Goal: Task Accomplishment & Management: Use online tool/utility

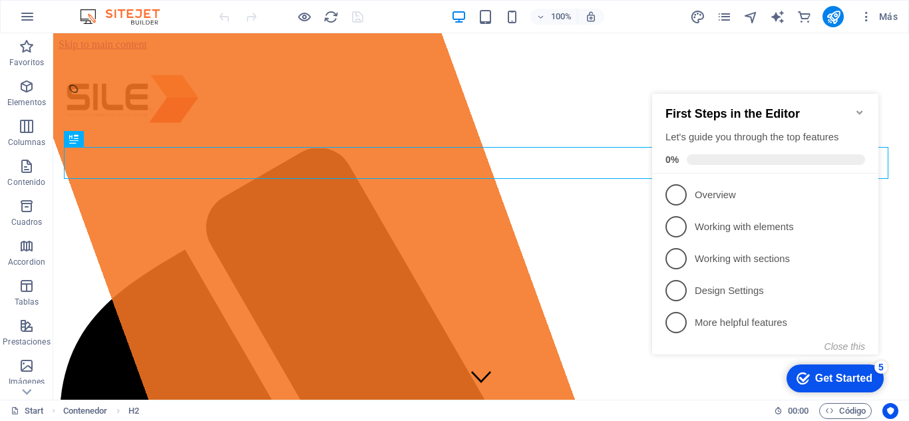
scroll to position [568, 0]
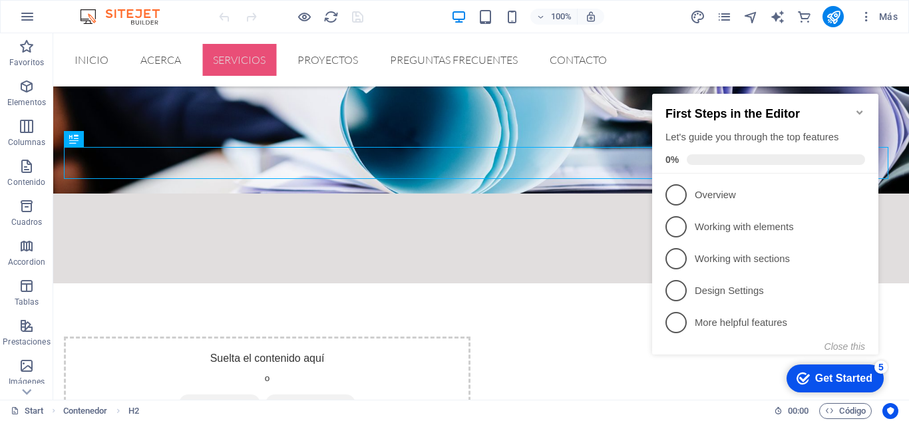
click at [862, 111] on icon "Minimize checklist" at bounding box center [860, 113] width 6 height 4
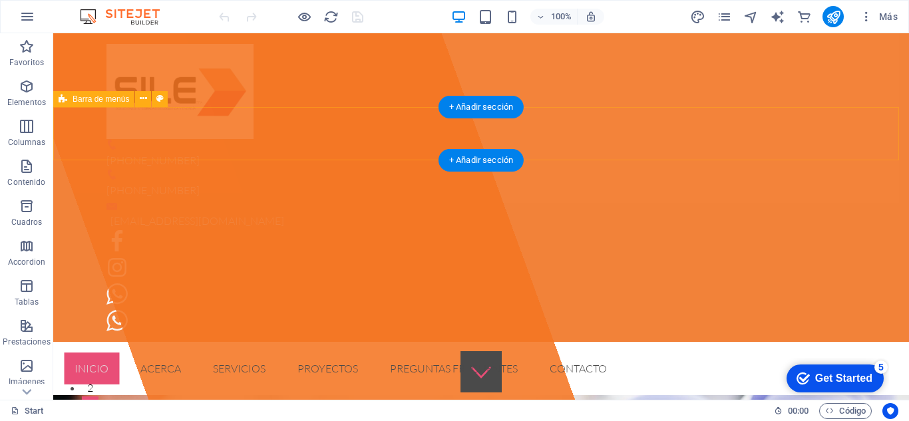
scroll to position [113, 0]
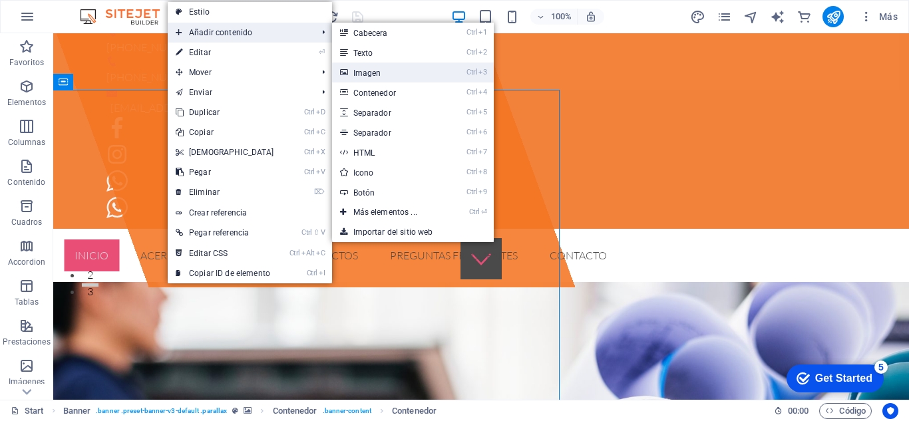
click at [368, 73] on link "Ctrl 3 Imagen" at bounding box center [388, 73] width 112 height 20
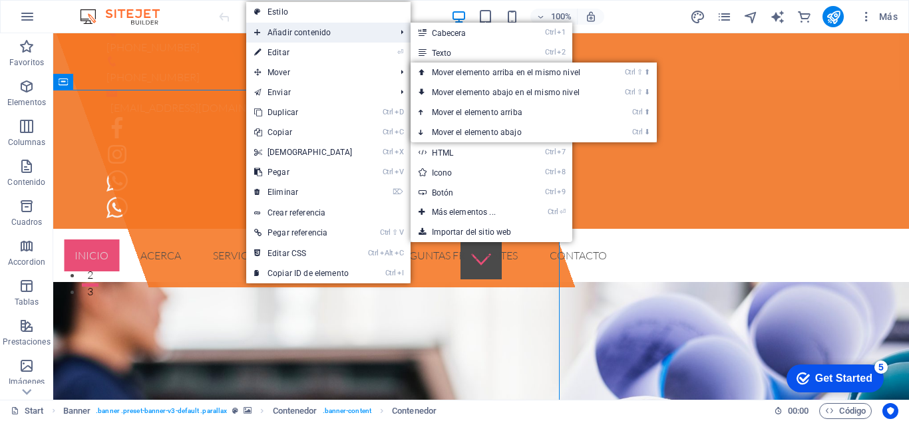
click at [309, 32] on span "Añadir contenido" at bounding box center [318, 33] width 144 height 20
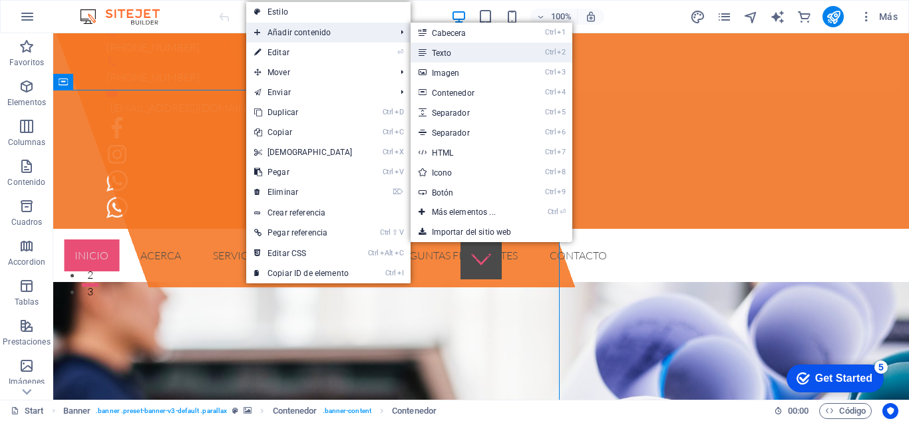
click at [441, 56] on link "Ctrl 2 Texto" at bounding box center [467, 53] width 112 height 20
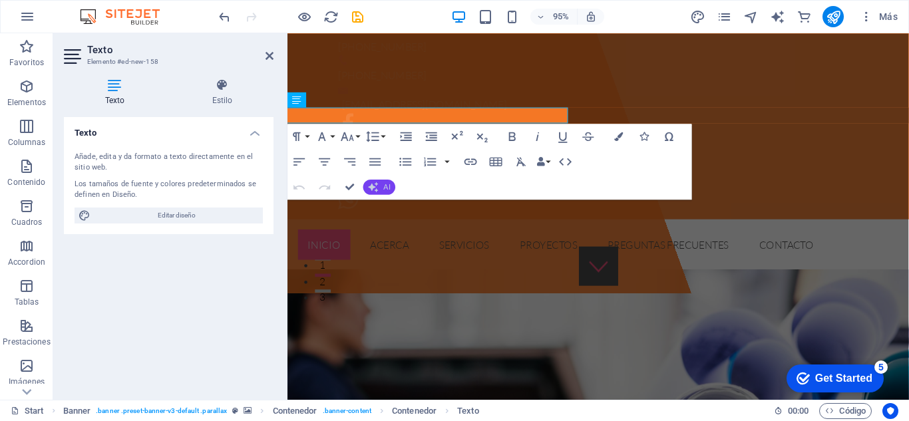
click at [383, 190] on span "AI" at bounding box center [386, 186] width 7 height 7
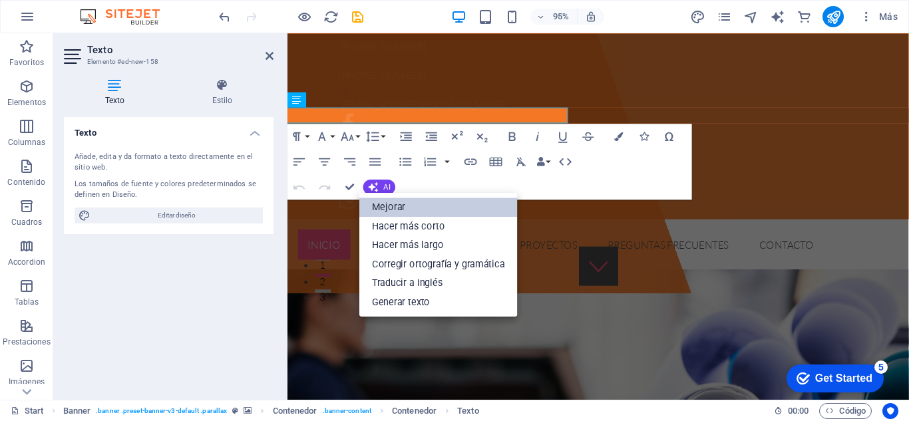
click at [395, 208] on link "Mejorar" at bounding box center [438, 207] width 158 height 19
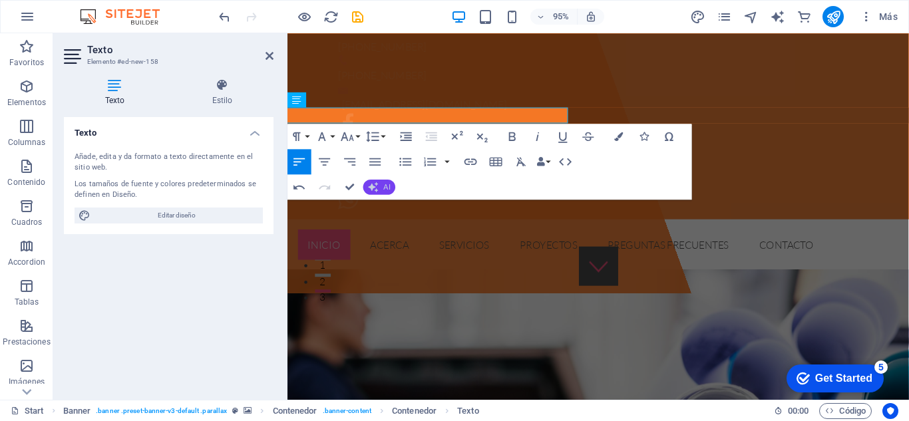
click at [385, 190] on span "AI" at bounding box center [386, 186] width 7 height 7
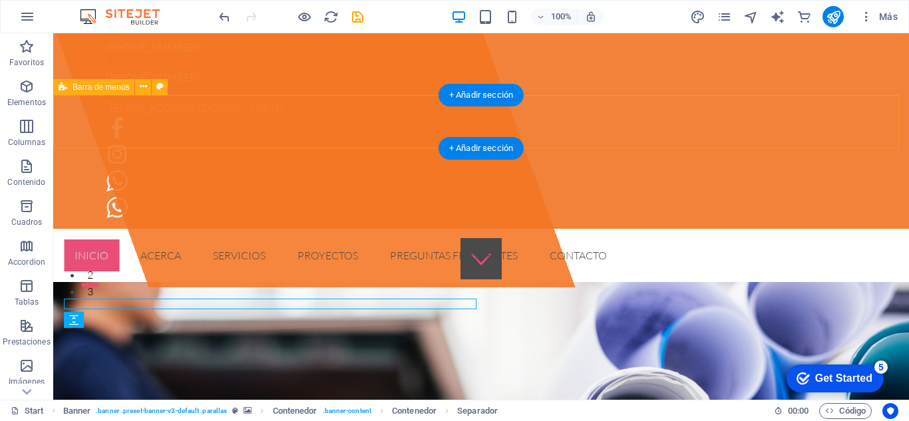
scroll to position [55, 0]
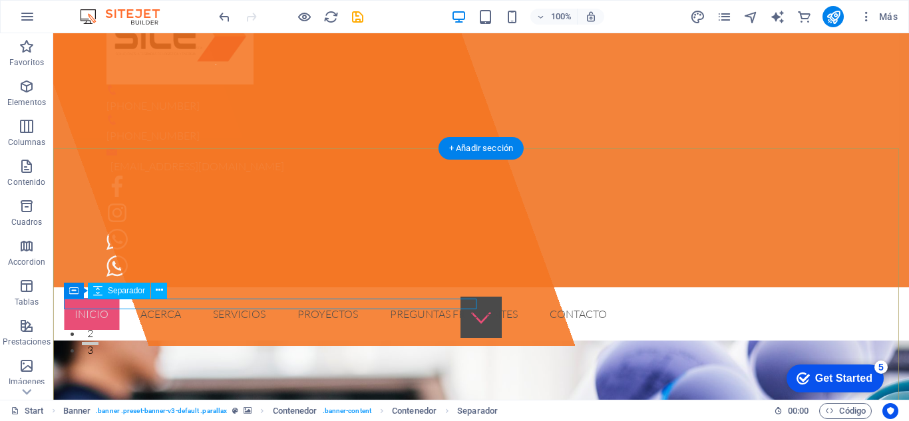
select select "rem"
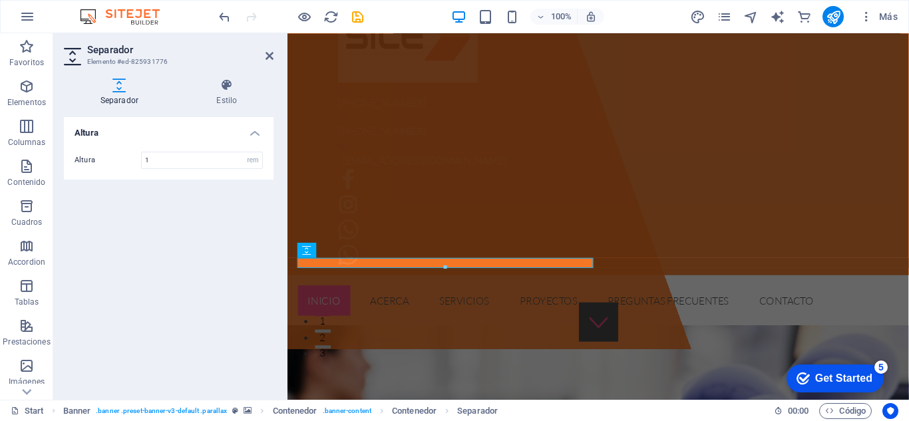
scroll to position [113, 0]
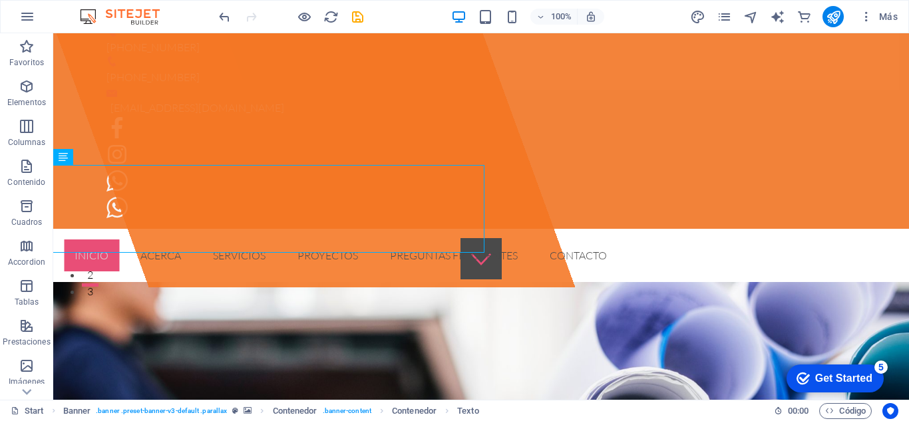
scroll to position [55, 0]
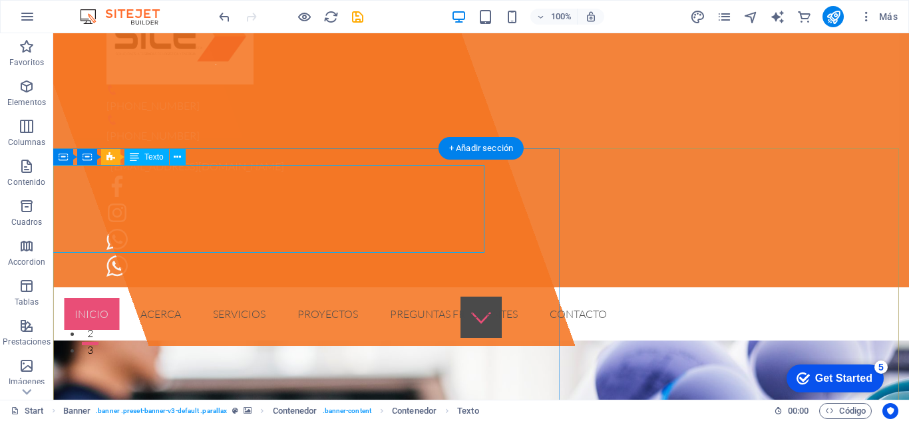
click at [196, 85] on div at bounding box center [250, 40] width 458 height 89
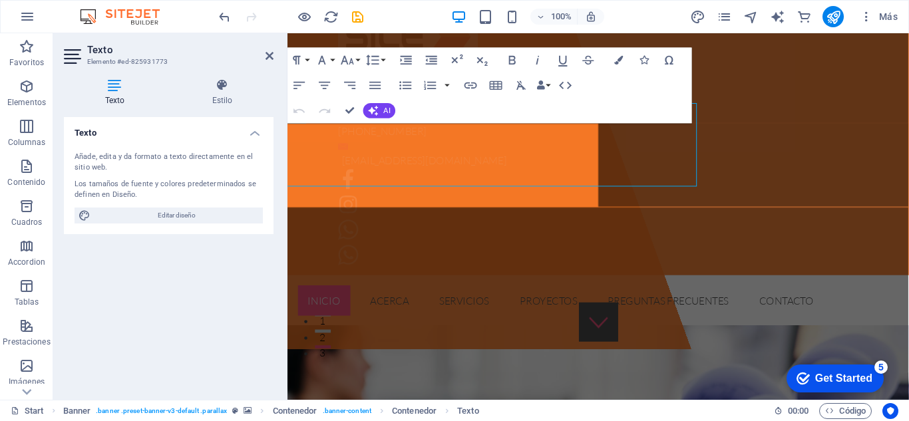
scroll to position [113, 0]
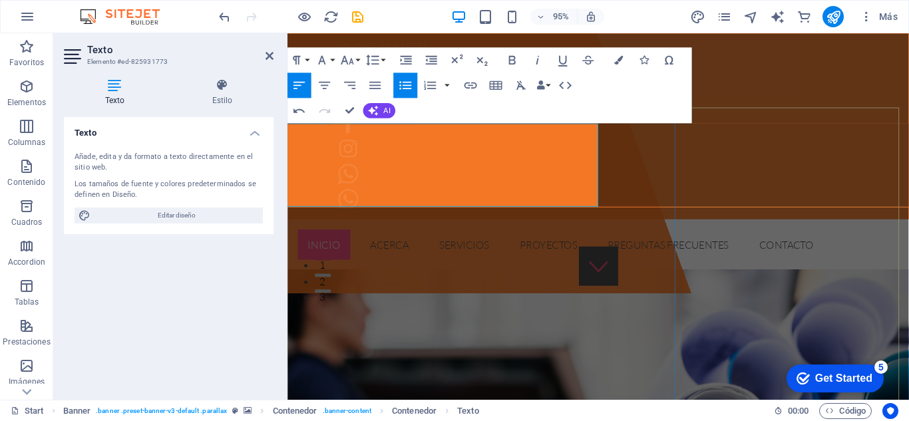
click at [195, 212] on span "Editar diseño" at bounding box center [177, 216] width 164 height 16
select select "px"
select select "300"
select select "px"
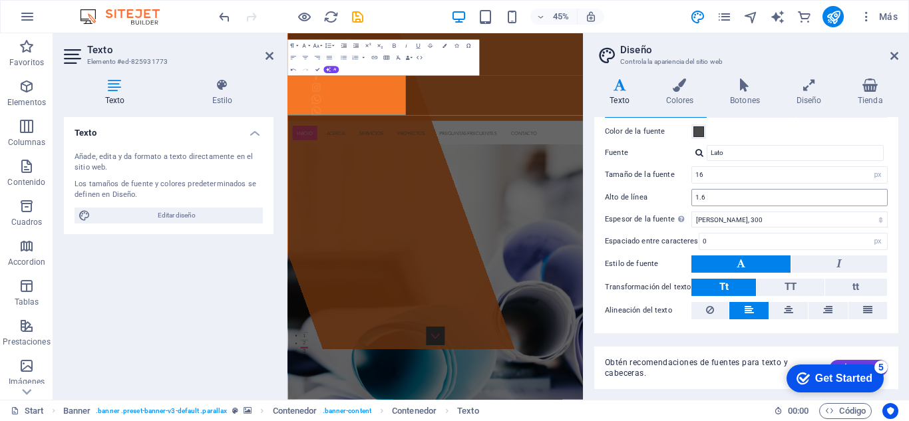
scroll to position [85, 0]
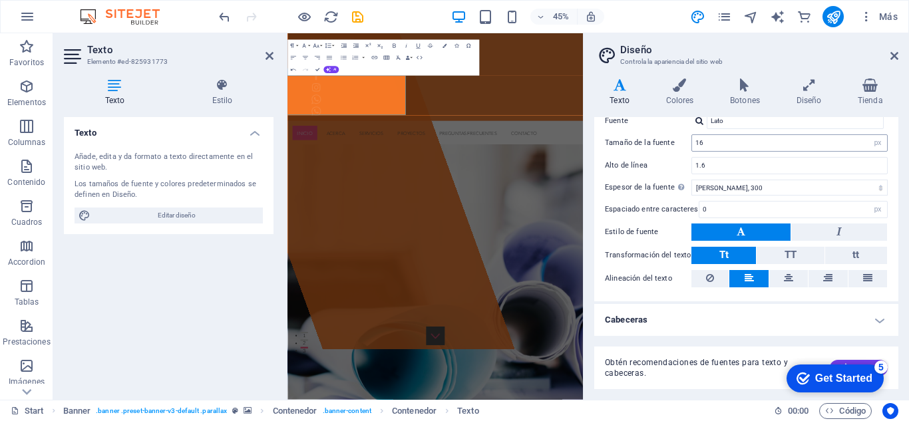
drag, startPoint x: 726, startPoint y: 242, endPoint x: 777, endPoint y: 151, distance: 104.0
click at [777, 151] on div "Standard Bold Links Color de la fuente Fuente Lato Tamaño de la fuente 16 rem p…" at bounding box center [747, 179] width 310 height 245
click at [893, 55] on icon at bounding box center [895, 56] width 8 height 11
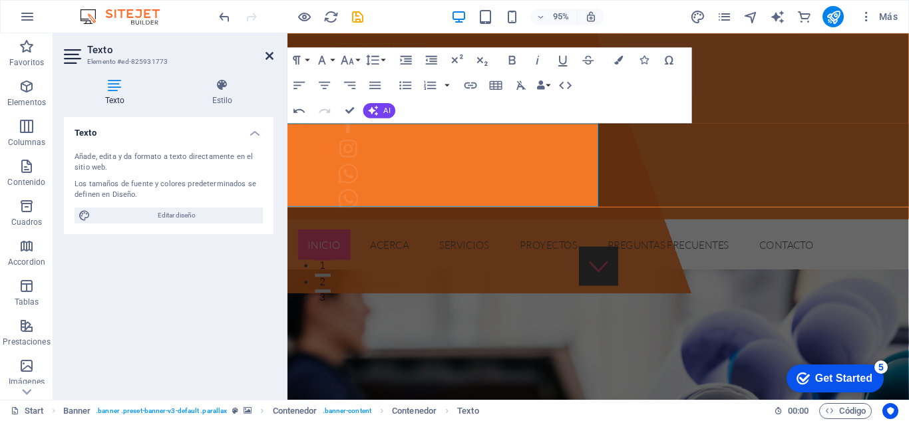
drag, startPoint x: 270, startPoint y: 59, endPoint x: 217, endPoint y: 26, distance: 62.2
click at [270, 59] on icon at bounding box center [270, 56] width 8 height 11
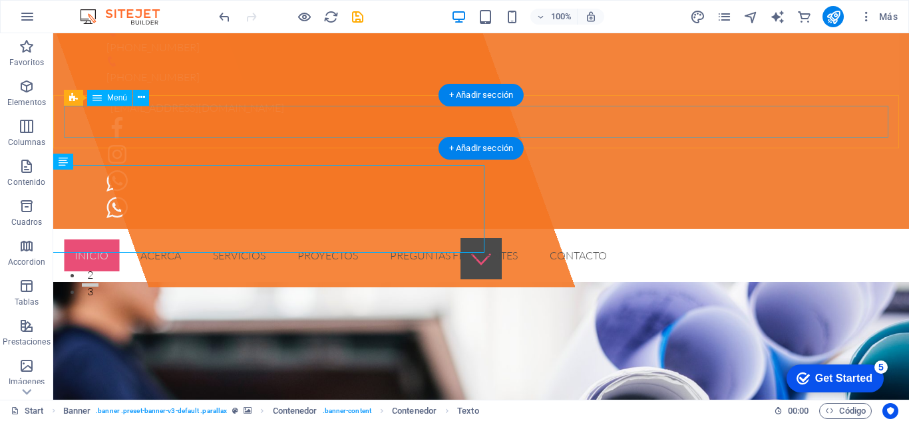
scroll to position [55, 0]
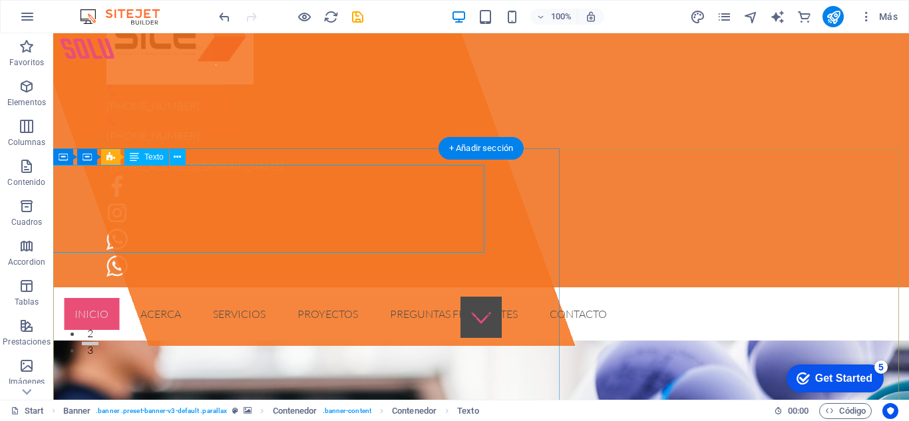
click at [144, 85] on div "solu" at bounding box center [250, 40] width 458 height 89
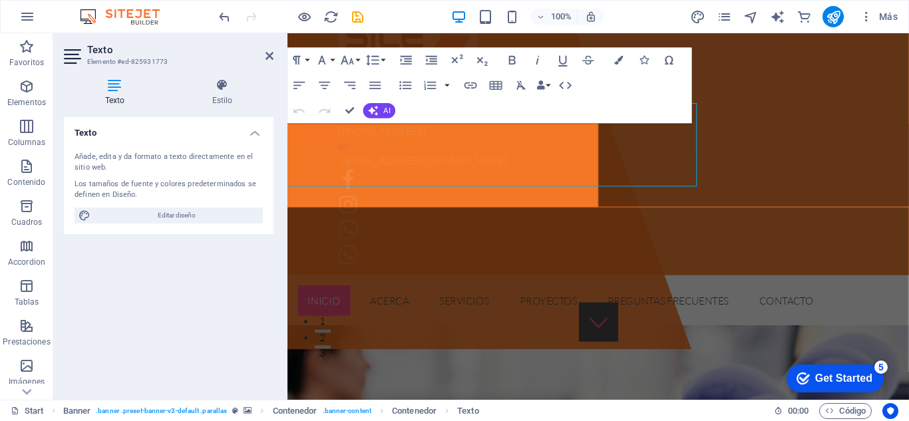
scroll to position [113, 0]
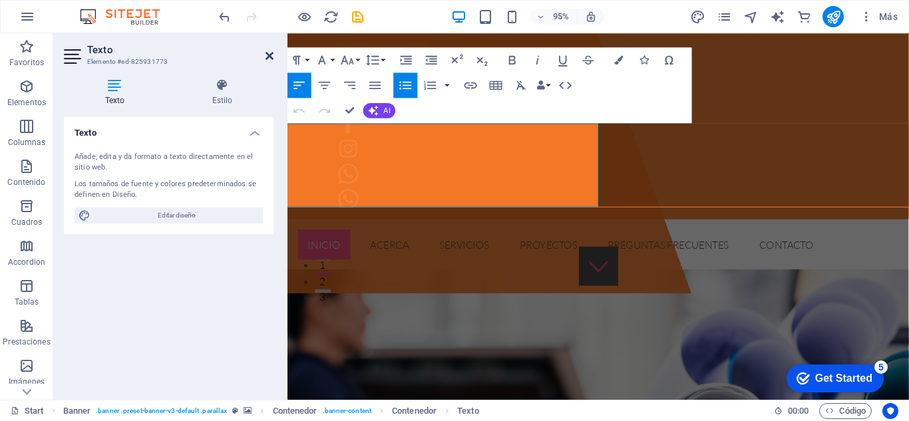
click at [270, 55] on icon at bounding box center [270, 56] width 8 height 11
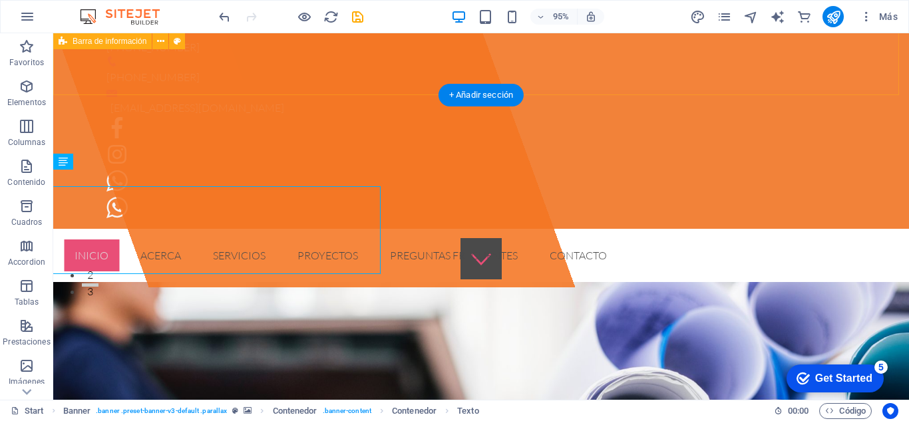
scroll to position [55, 0]
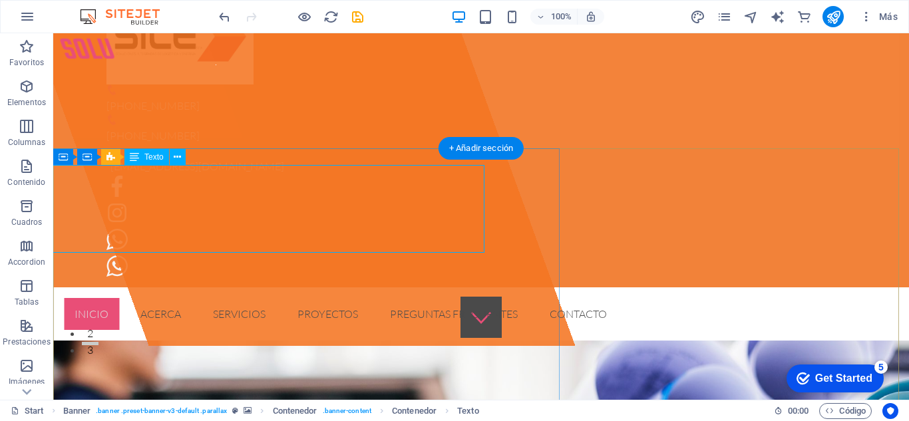
click at [132, 85] on div "solu" at bounding box center [250, 40] width 458 height 89
click at [122, 85] on div "solu" at bounding box center [250, 40] width 458 height 89
click at [113, 85] on div "solu" at bounding box center [250, 40] width 458 height 89
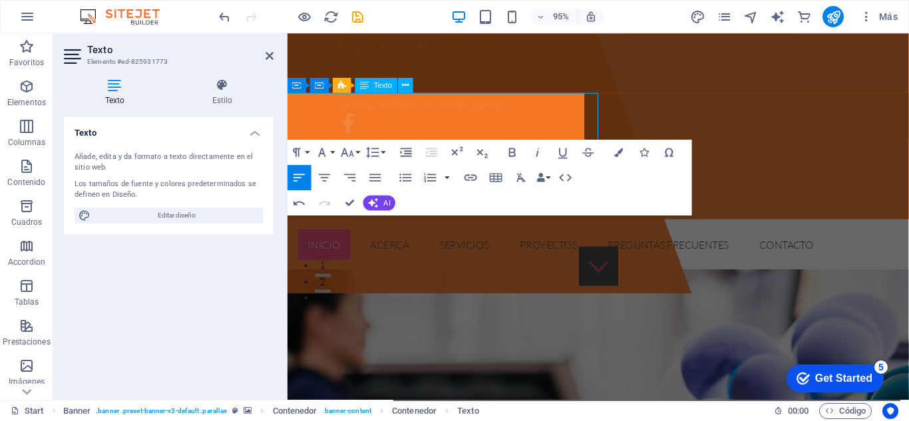
scroll to position [145, 0]
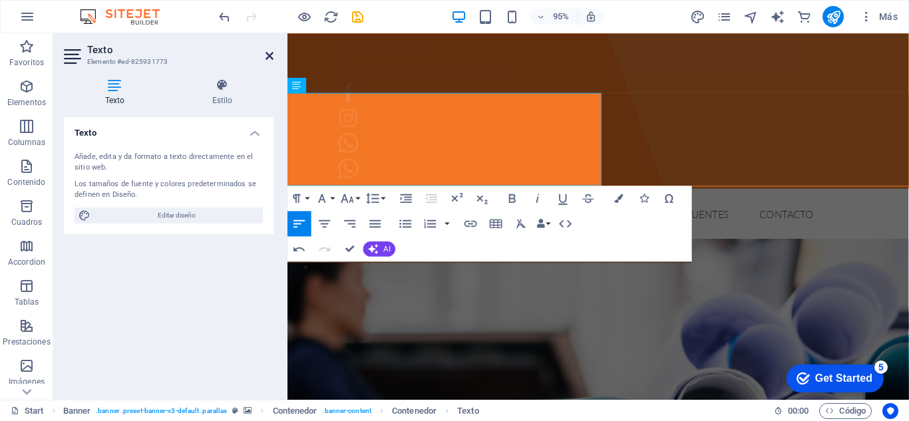
click at [268, 54] on icon at bounding box center [270, 56] width 8 height 11
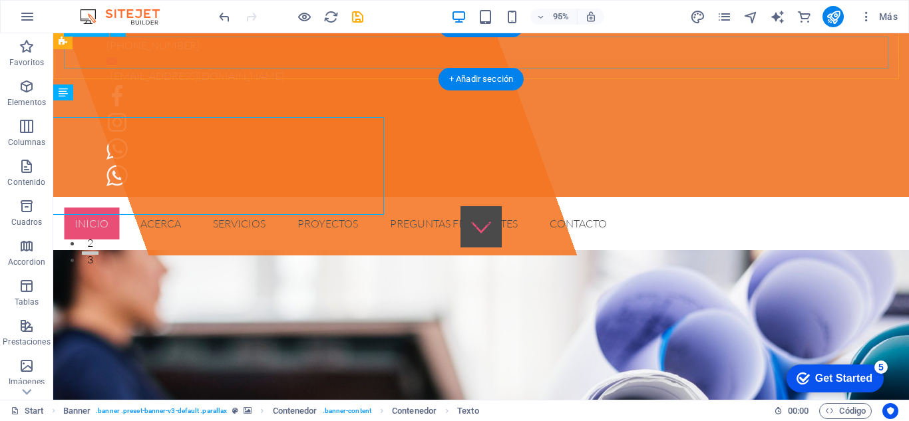
scroll to position [124, 0]
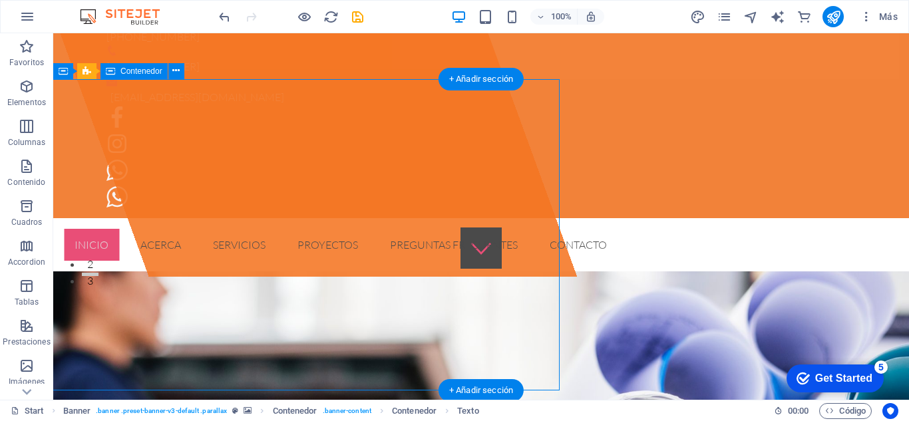
drag, startPoint x: 266, startPoint y: 245, endPoint x: 270, endPoint y: 251, distance: 7.2
click at [270, 251] on div "Nuevo elemento textual soluciones integradas de logistica y energia spa" at bounding box center [296, 92] width 562 height 367
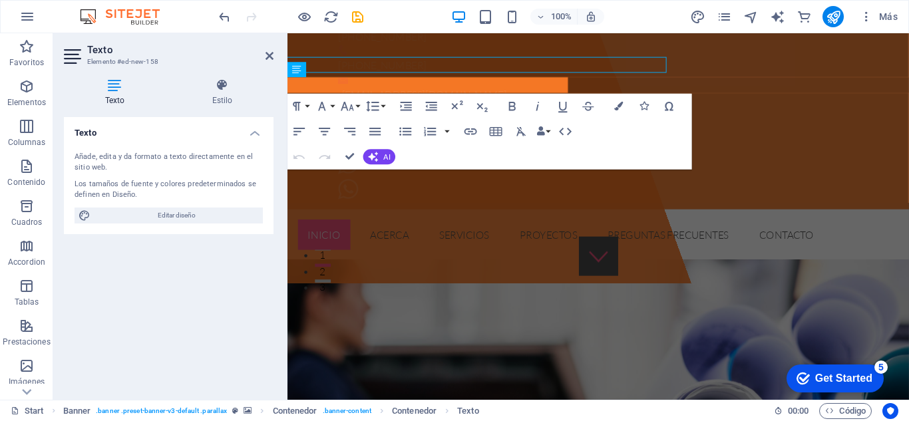
scroll to position [145, 0]
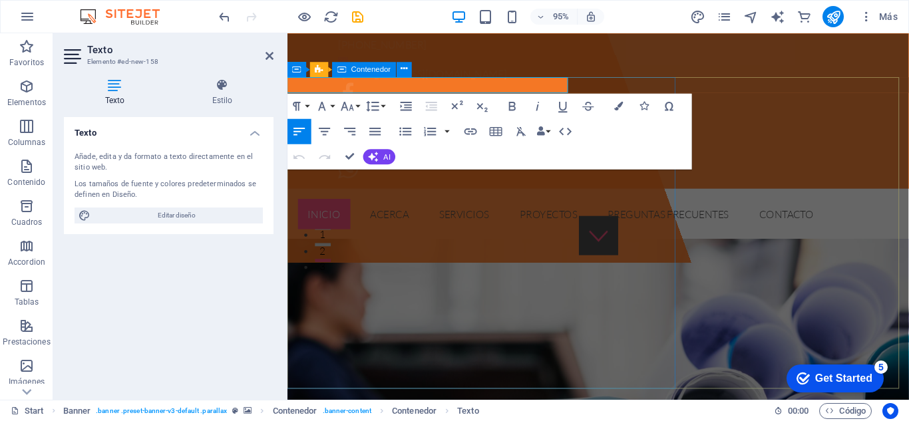
click at [362, 210] on div "Nuevo elemento textual soluciones integradas de logistica y energia spa" at bounding box center [428, 81] width 566 height 386
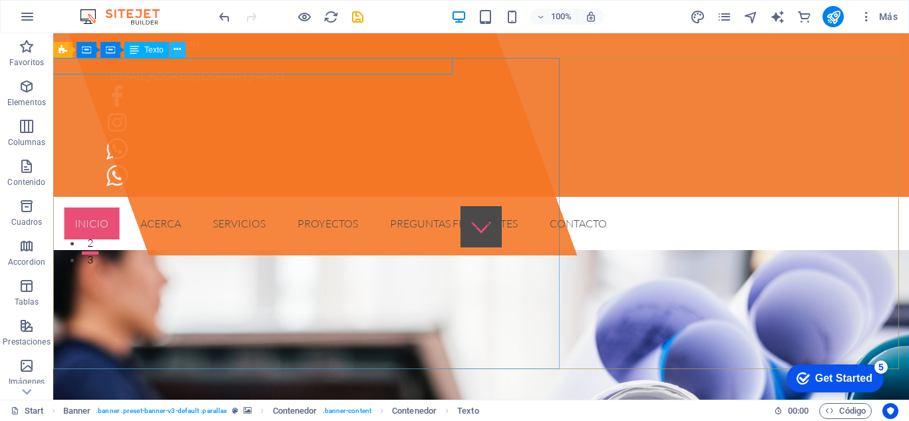
click at [176, 52] on icon at bounding box center [177, 50] width 7 height 14
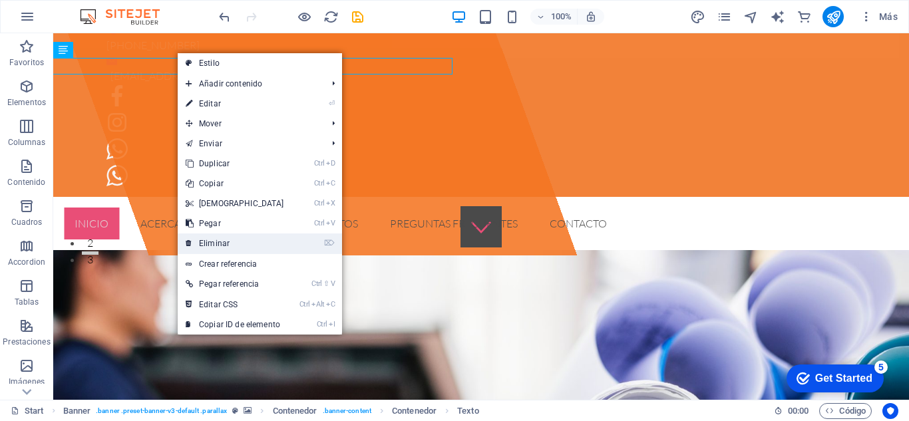
click at [220, 248] on link "⌦ Eliminar" at bounding box center [235, 244] width 114 height 20
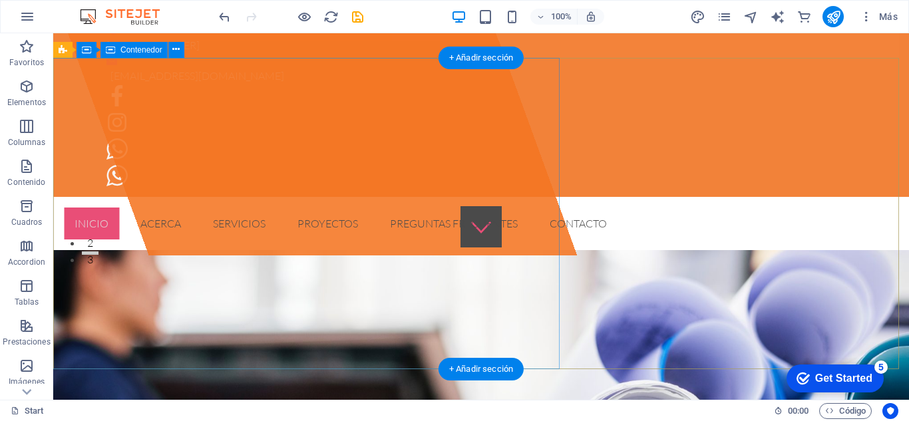
click at [241, 196] on div "soluciones integradas de logistica y energia spa" at bounding box center [296, 71] width 562 height 367
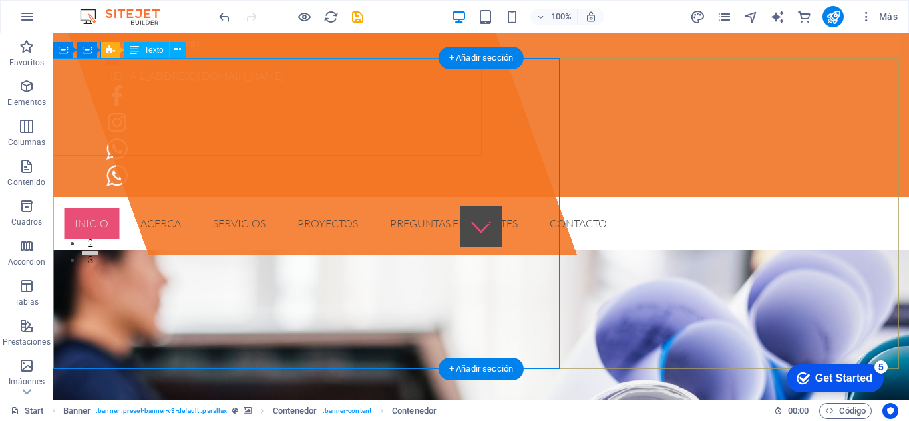
drag, startPoint x: 144, startPoint y: 87, endPoint x: 135, endPoint y: 85, distance: 8.8
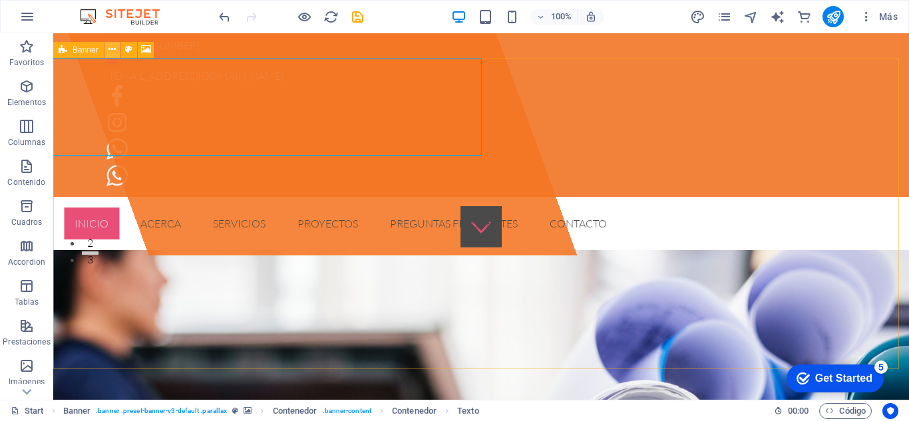
click at [112, 54] on icon at bounding box center [112, 50] width 7 height 14
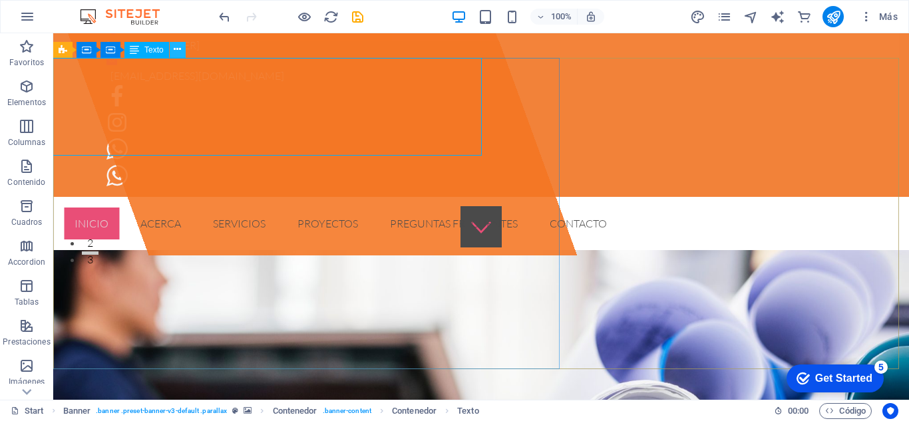
click at [177, 53] on icon at bounding box center [177, 50] width 7 height 14
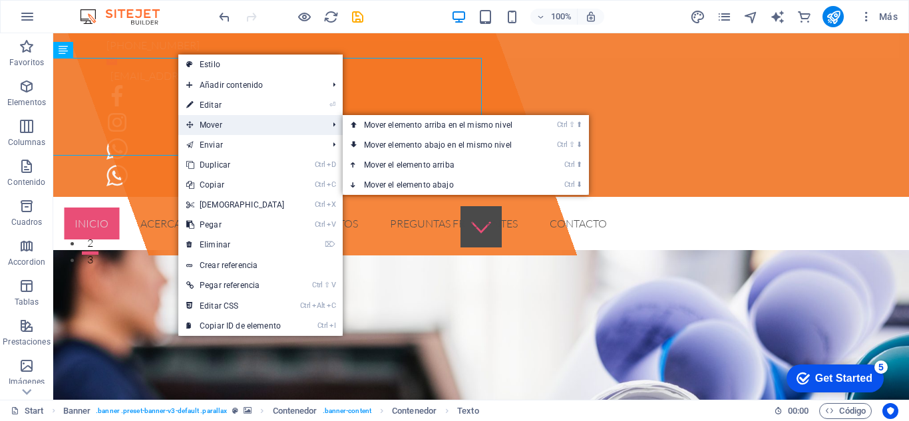
click at [219, 120] on span "Mover" at bounding box center [250, 125] width 144 height 20
click at [403, 149] on link "Ctrl ⇧ ⬇ Mover elemento abajo en el mismo nivel" at bounding box center [441, 145] width 196 height 20
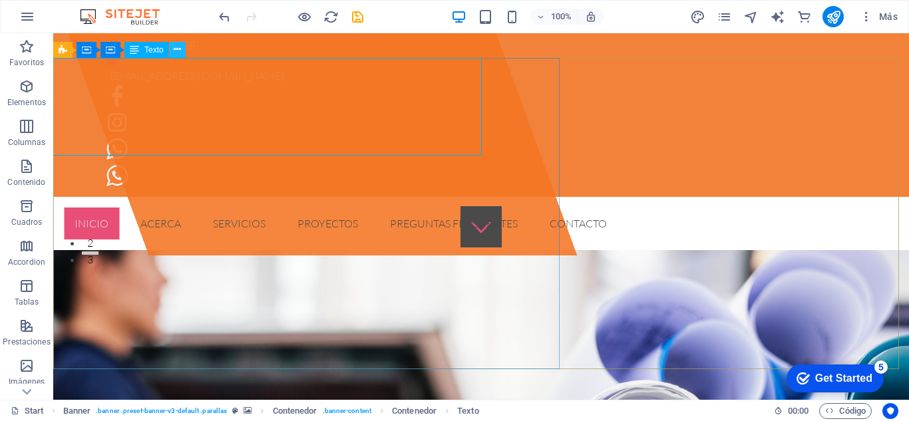
click at [180, 54] on icon at bounding box center [177, 50] width 7 height 14
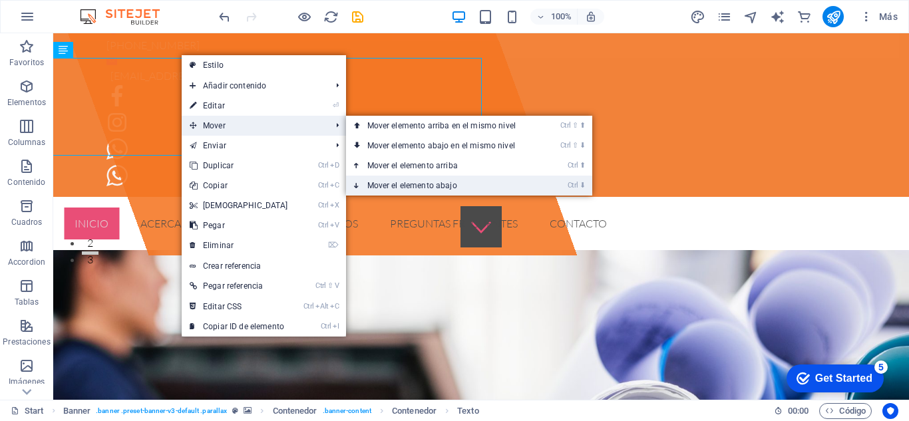
click at [380, 184] on link "Ctrl ⬇ Mover el elemento abajo" at bounding box center [444, 186] width 196 height 20
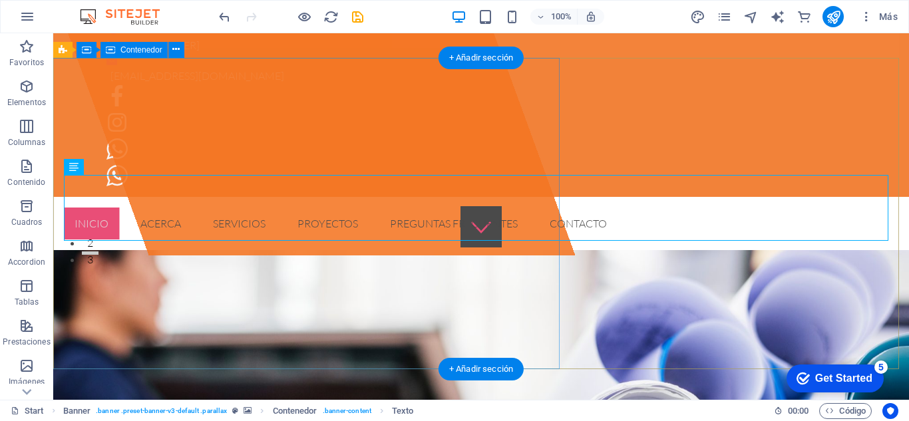
click at [266, 255] on div "Suelta el contenido aquí o Añadir elementos Pegar portapapeles" at bounding box center [295, 71] width 560 height 367
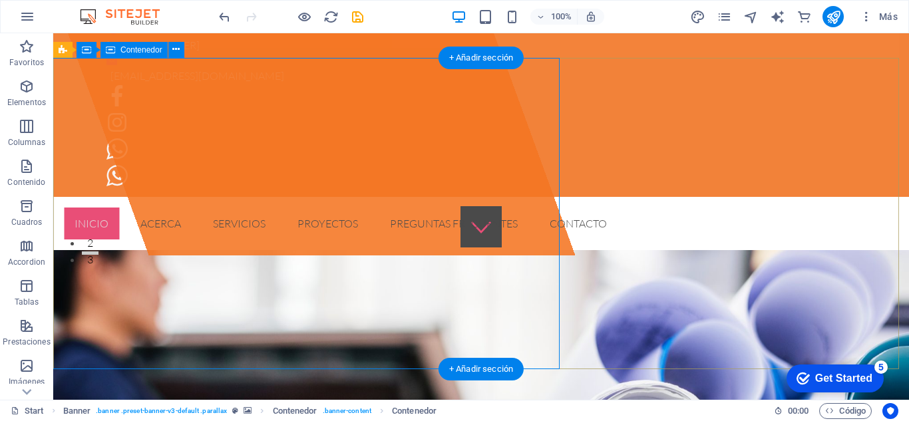
click at [427, 184] on div "Suelta el contenido aquí o Añadir elementos Pegar portapapeles" at bounding box center [295, 71] width 560 height 367
select select "%"
select select "px"
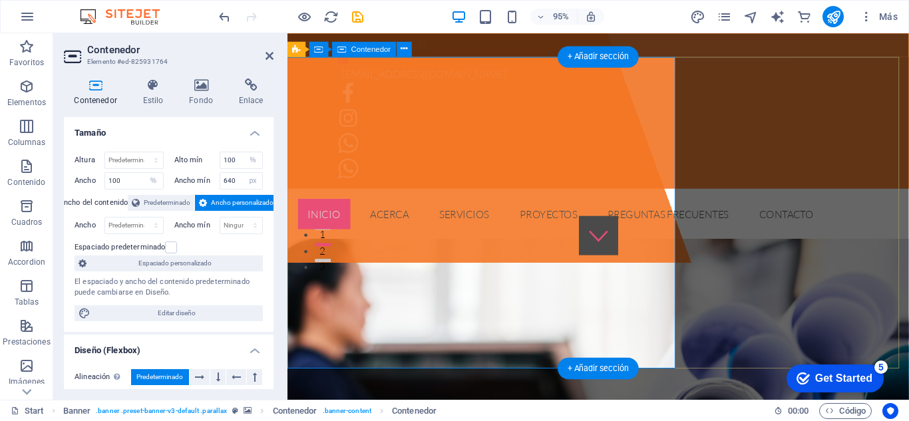
scroll to position [166, 0]
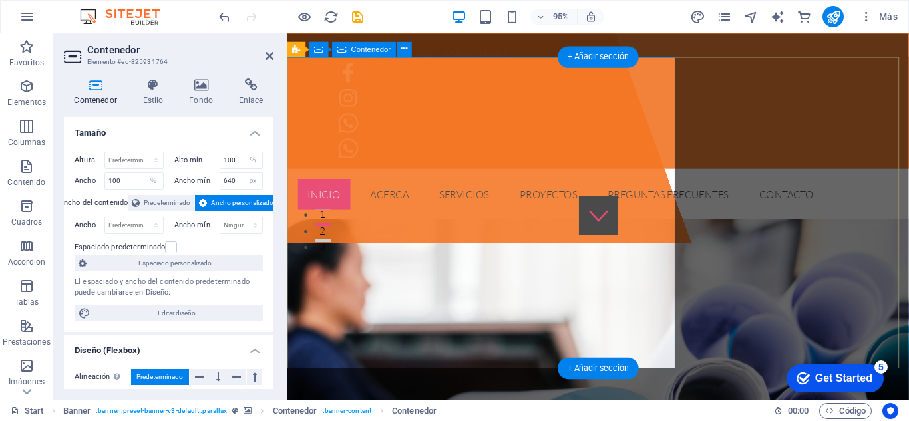
click at [566, 200] on div "Suelta el contenido aquí o Añadir elementos Pegar portapapeles" at bounding box center [428, 60] width 566 height 386
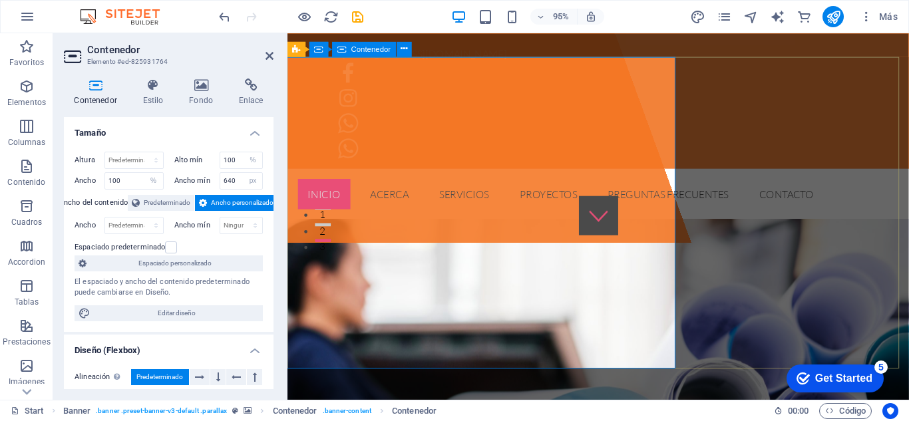
click at [347, 199] on div "Suelta el contenido aquí o Añadir elementos Pegar portapapeles" at bounding box center [428, 60] width 566 height 386
click at [564, 190] on div "Suelta el contenido aquí o Añadir elementos Pegar portapapeles" at bounding box center [428, 60] width 566 height 386
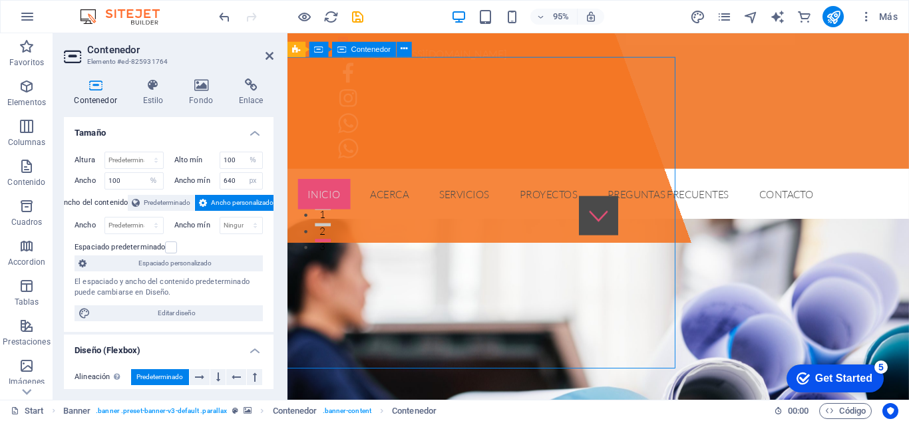
click at [564, 190] on div "Suelta el contenido aquí o Añadir elementos Pegar portapapeles" at bounding box center [428, 60] width 566 height 386
click at [572, 191] on div "Suelta el contenido aquí o Añadir elementos Pegar portapapeles" at bounding box center [428, 60] width 566 height 386
click at [624, 195] on div "Suelta el contenido aquí o Añadir elementos Pegar portapapeles" at bounding box center [428, 60] width 566 height 386
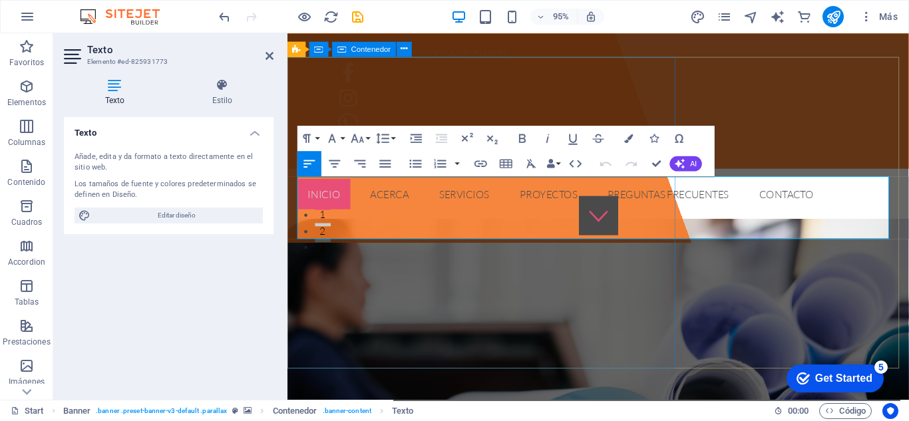
click at [625, 200] on div "Suelta el contenido aquí o Añadir elementos Pegar portapapeles" at bounding box center [428, 60] width 566 height 386
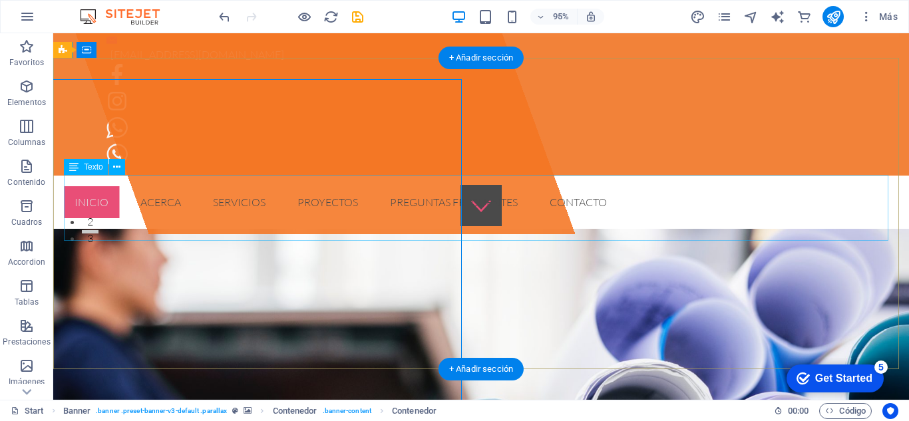
scroll to position [145, 0]
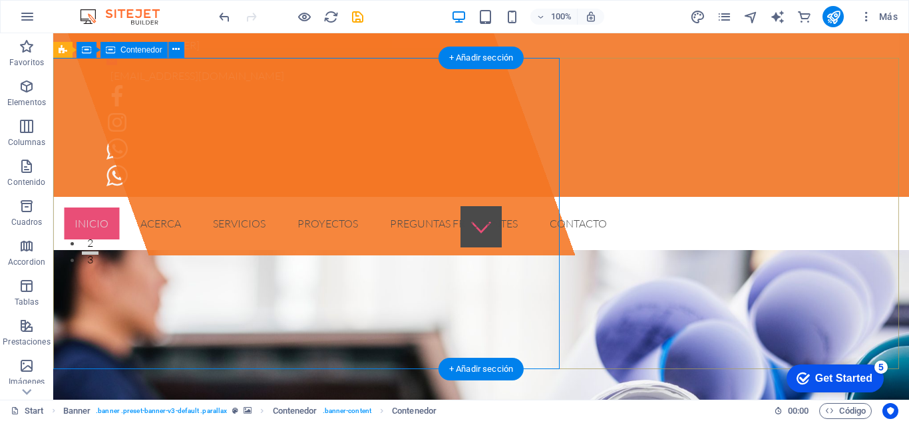
click at [461, 194] on div "Suelta el contenido aquí o Añadir elementos Pegar portapapeles" at bounding box center [295, 71] width 560 height 367
click at [471, 194] on div "Suelta el contenido aquí o Añadir elementos Pegar portapapeles" at bounding box center [295, 71] width 560 height 367
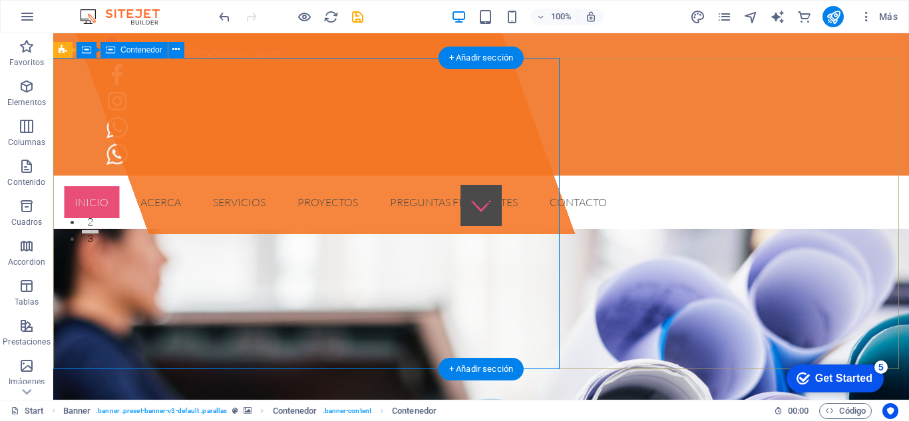
select select "%"
select select "px"
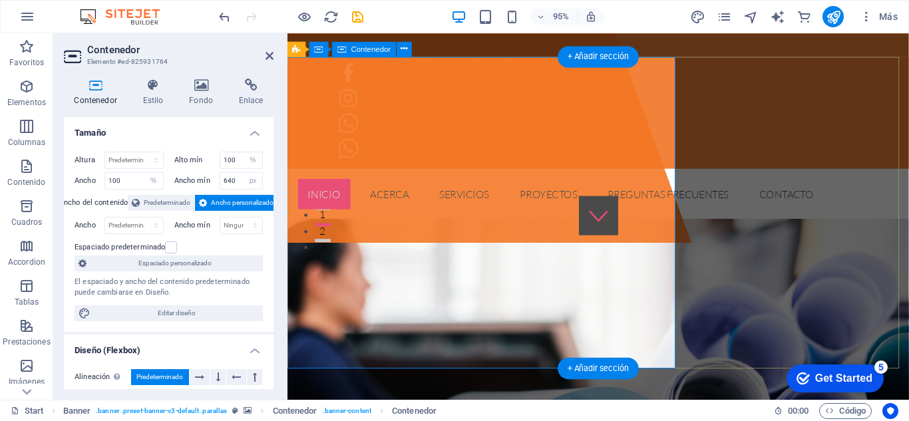
click at [576, 202] on div "Suelta el contenido aquí o Añadir elementos Pegar portapapeles" at bounding box center [428, 60] width 566 height 386
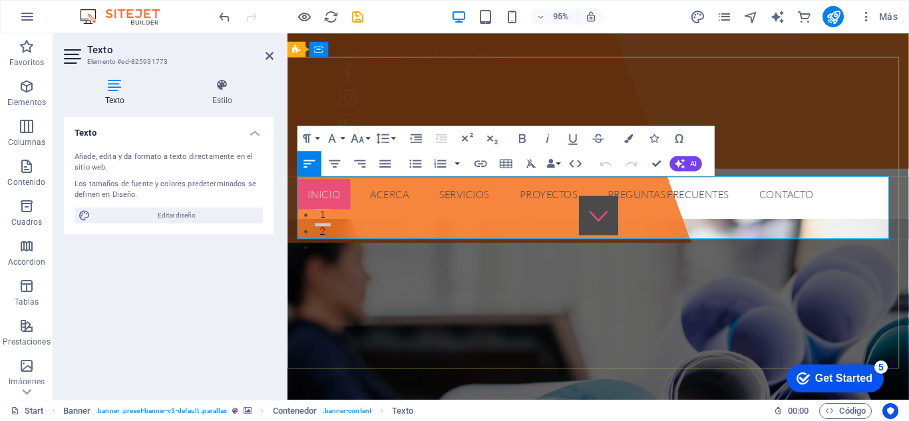
scroll to position [150, 0]
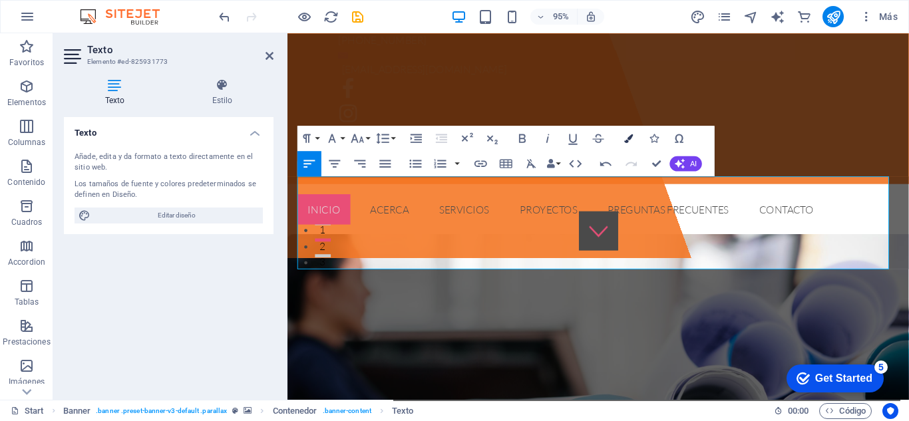
click at [632, 142] on icon "button" at bounding box center [628, 138] width 9 height 9
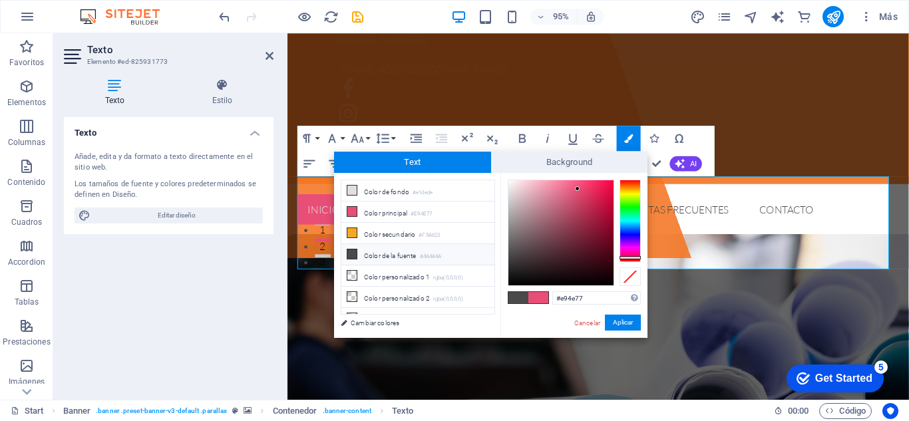
type input "#111010"
click at [511, 278] on div at bounding box center [561, 232] width 105 height 105
click at [624, 320] on button "Aplicar" at bounding box center [623, 323] width 36 height 16
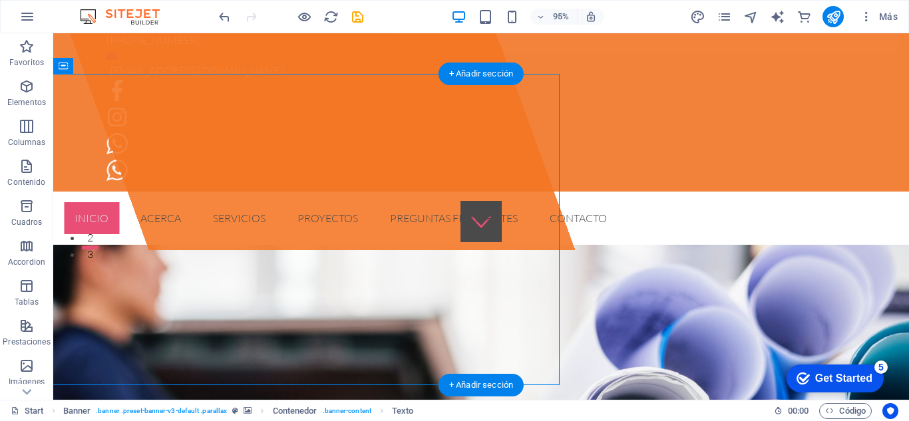
scroll to position [129, 0]
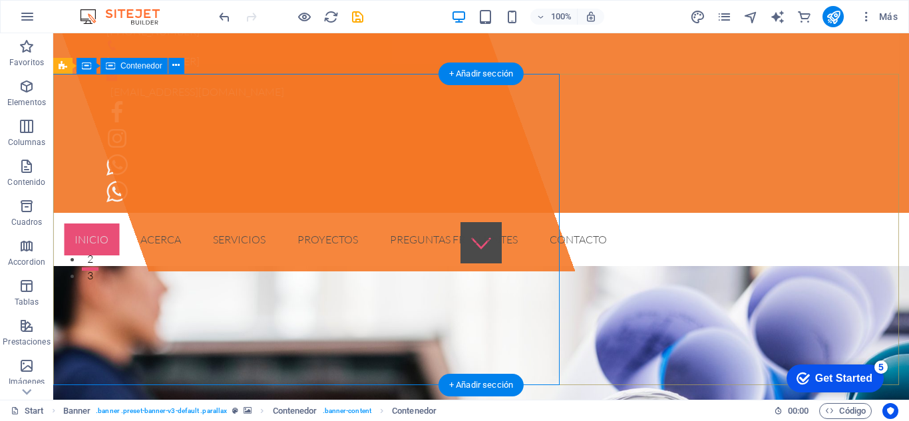
click at [413, 221] on div "Suelta el contenido aquí o Añadir elementos Pegar portapapeles" at bounding box center [295, 87] width 560 height 367
drag, startPoint x: 413, startPoint y: 221, endPoint x: 130, endPoint y: 235, distance: 282.6
click at [360, 224] on div "Suelta el contenido aquí o Añadir elementos Pegar portapapeles" at bounding box center [295, 87] width 560 height 367
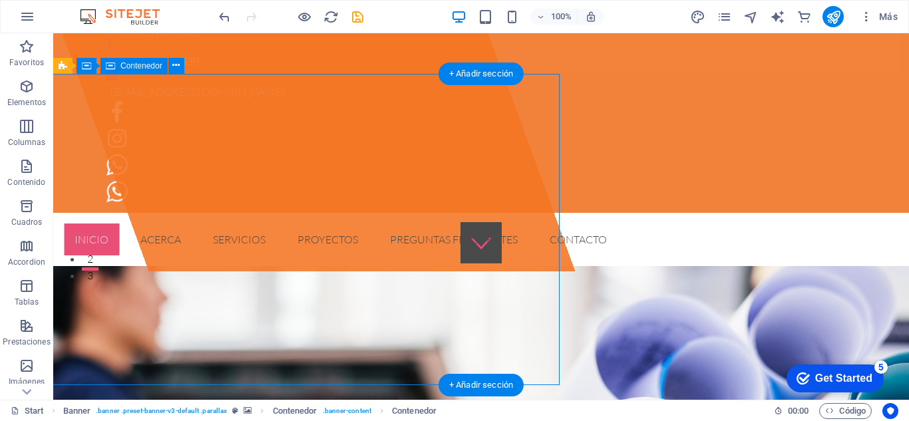
scroll to position [150, 0]
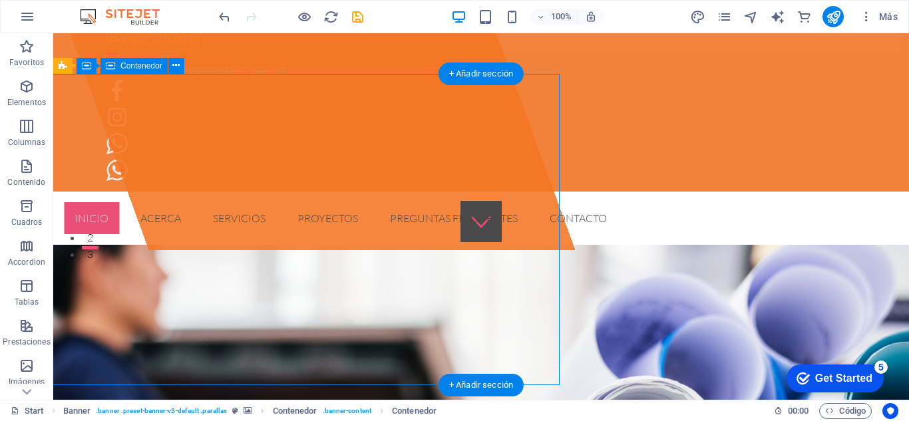
select select "%"
select select "px"
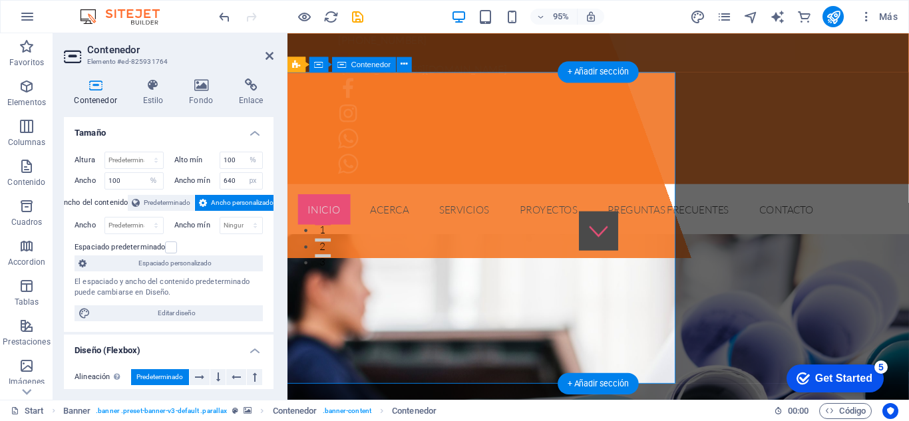
click at [565, 227] on div "Suelta el contenido aquí o Añadir elementos Pegar portapapeles" at bounding box center [428, 76] width 566 height 386
click at [626, 220] on div "Suelta el contenido aquí o Añadir elementos Pegar portapapeles" at bounding box center [428, 76] width 566 height 386
click at [579, 204] on div "Suelta el contenido aquí o Añadir elementos Pegar portapapeles" at bounding box center [428, 76] width 566 height 386
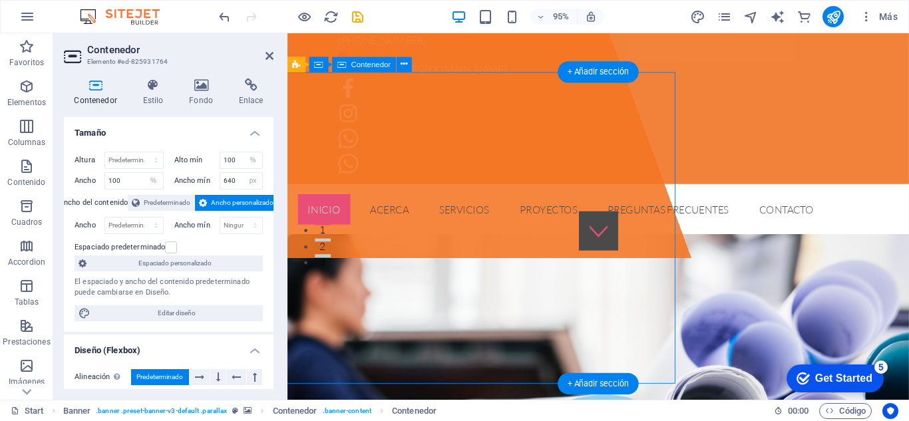
click at [579, 204] on div "Suelta el contenido aquí o Añadir elementos Pegar portapapeles" at bounding box center [428, 76] width 566 height 386
click at [579, 199] on div "Suelta el contenido aquí o Añadir elementos Pegar portapapeles" at bounding box center [428, 76] width 566 height 386
click at [578, 199] on div "Suelta el contenido aquí o Añadir elementos Pegar portapapeles" at bounding box center [428, 76] width 566 height 386
click at [556, 220] on div "Suelta el contenido aquí o Añadir elementos Pegar portapapeles" at bounding box center [428, 76] width 566 height 386
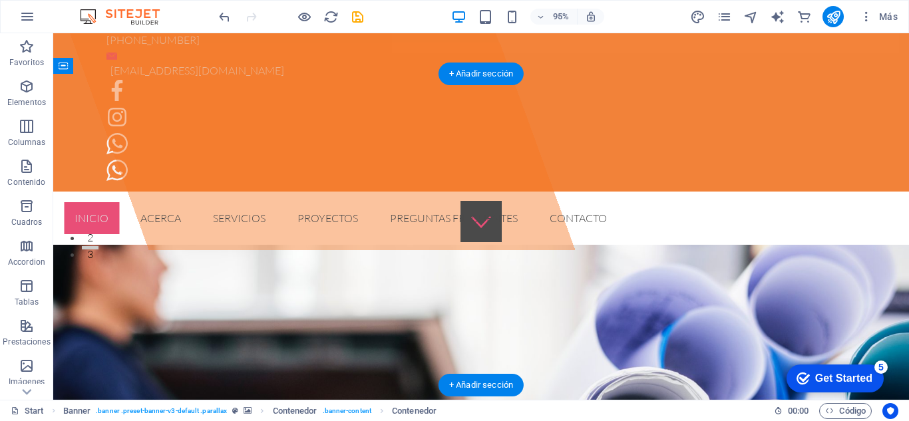
scroll to position [129, 0]
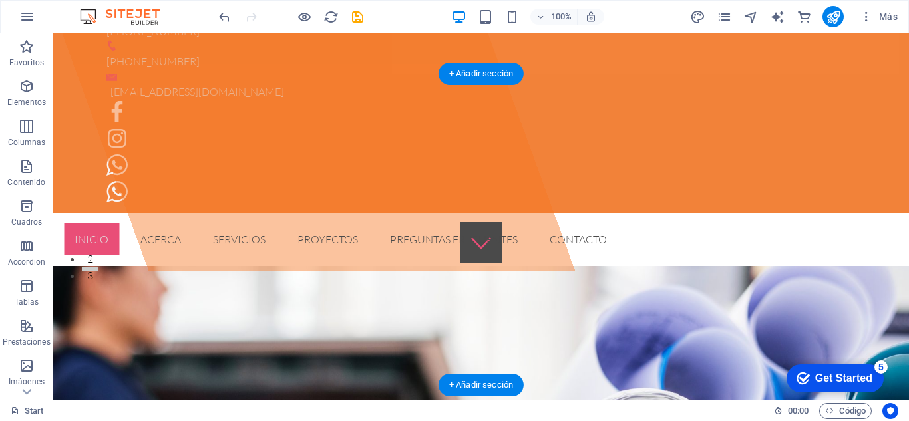
drag, startPoint x: 391, startPoint y: 235, endPoint x: 471, endPoint y: 220, distance: 80.6
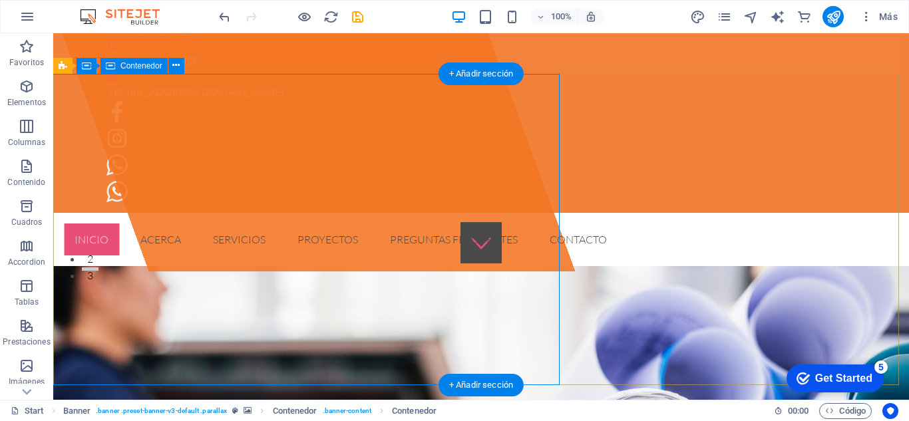
click at [398, 222] on div "Suelta el contenido aquí o Añadir elementos Pegar portapapeles" at bounding box center [295, 87] width 560 height 367
select select "%"
select select "px"
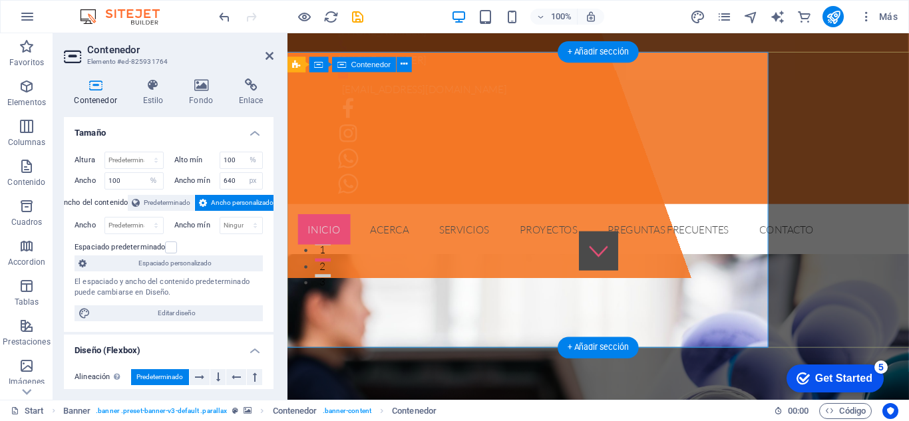
scroll to position [150, 0]
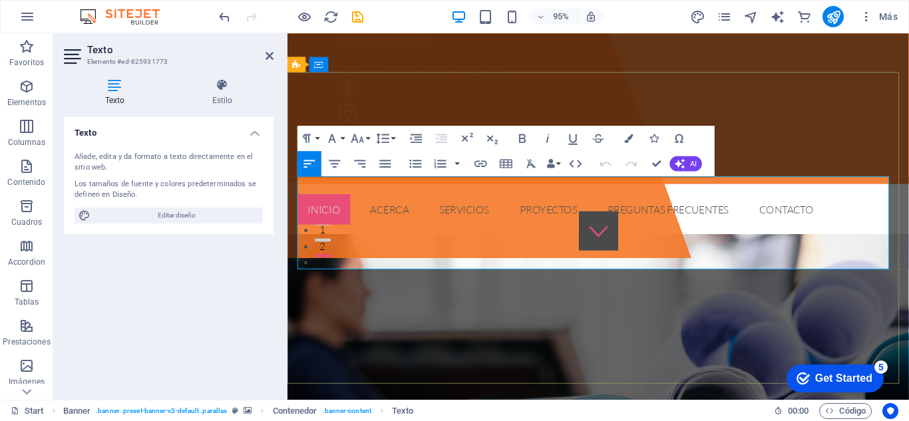
drag, startPoint x: 640, startPoint y: 230, endPoint x: 586, endPoint y: 166, distance: 84.1
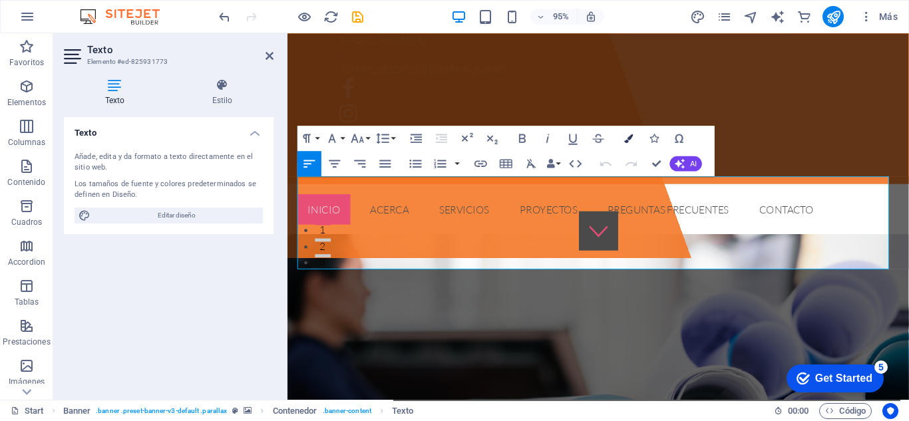
click at [627, 142] on button "Colors" at bounding box center [629, 137] width 24 height 25
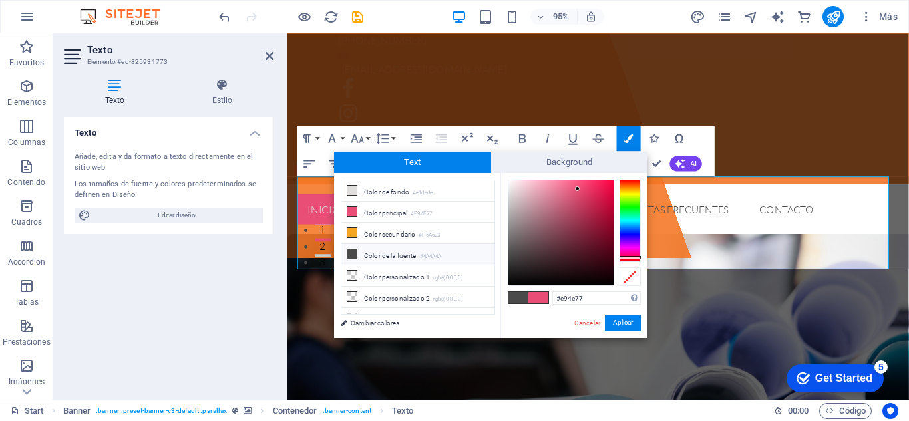
click at [517, 296] on span at bounding box center [519, 297] width 20 height 11
type input "#4a4a4a"
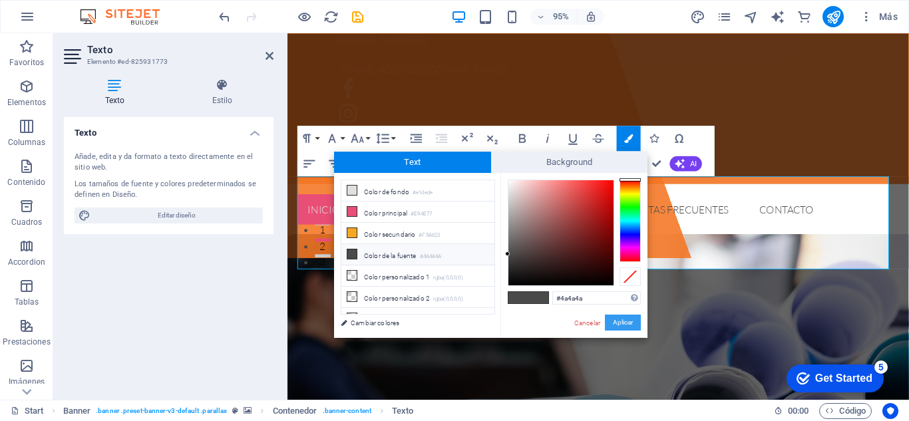
click at [618, 320] on button "Aplicar" at bounding box center [623, 323] width 36 height 16
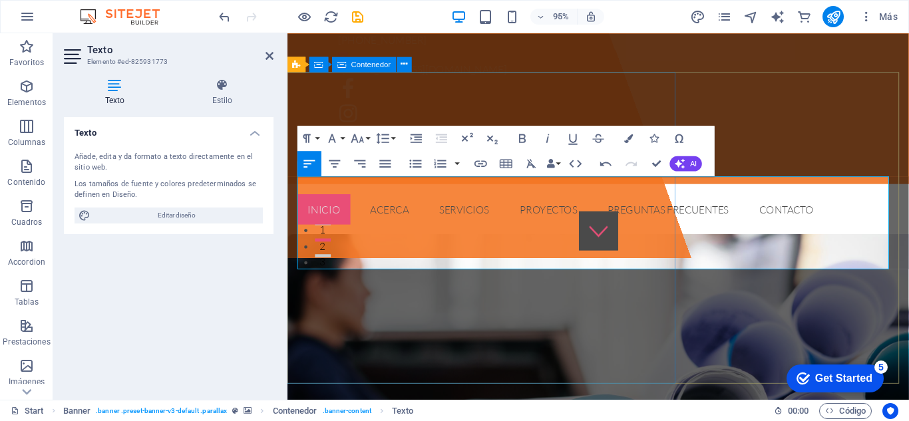
click at [565, 269] on div "Suelta el contenido aquí o Añadir elementos Pegar portapapeles" at bounding box center [428, 76] width 566 height 386
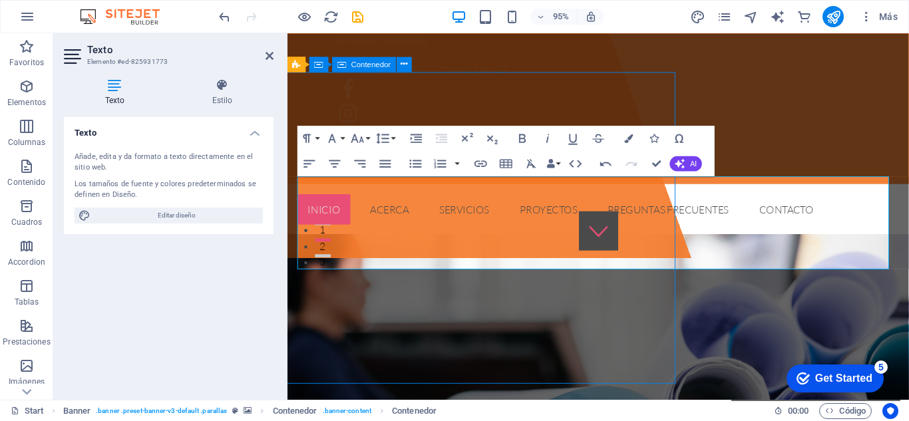
scroll to position [129, 0]
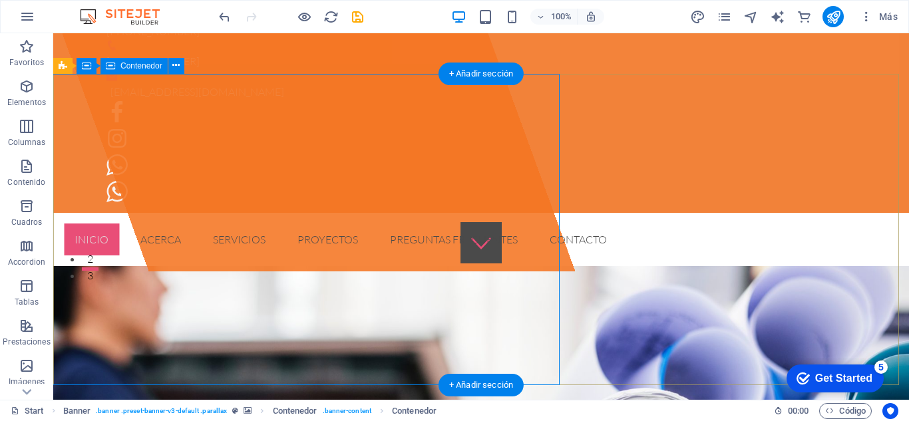
click at [270, 271] on div "Suelta el contenido aquí o Añadir elementos Pegar portapapeles" at bounding box center [295, 87] width 560 height 367
click at [339, 224] on div "Suelta el contenido aquí o Añadir elementos Pegar portapapeles" at bounding box center [295, 87] width 560 height 367
select select "%"
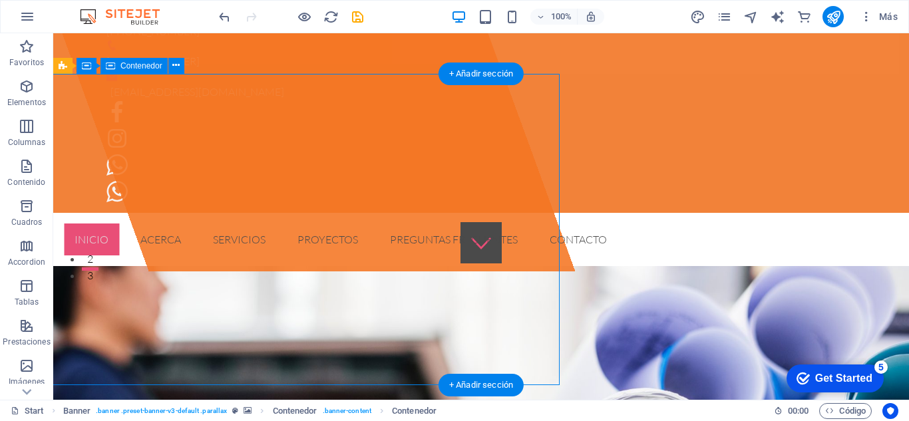
select select "%"
select select "px"
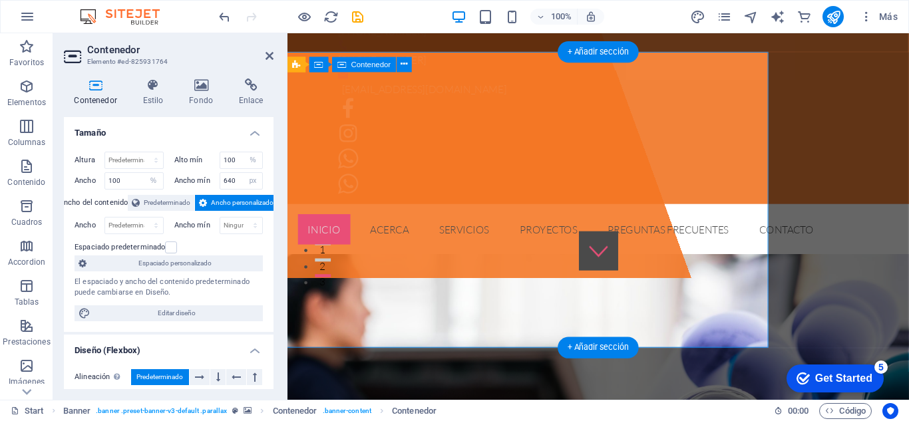
scroll to position [150, 0]
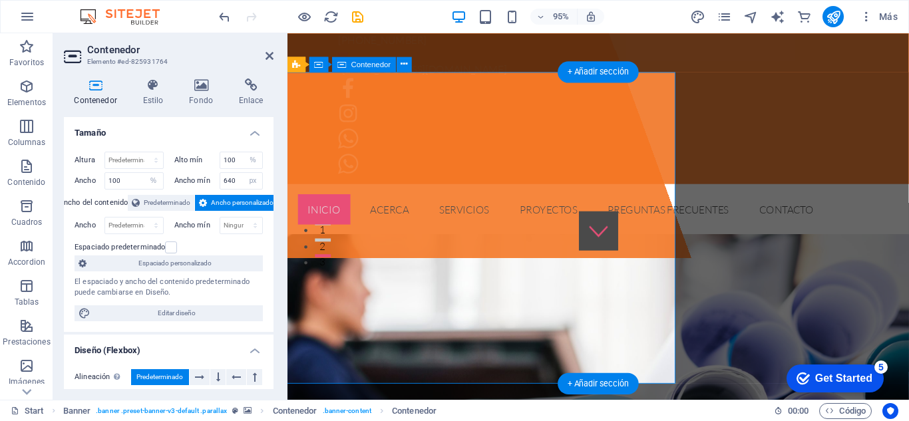
click at [477, 217] on div "Suelta el contenido aquí o Añadir elementos Pegar portapapeles" at bounding box center [428, 76] width 566 height 386
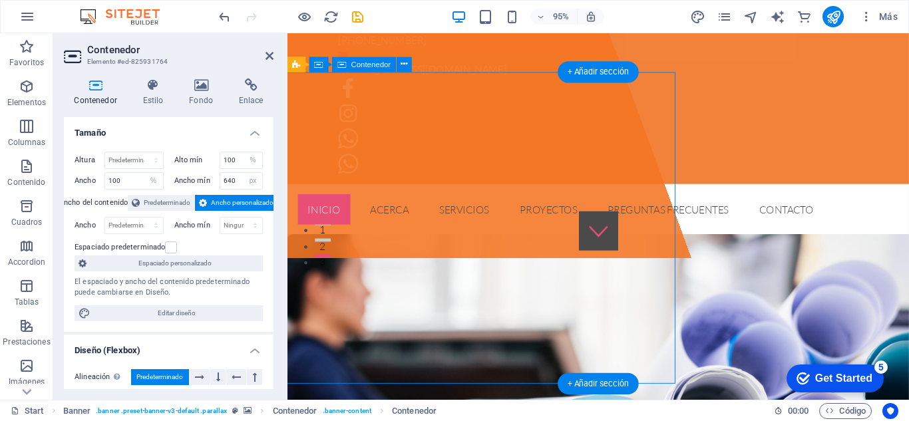
click at [478, 218] on div "Suelta el contenido aquí o Añadir elementos Pegar portapapeles" at bounding box center [428, 76] width 566 height 386
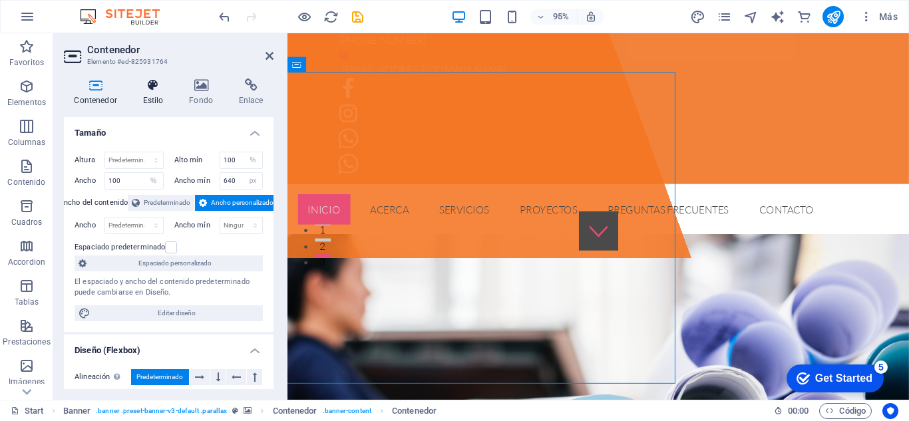
click at [150, 97] on h4 "Estilo" at bounding box center [155, 93] width 47 height 28
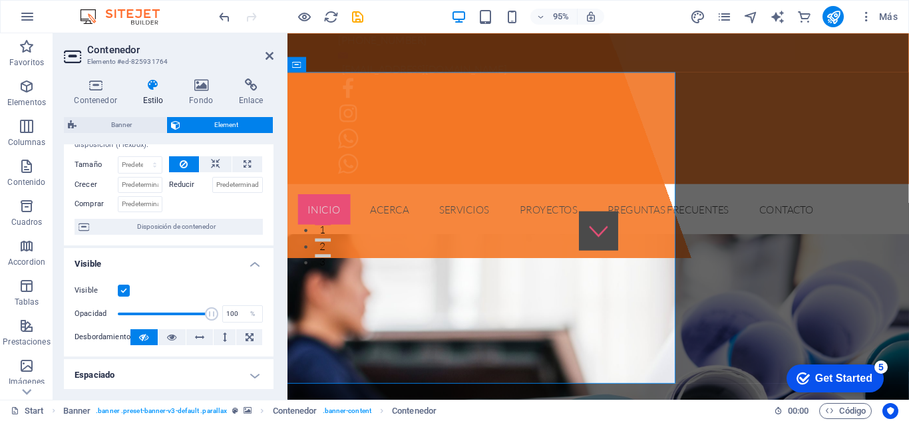
scroll to position [50, 0]
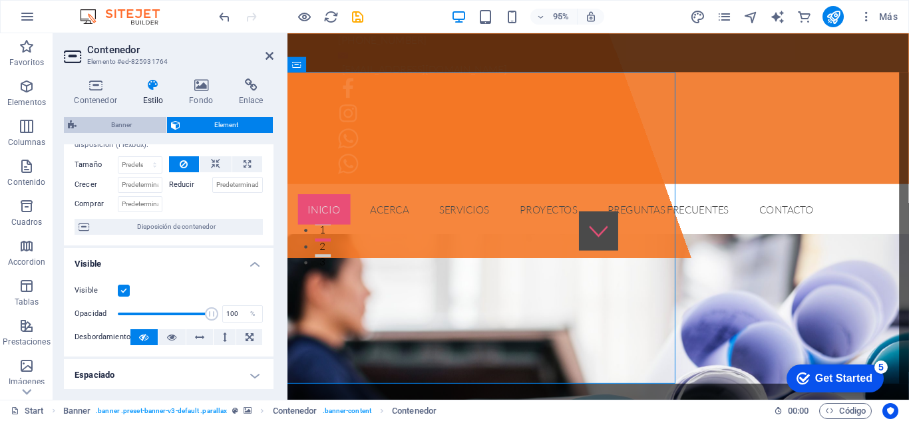
click at [130, 124] on span "Banner" at bounding box center [122, 125] width 82 height 16
select select "rem"
select select "px"
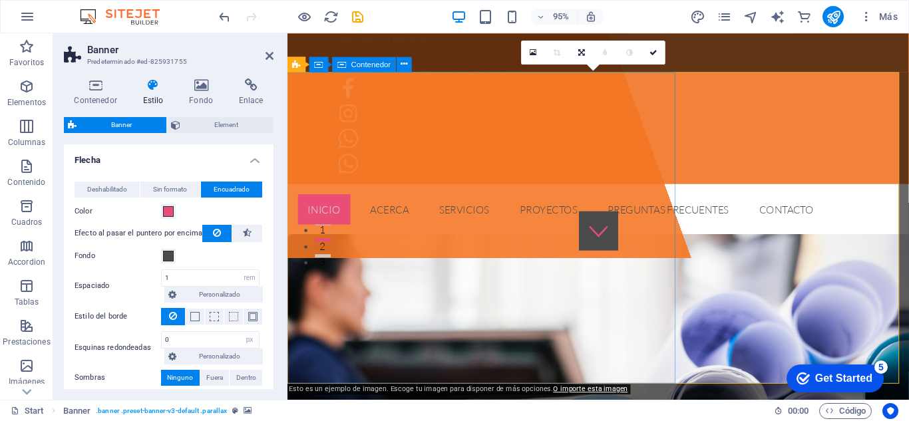
click at [371, 269] on div "Suelta el contenido aquí o Añadir elementos Pegar portapapeles" at bounding box center [428, 76] width 566 height 386
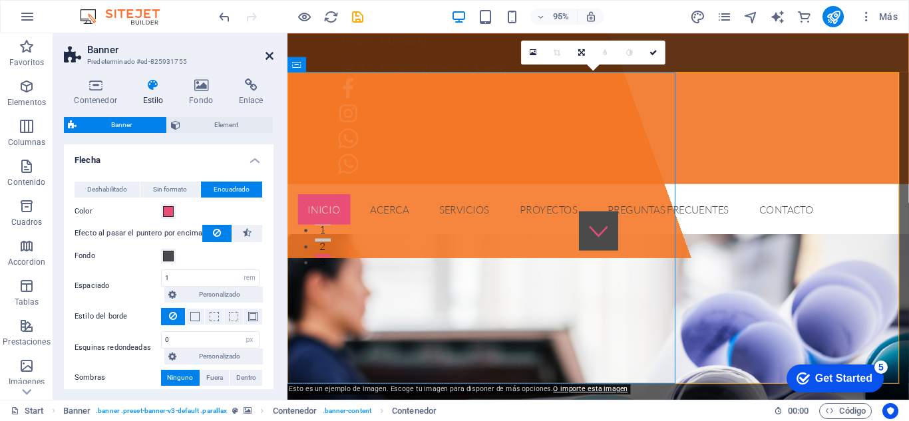
drag, startPoint x: 266, startPoint y: 53, endPoint x: 213, endPoint y: 20, distance: 62.2
click at [266, 53] on icon at bounding box center [270, 56] width 8 height 11
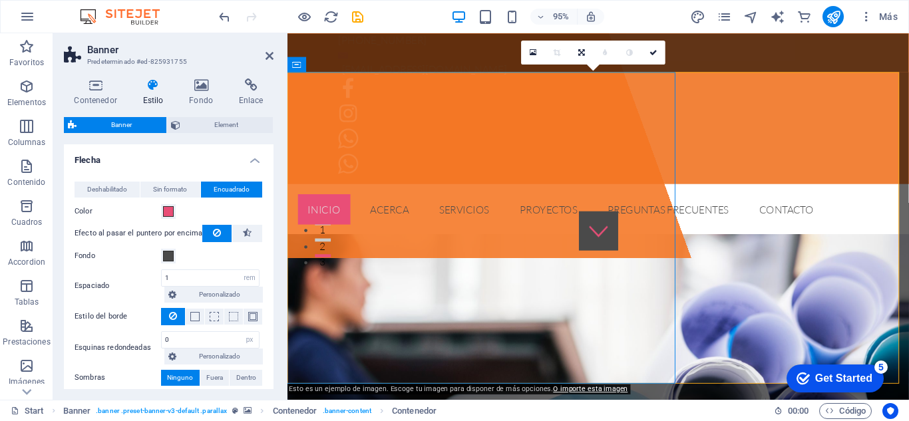
scroll to position [129, 0]
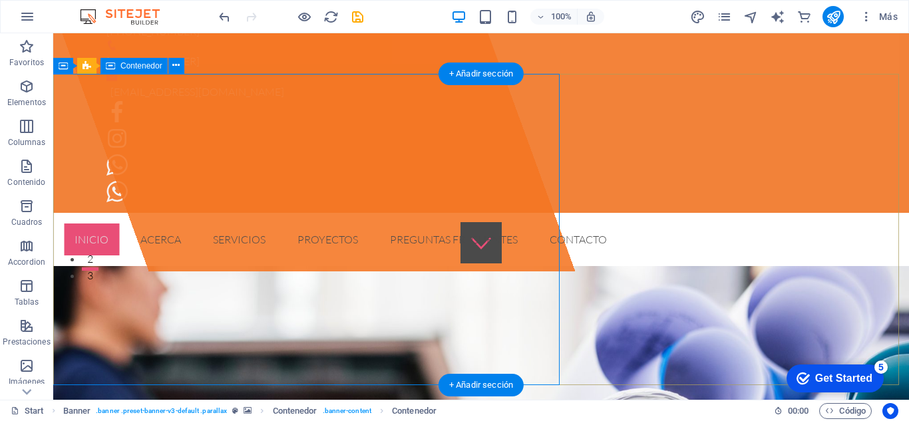
click at [334, 231] on div "Suelta el contenido aquí o Añadir elementos Pegar portapapeles" at bounding box center [295, 87] width 560 height 367
click at [332, 209] on div "Suelta el contenido aquí o Añadir elementos Pegar portapapeles" at bounding box center [295, 87] width 560 height 367
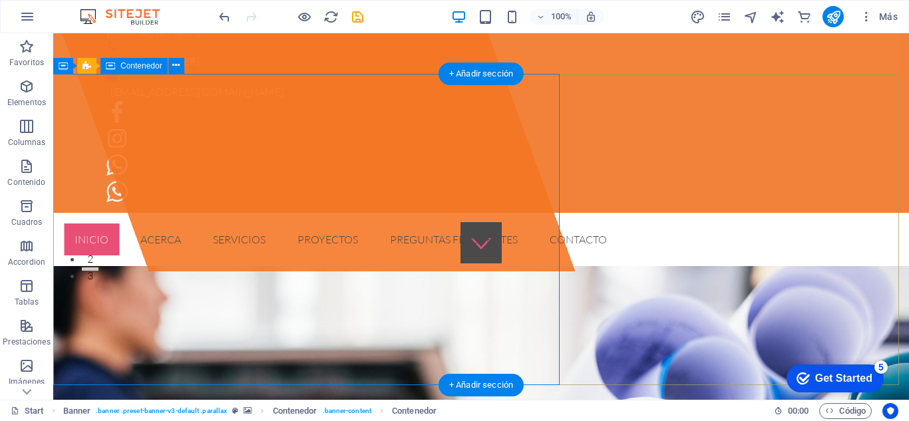
scroll to position [150, 0]
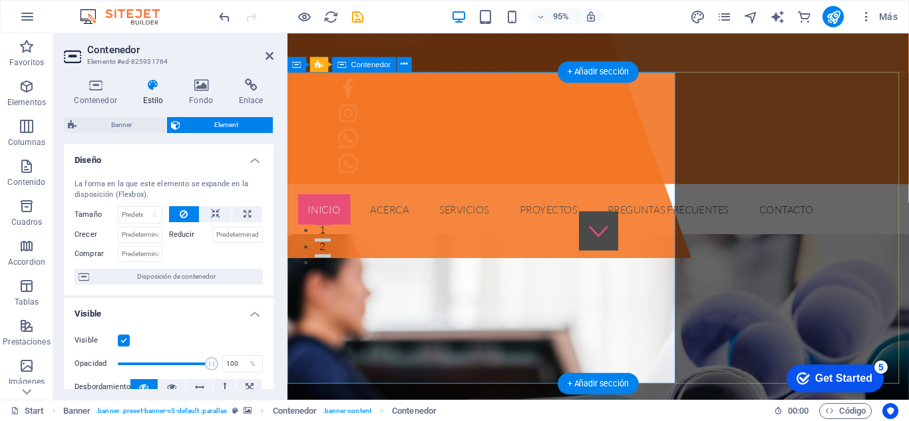
click at [499, 224] on div "Suelta el contenido aquí o Añadir elementos Pegar portapapeles" at bounding box center [428, 76] width 566 height 386
click at [633, 232] on div "Suelta el contenido aquí o Añadir elementos Pegar portapapeles" at bounding box center [428, 76] width 566 height 386
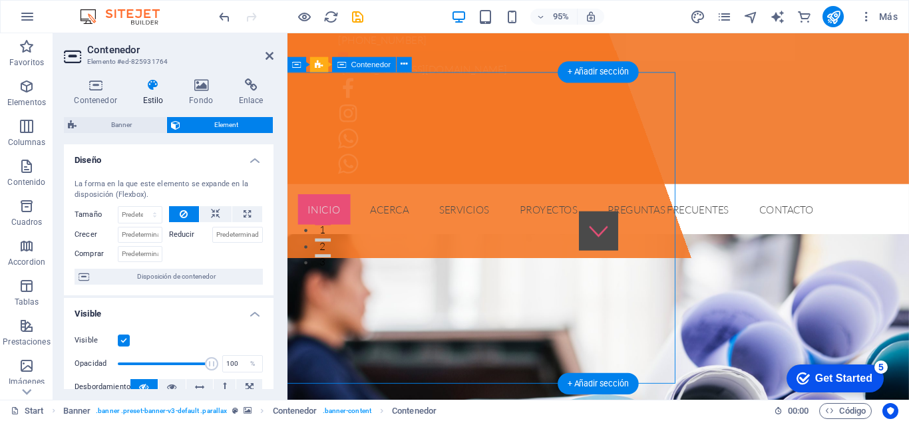
click at [634, 232] on div "Suelta el contenido aquí o Añadir elementos Pegar portapapeles" at bounding box center [428, 76] width 566 height 386
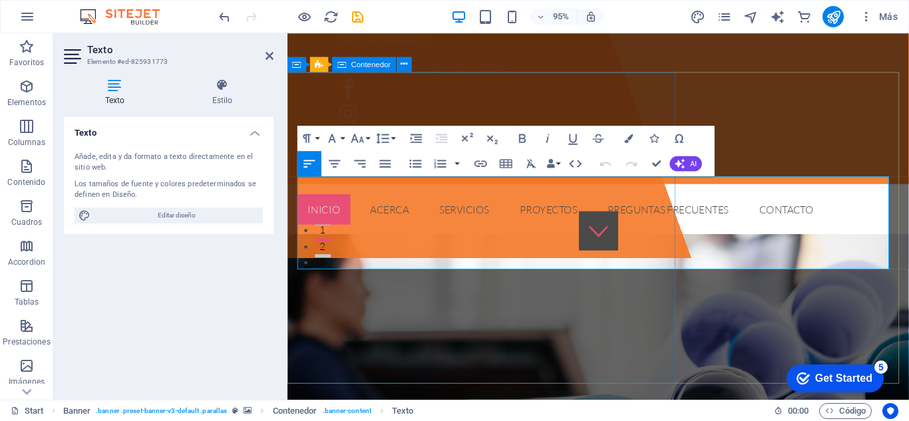
drag, startPoint x: 649, startPoint y: 226, endPoint x: 472, endPoint y: 220, distance: 177.2
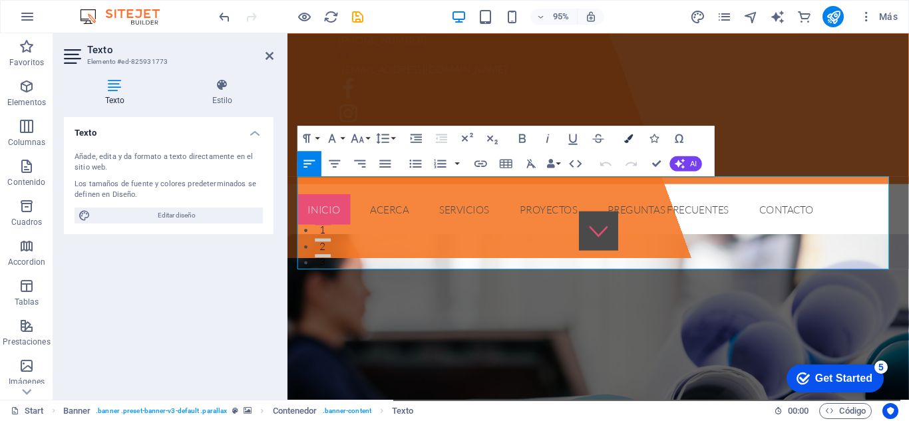
click at [627, 138] on icon "button" at bounding box center [628, 138] width 9 height 9
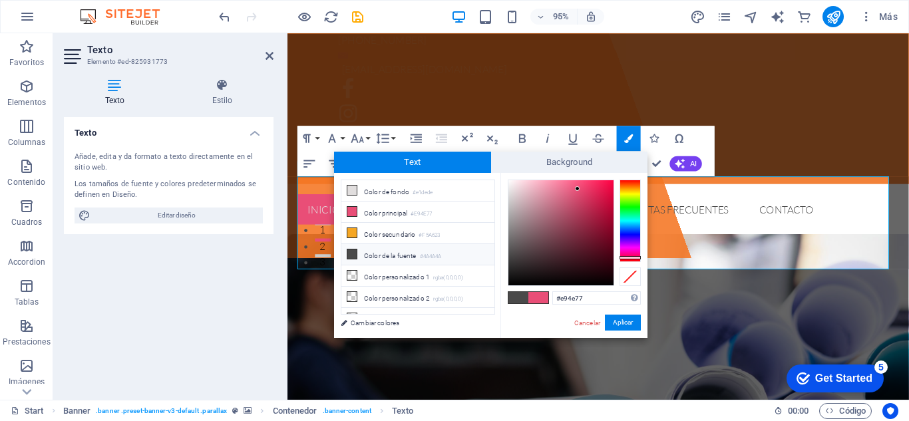
type input "#0a0a0a"
click at [511, 281] on div at bounding box center [561, 232] width 105 height 105
click at [511, 281] on div at bounding box center [510, 280] width 5 height 5
click at [624, 319] on button "Aplicar" at bounding box center [623, 323] width 36 height 16
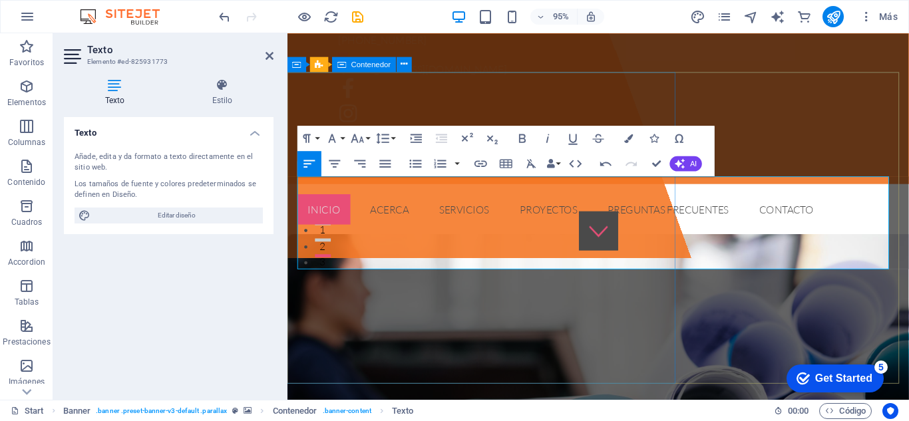
click at [641, 269] on div "Suelta el contenido aquí o Añadir elementos Pegar portapapeles" at bounding box center [428, 76] width 566 height 386
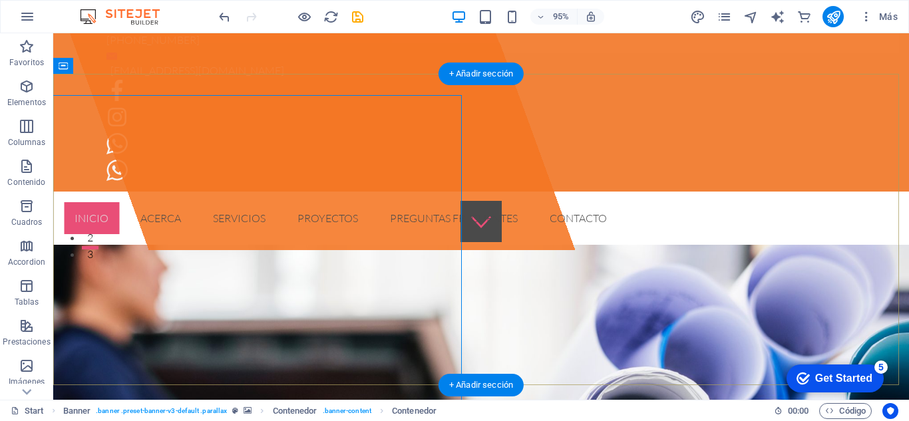
scroll to position [129, 0]
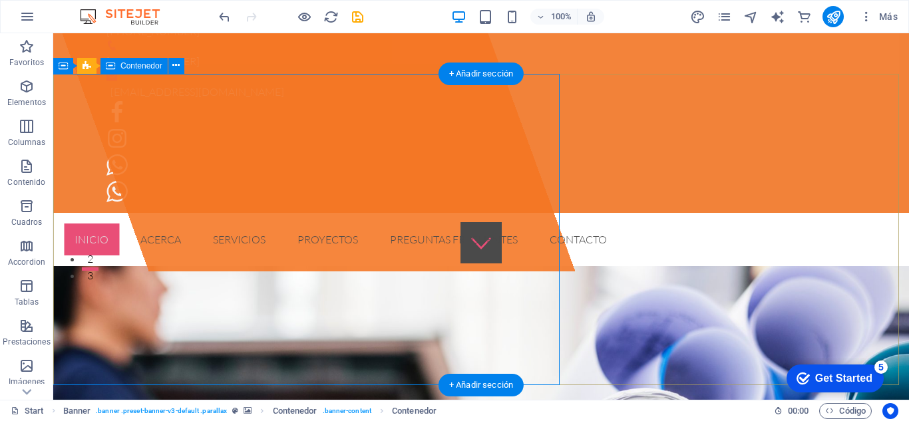
click at [438, 271] on div "Suelta el contenido aquí o Añadir elementos Pegar portapapeles" at bounding box center [295, 87] width 560 height 367
click at [279, 271] on div "Suelta el contenido aquí o Añadir elementos Pegar portapapeles" at bounding box center [295, 87] width 560 height 367
click at [256, 208] on div "Suelta el contenido aquí o Añadir elementos Pegar portapapeles" at bounding box center [295, 87] width 560 height 367
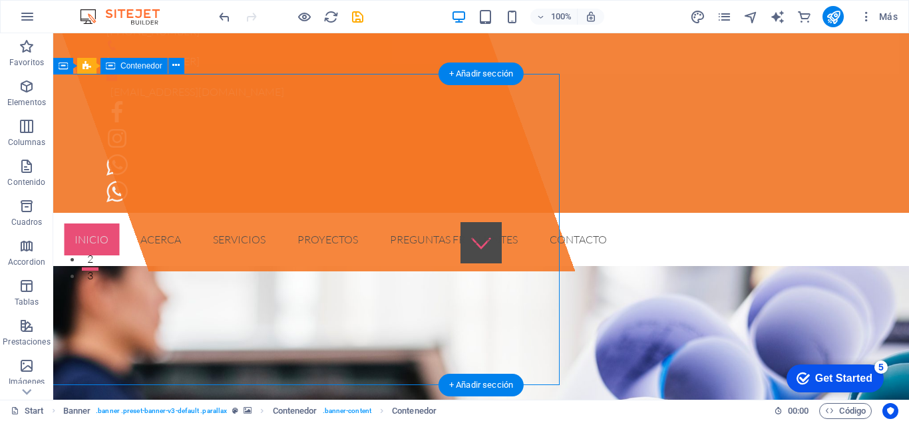
select select "%"
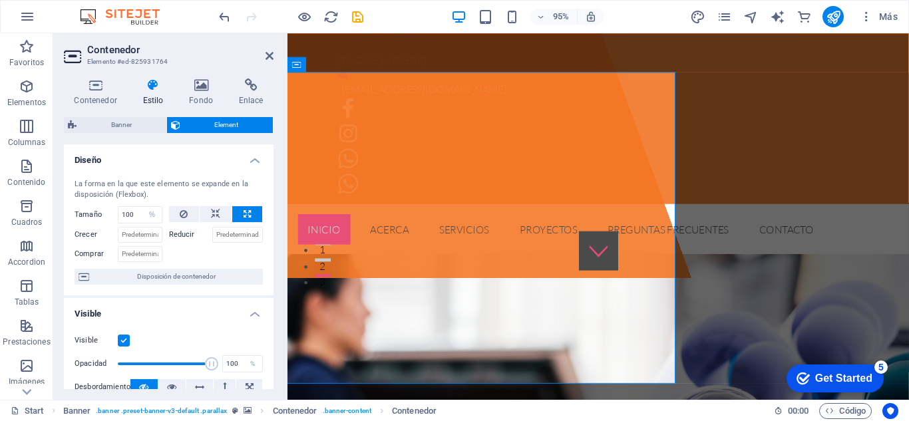
scroll to position [150, 0]
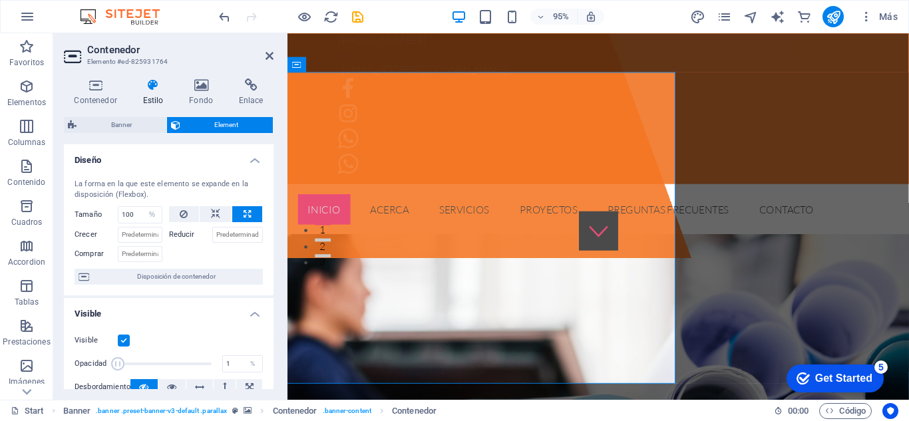
drag, startPoint x: 210, startPoint y: 365, endPoint x: 112, endPoint y: 362, distance: 98.6
click at [112, 362] on span at bounding box center [117, 363] width 13 height 13
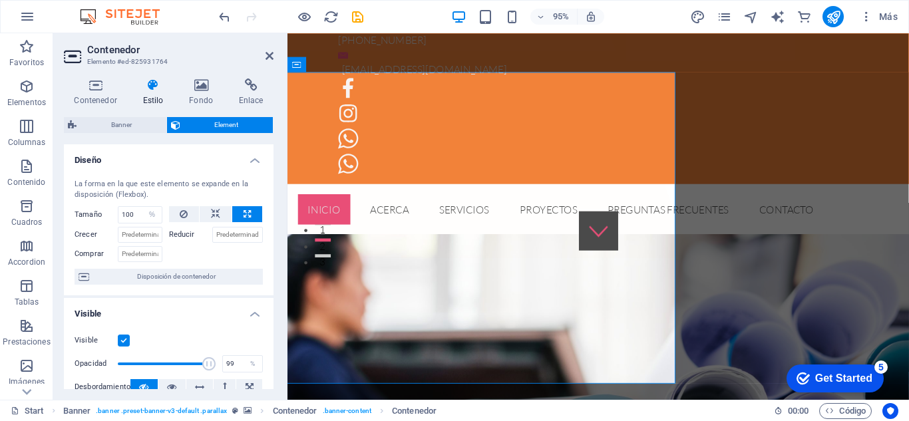
type input "100"
drag, startPoint x: 117, startPoint y: 365, endPoint x: 210, endPoint y: 361, distance: 93.3
click at [210, 361] on span at bounding box center [211, 363] width 13 height 13
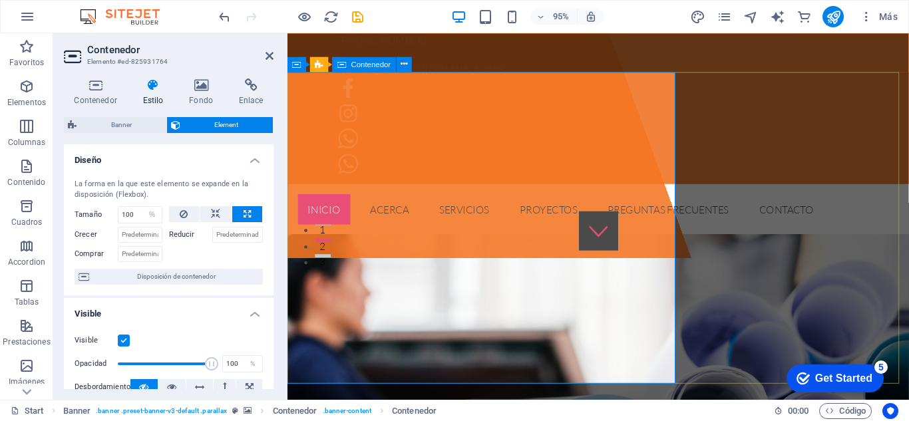
click at [623, 218] on div "Suelta el contenido aquí o Añadir elementos Pegar portapapeles" at bounding box center [428, 76] width 566 height 386
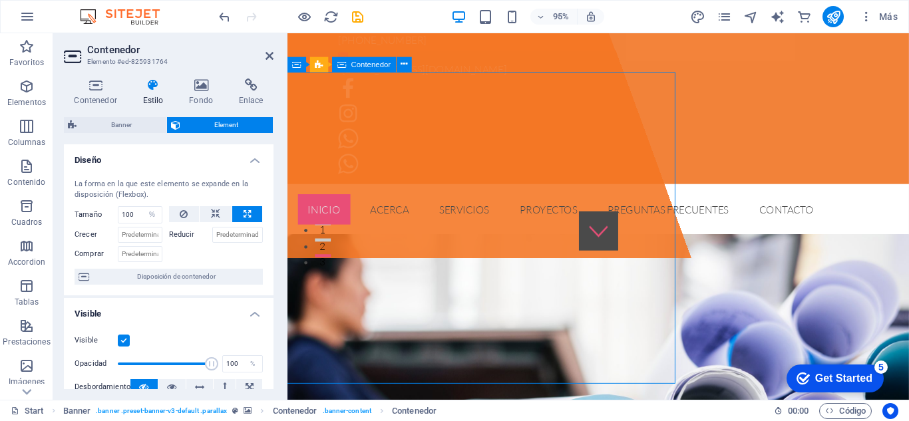
click at [610, 225] on div "Suelta el contenido aquí o Añadir elementos Pegar portapapeles" at bounding box center [428, 76] width 566 height 386
click at [610, 234] on div "Suelta el contenido aquí o Añadir elementos Pegar portapapeles" at bounding box center [428, 76] width 566 height 386
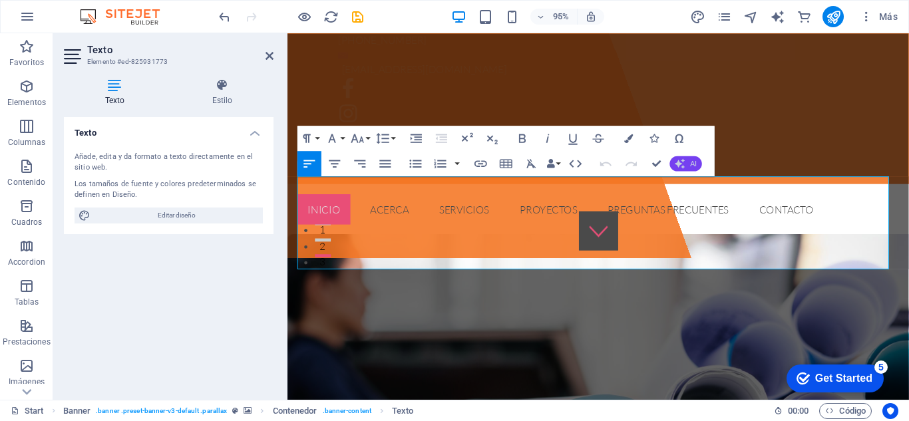
click at [682, 168] on icon "button" at bounding box center [680, 163] width 10 height 10
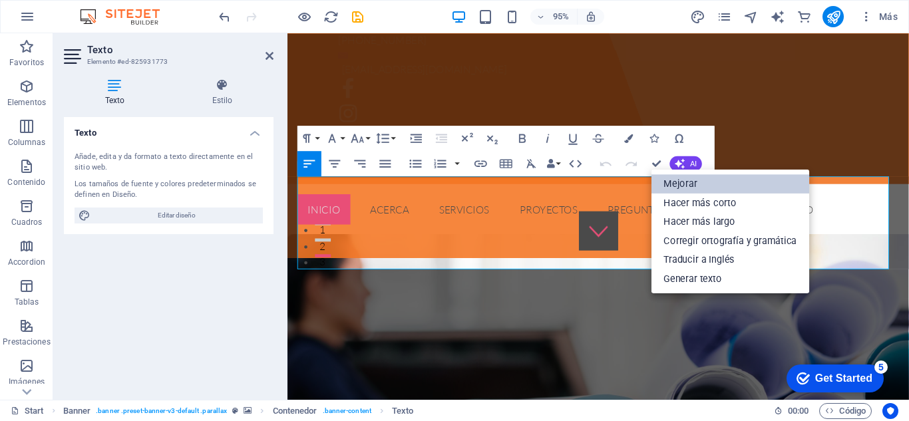
click at [684, 183] on link "Mejorar" at bounding box center [731, 183] width 158 height 19
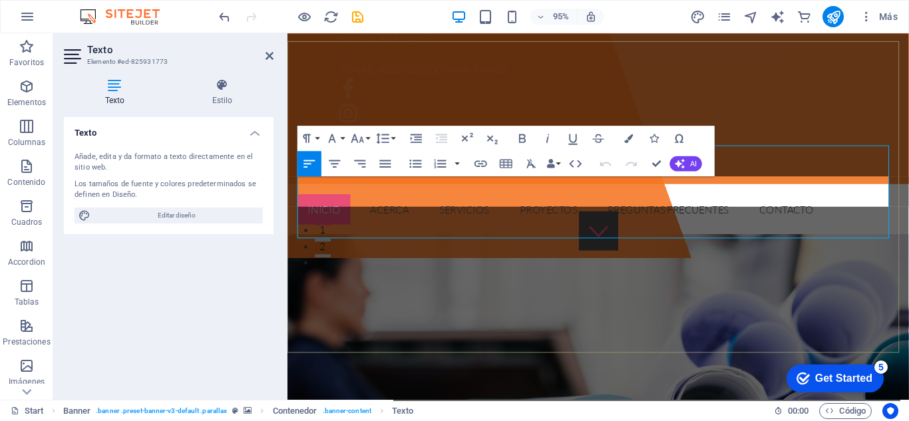
scroll to position [183, 0]
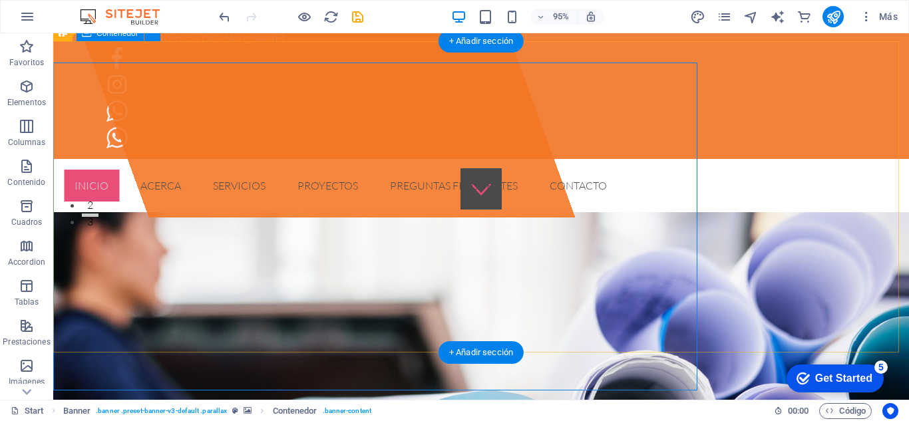
scroll to position [162, 0]
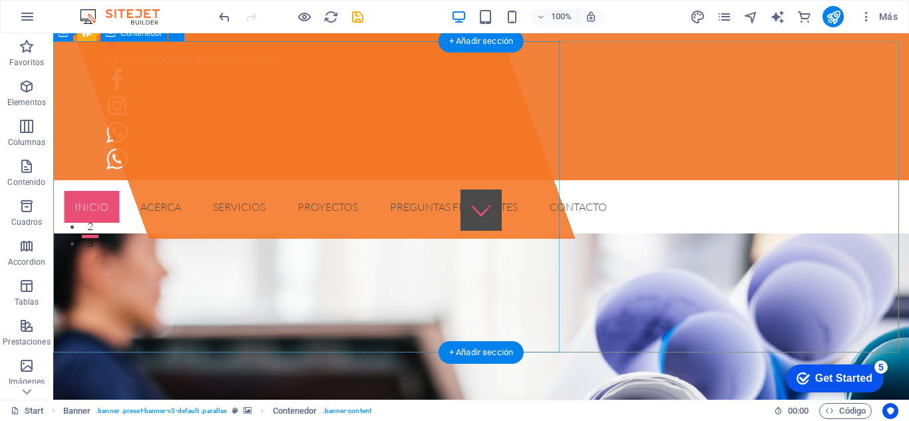
click at [374, 184] on div "Suelta el contenido aquí o Añadir elementos Pegar portapapeles" at bounding box center [295, 55] width 560 height 367
click at [92, 189] on div "Suelta el contenido aquí o Añadir elementos Pegar portapapeles" at bounding box center [295, 55] width 560 height 367
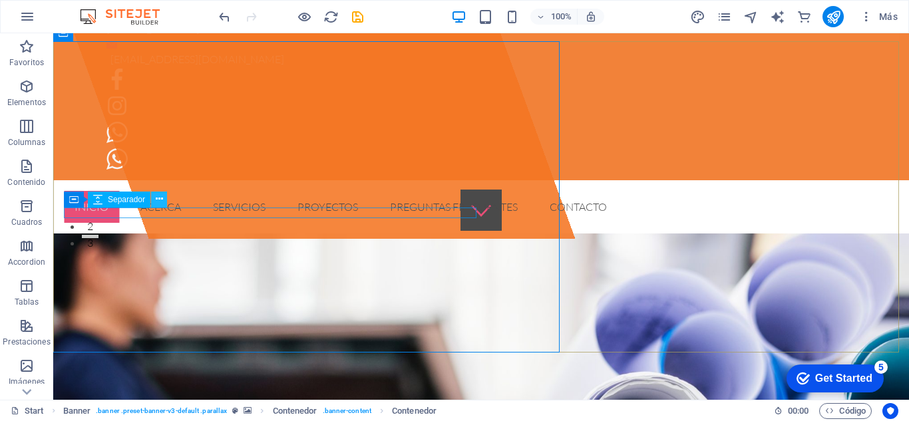
click at [157, 197] on icon at bounding box center [159, 199] width 7 height 14
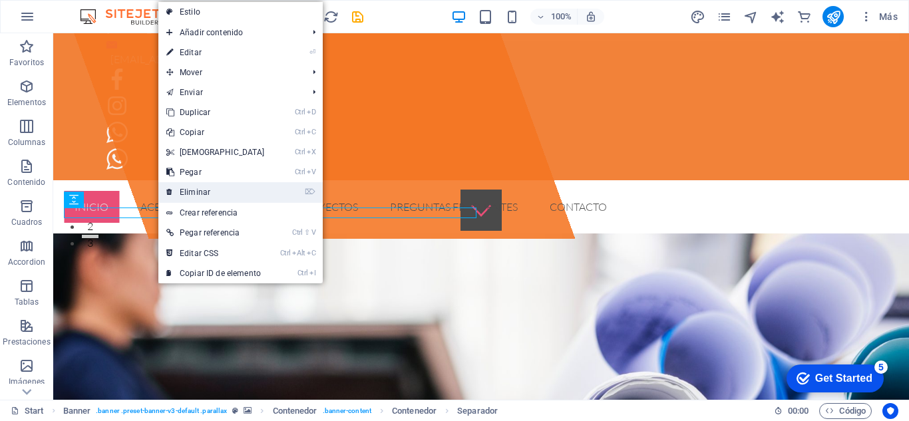
click at [215, 185] on link "⌦ Eliminar" at bounding box center [215, 192] width 114 height 20
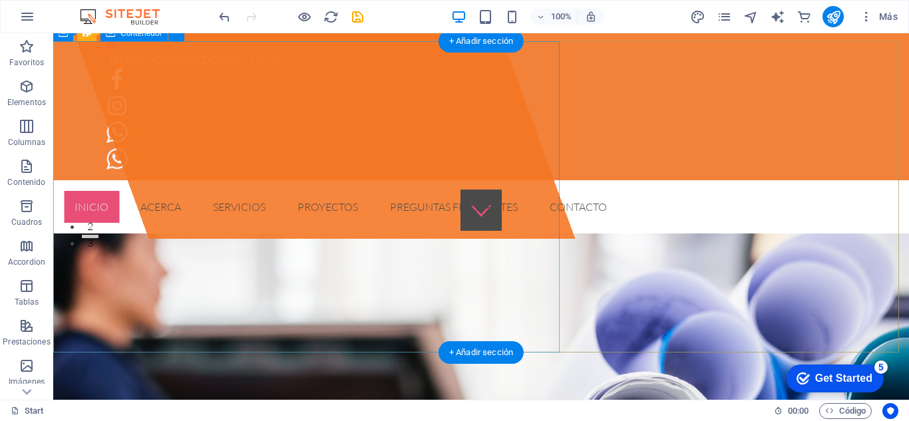
click at [199, 150] on div "Suelta el contenido aquí o Añadir elementos Pegar portapapeles" at bounding box center [295, 55] width 560 height 367
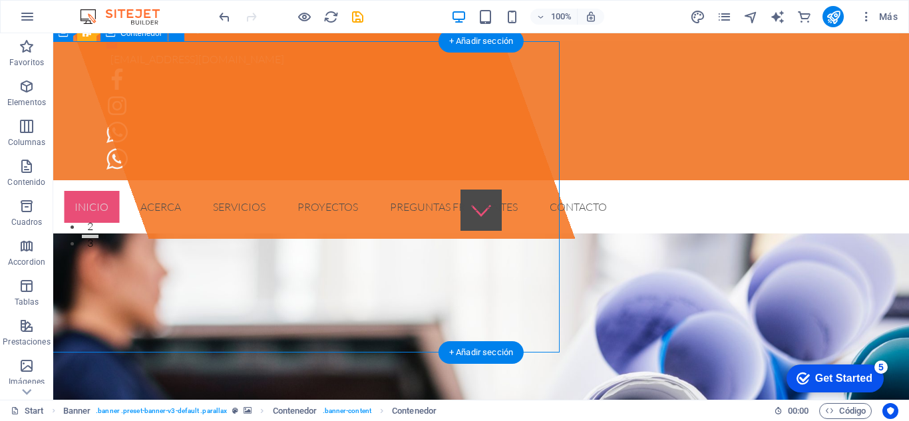
click at [471, 151] on div "Suelta el contenido aquí o Añadir elementos Pegar portapapeles" at bounding box center [295, 55] width 560 height 367
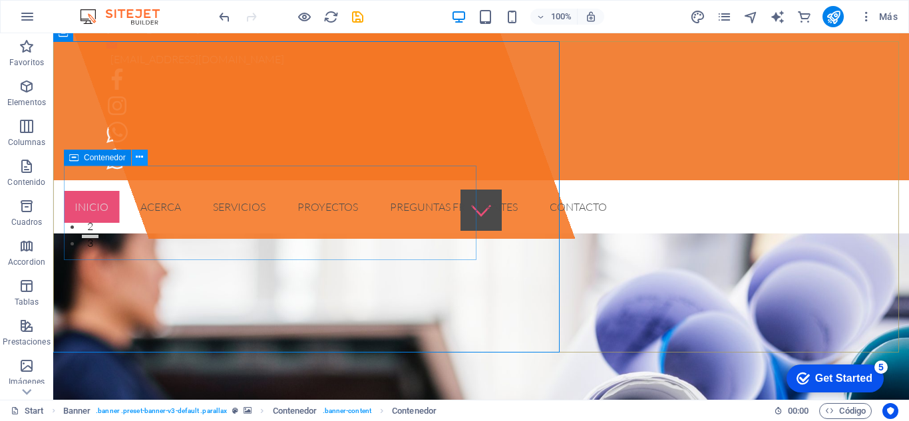
click at [139, 156] on icon at bounding box center [139, 157] width 7 height 14
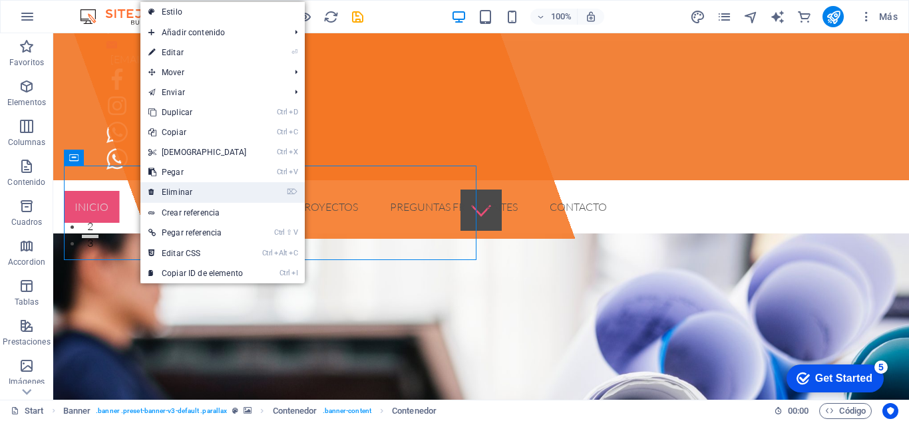
click at [169, 188] on link "⌦ Eliminar" at bounding box center [197, 192] width 114 height 20
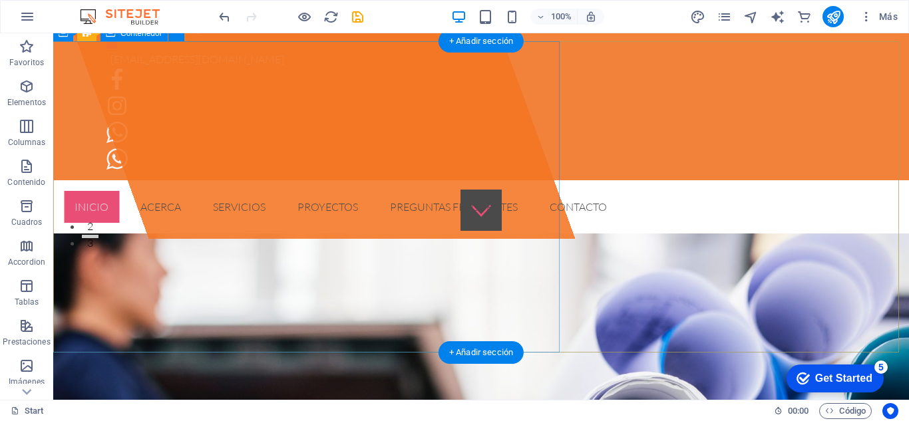
click at [182, 192] on div "Suelta el contenido aquí o Añadir elementos Pegar portapapeles" at bounding box center [295, 55] width 560 height 367
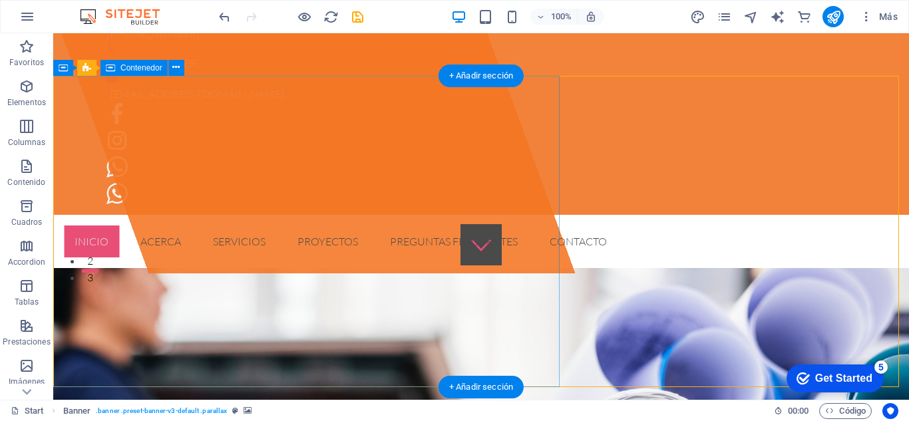
scroll to position [126, 0]
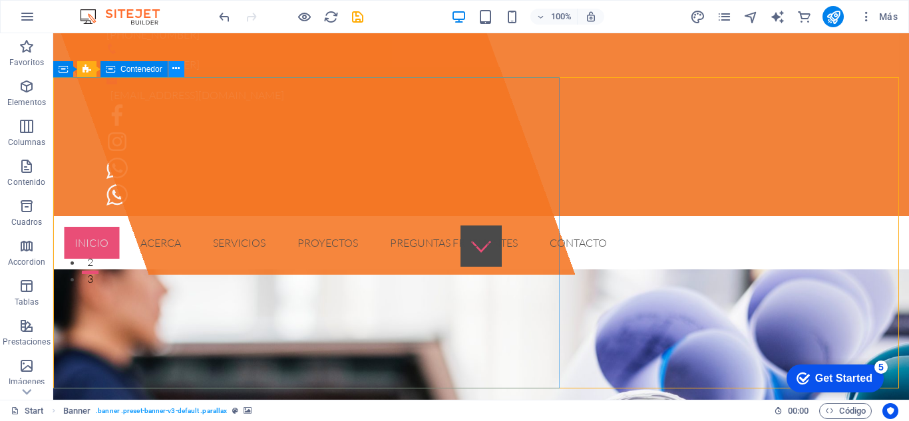
click at [176, 74] on icon at bounding box center [175, 69] width 7 height 14
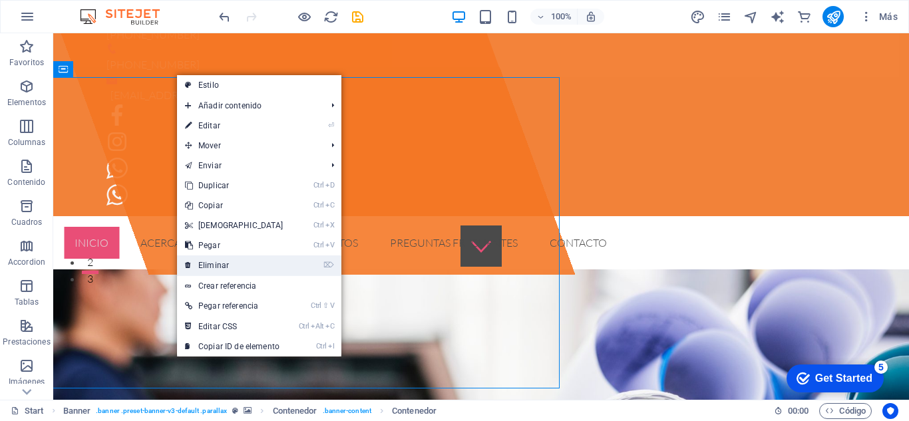
click at [219, 264] on link "⌦ Eliminar" at bounding box center [234, 266] width 114 height 20
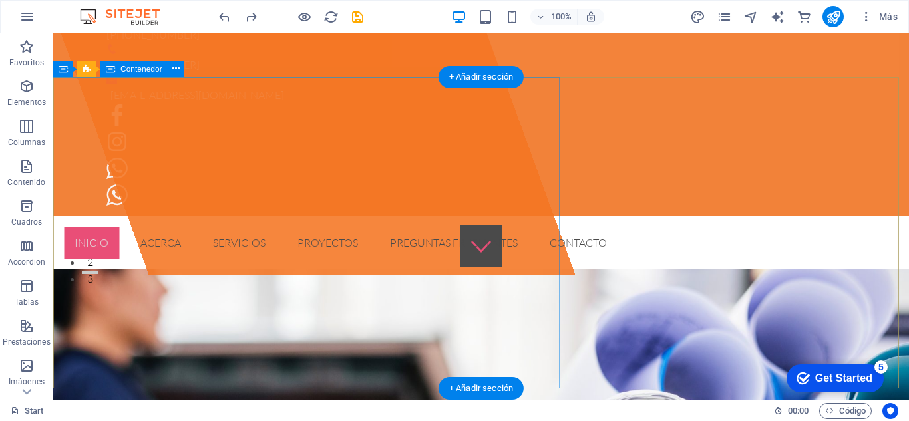
click at [146, 197] on div "Suelta el contenido aquí o Añadir elementos Pegar portapapeles" at bounding box center [295, 90] width 560 height 367
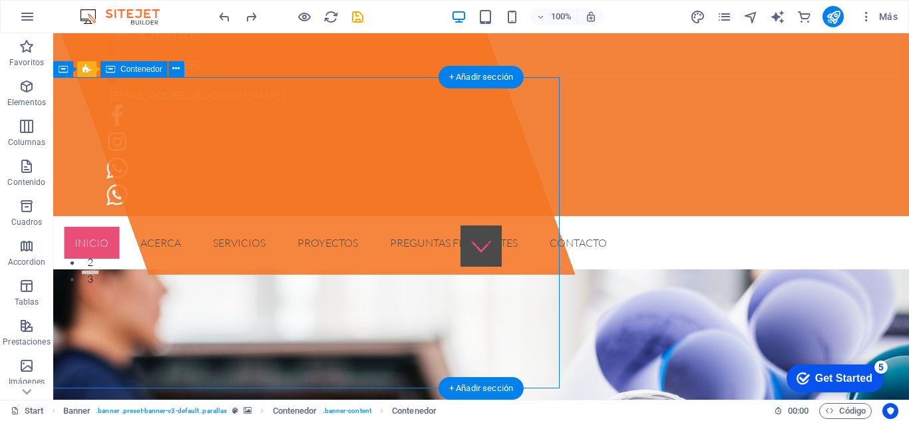
click at [148, 234] on div "Suelta el contenido aquí o Añadir elementos Pegar portapapeles" at bounding box center [295, 90] width 560 height 367
click at [140, 228] on div "Suelta el contenido aquí o Añadir elementos Pegar portapapeles" at bounding box center [295, 90] width 560 height 367
click at [118, 230] on div "Suelta el contenido aquí o Añadir elementos Pegar portapapeles" at bounding box center [295, 90] width 560 height 367
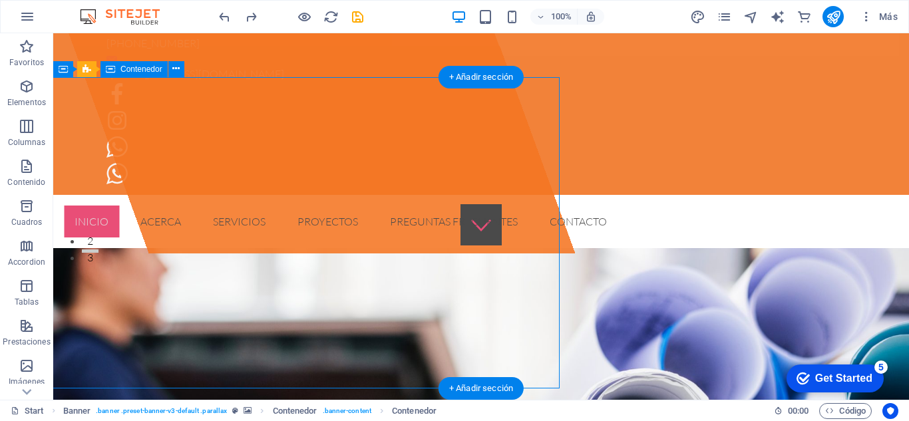
select select "%"
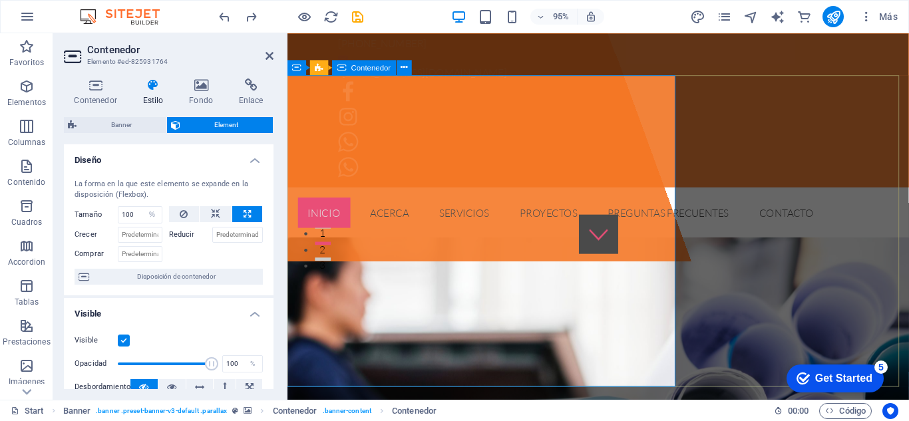
click at [341, 234] on div "Suelta el contenido aquí o Añadir elementos Pegar portapapeles" at bounding box center [428, 79] width 566 height 386
click at [262, 52] on h2 "Contenedor" at bounding box center [180, 50] width 186 height 12
click at [268, 54] on icon at bounding box center [270, 56] width 8 height 11
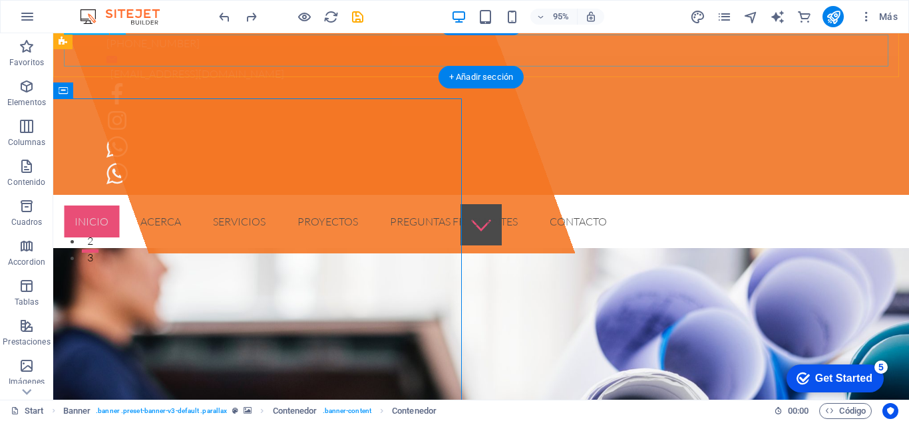
scroll to position [126, 0]
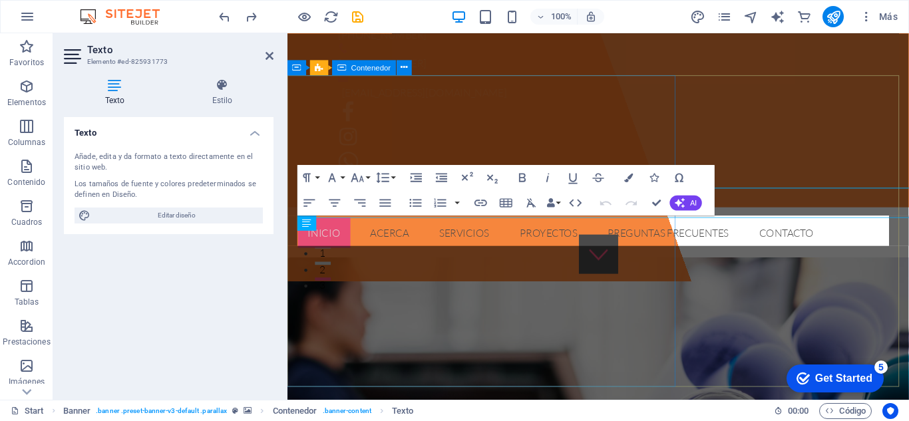
scroll to position [147, 0]
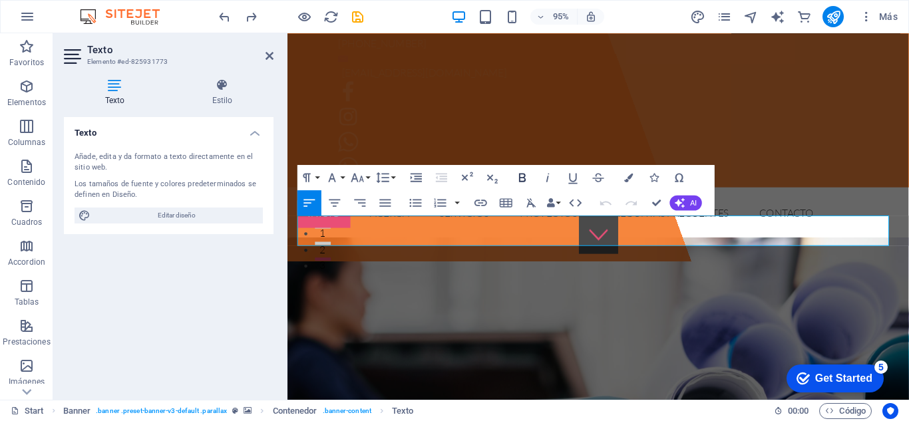
click at [523, 178] on icon "button" at bounding box center [522, 177] width 7 height 9
drag, startPoint x: 856, startPoint y: 241, endPoint x: 233, endPoint y: 231, distance: 623.2
click at [524, 176] on icon "button" at bounding box center [522, 177] width 15 height 15
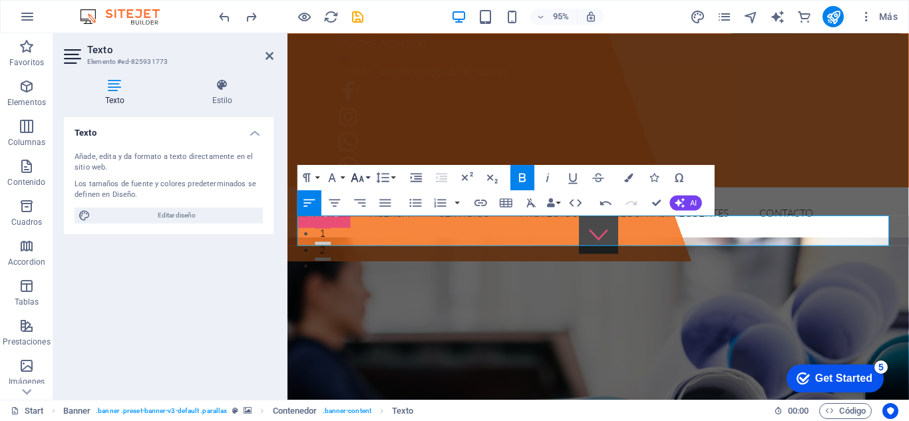
click at [364, 175] on icon "button" at bounding box center [357, 177] width 15 height 15
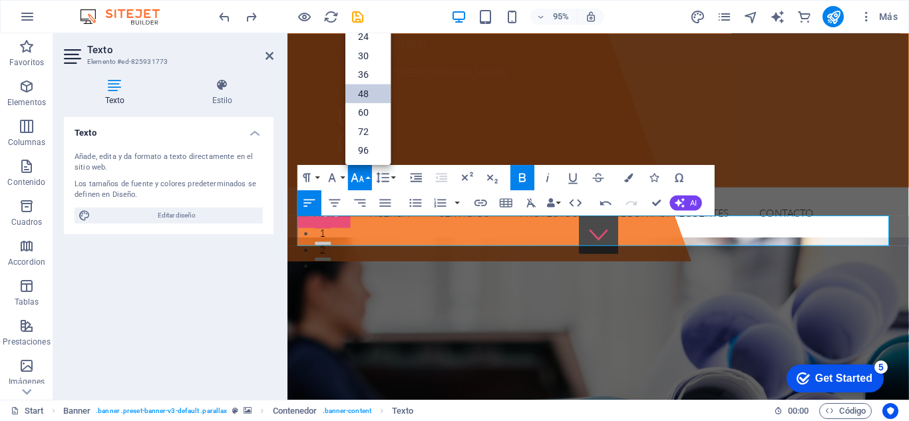
scroll to position [107, 0]
click at [364, 129] on link "72" at bounding box center [367, 131] width 45 height 19
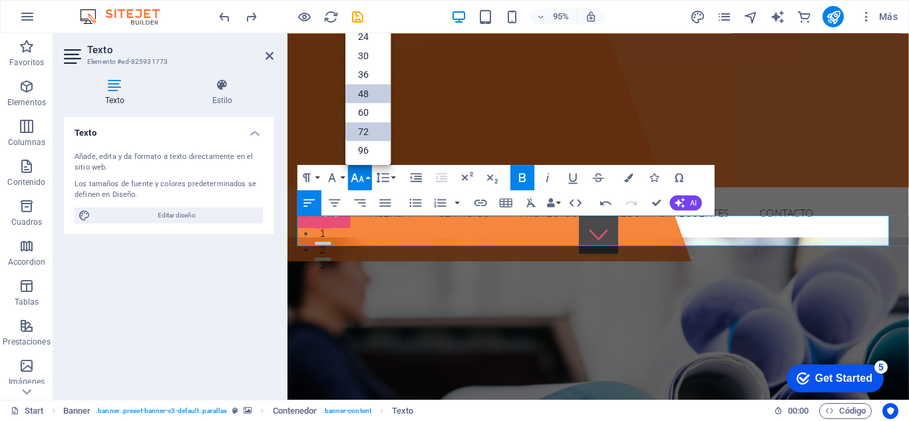
scroll to position [115, 0]
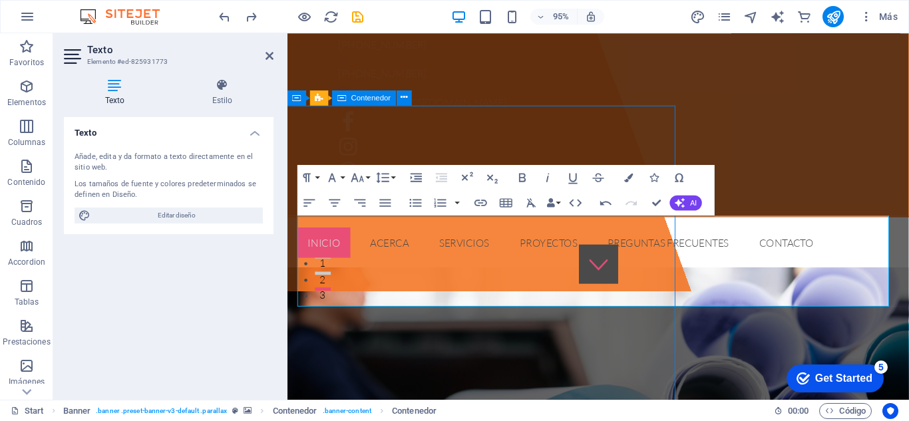
scroll to position [57, 0]
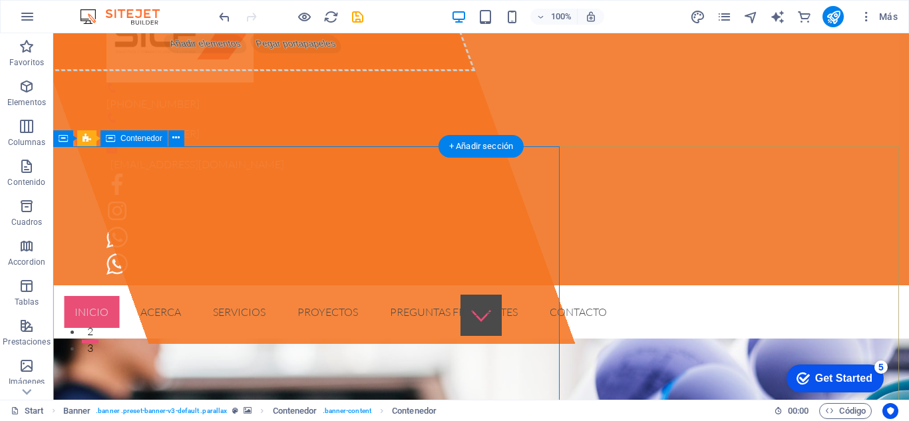
click at [397, 71] on div "Suelta el contenido aquí o Añadir elementos Pegar portapapeles" at bounding box center [245, 24] width 461 height 95
click at [176, 142] on icon at bounding box center [175, 138] width 7 height 14
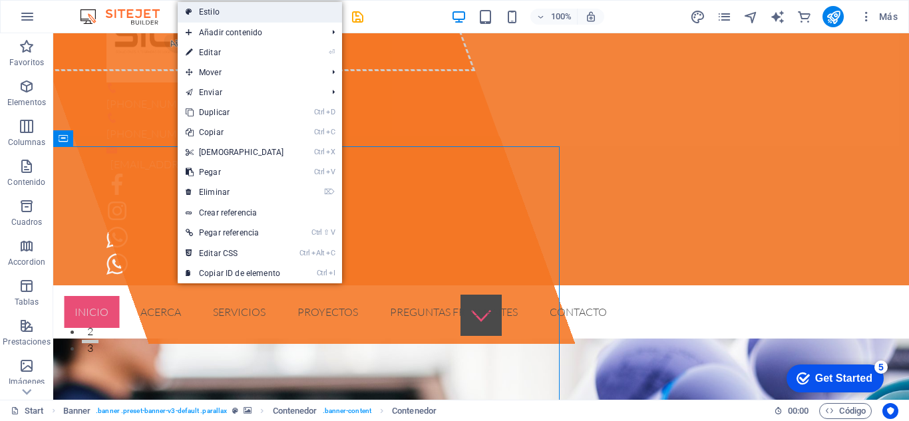
click at [222, 11] on link "Estilo" at bounding box center [260, 12] width 164 height 20
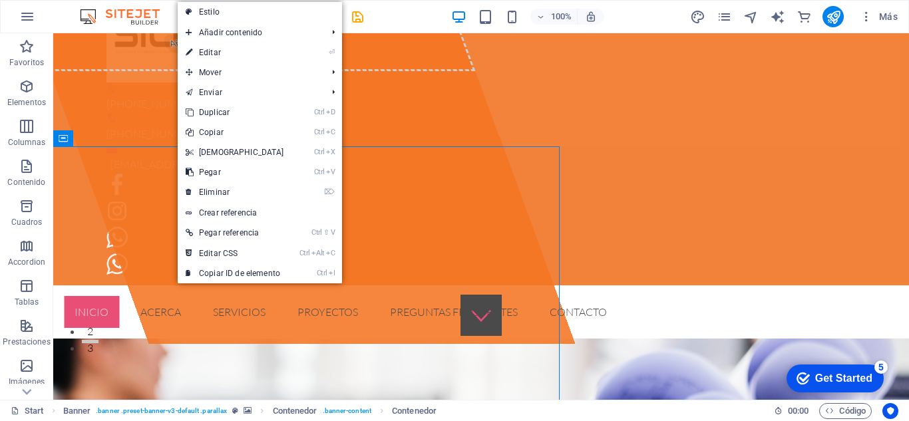
select select "rem"
select select "px"
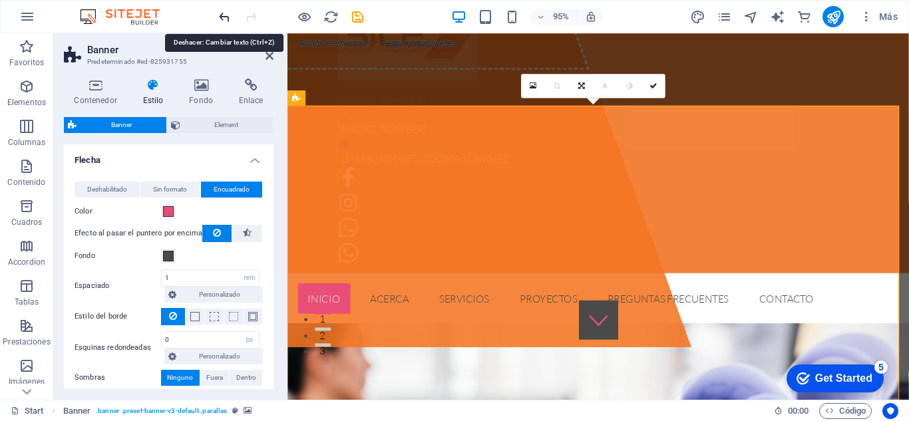
scroll to position [115, 0]
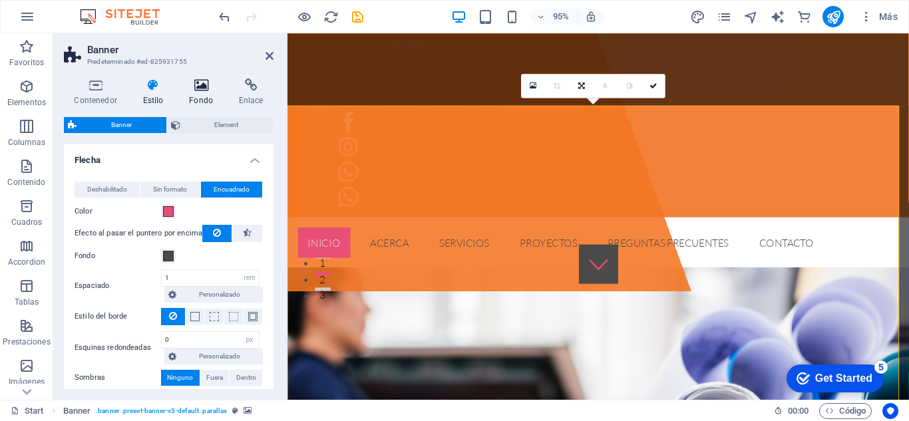
click at [212, 91] on icon at bounding box center [201, 85] width 45 height 13
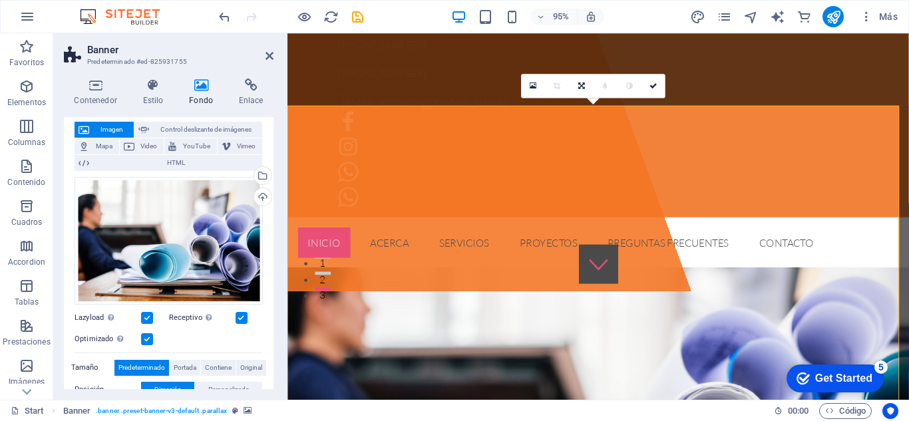
scroll to position [0, 0]
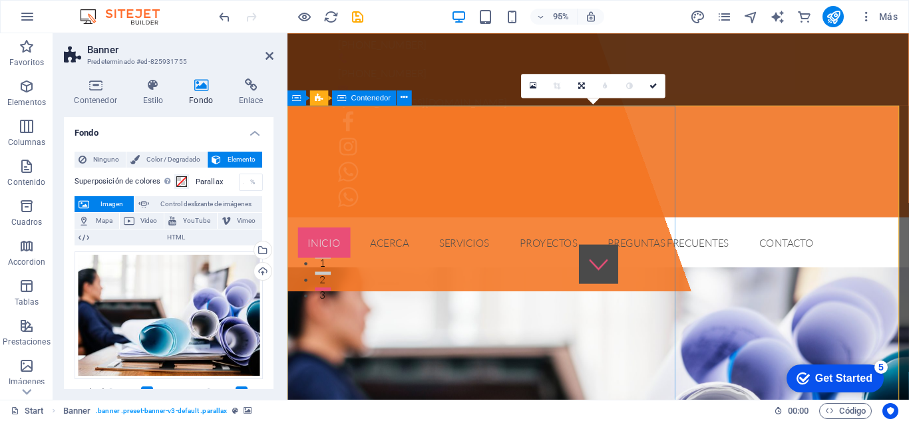
click at [508, 301] on div "Suelta el contenido aquí o Añadir elementos Pegar portapapeles" at bounding box center [428, 111] width 566 height 386
drag, startPoint x: 513, startPoint y: 357, endPoint x: 738, endPoint y: 339, distance: 225.7
click at [712, 304] on div "Suelta el contenido aquí o Añadir elementos Pegar portapapeles" at bounding box center [428, 111] width 566 height 386
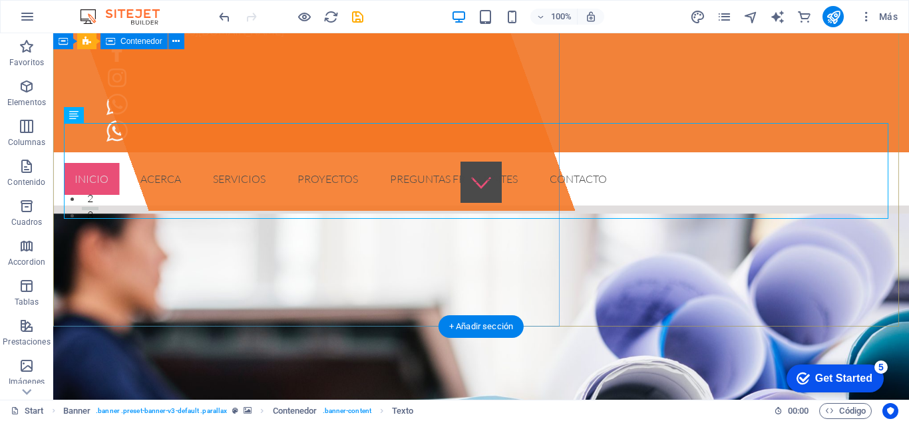
scroll to position [185, 0]
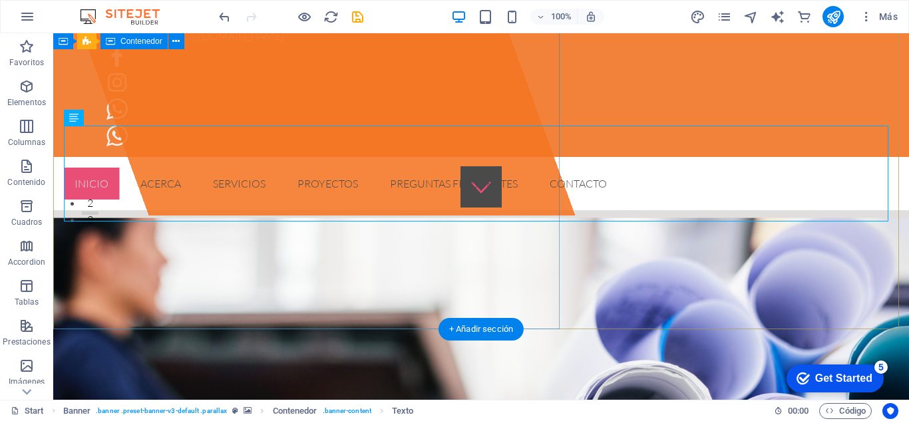
click at [477, 196] on div "Suelta el contenido aquí o Añadir elementos Pegar portapapeles" at bounding box center [295, 31] width 560 height 367
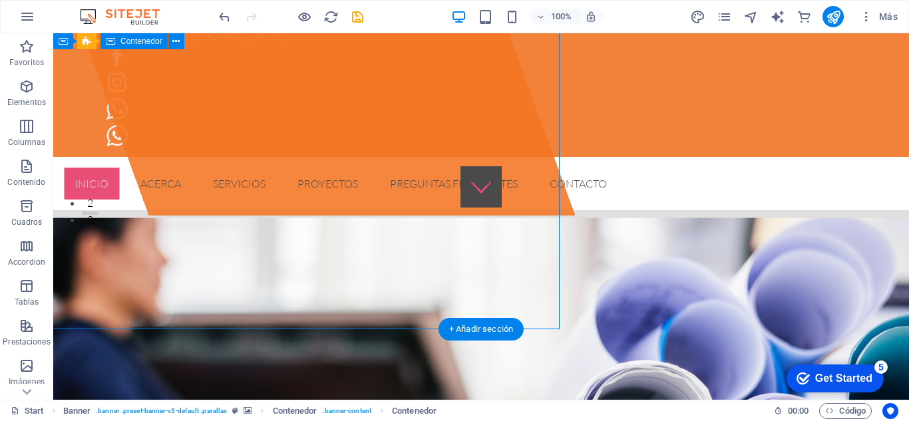
click at [477, 196] on div "Suelta el contenido aquí o Añadir elementos Pegar portapapeles" at bounding box center [295, 31] width 560 height 367
select select "%"
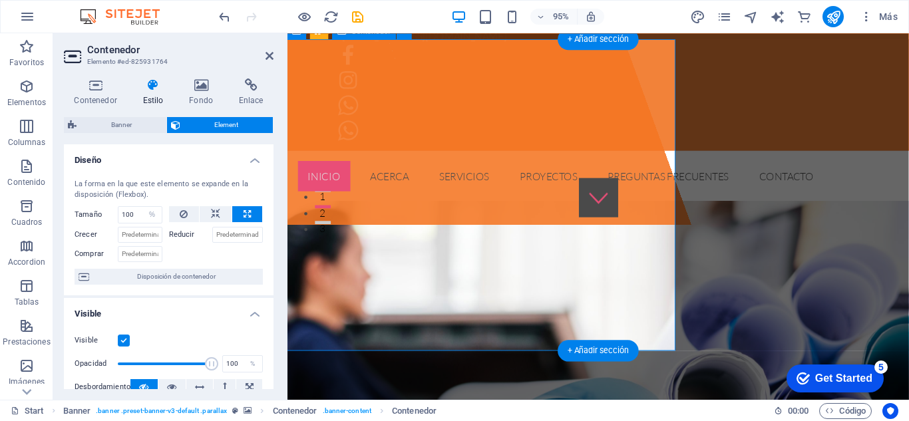
drag, startPoint x: 644, startPoint y: 222, endPoint x: 863, endPoint y: 212, distance: 219.2
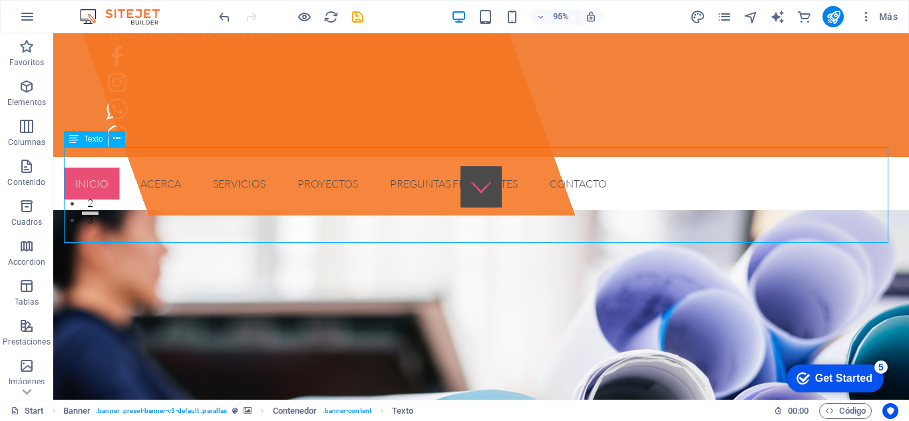
scroll to position [164, 0]
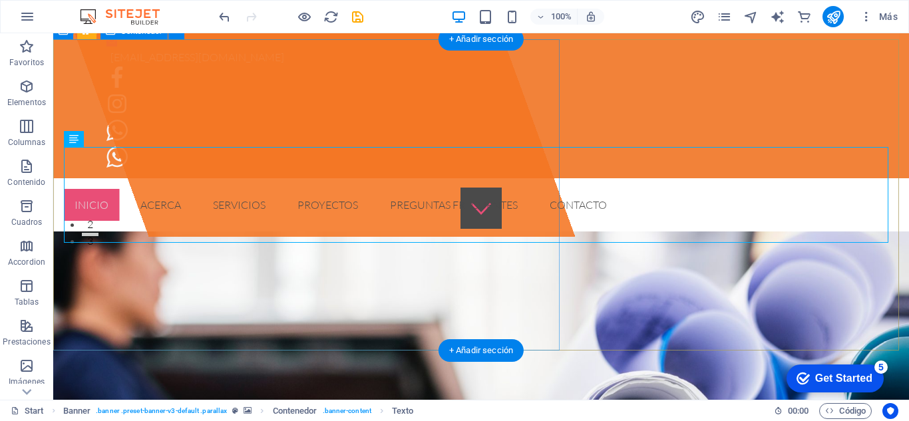
click at [393, 210] on div "Suelta el contenido aquí o Añadir elementos Pegar portapapeles" at bounding box center [295, 53] width 560 height 367
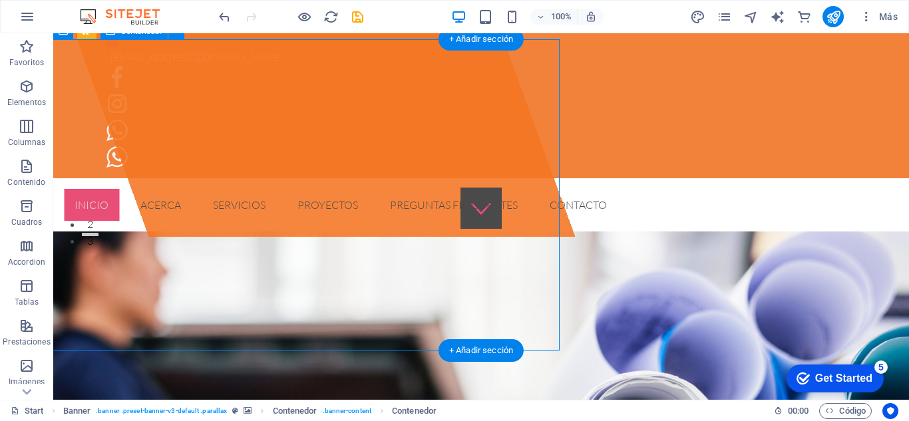
click at [393, 210] on div "Suelta el contenido aquí o Añadir elementos Pegar portapapeles" at bounding box center [295, 53] width 560 height 367
select select "%"
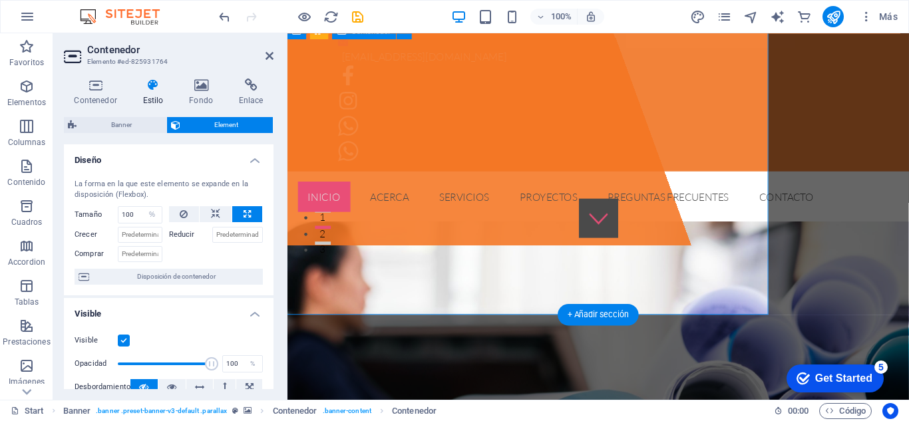
click at [399, 220] on div "Suelta el contenido aquí o Añadir elementos Pegar portapapeles" at bounding box center [428, 63] width 566 height 386
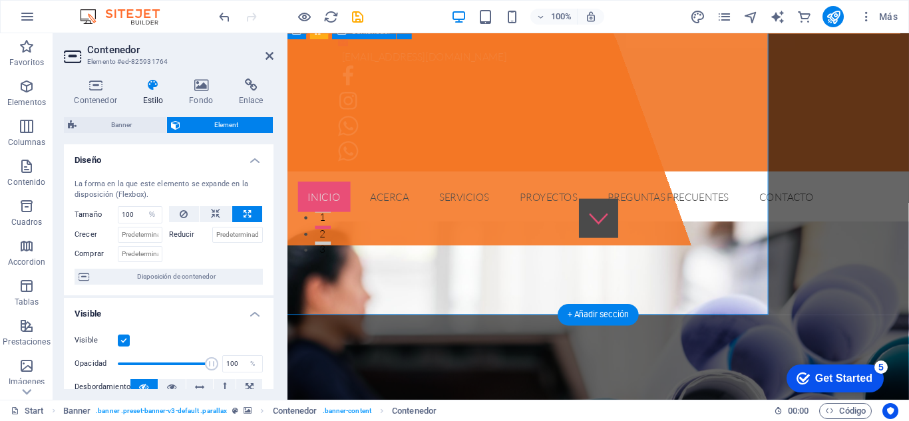
scroll to position [185, 0]
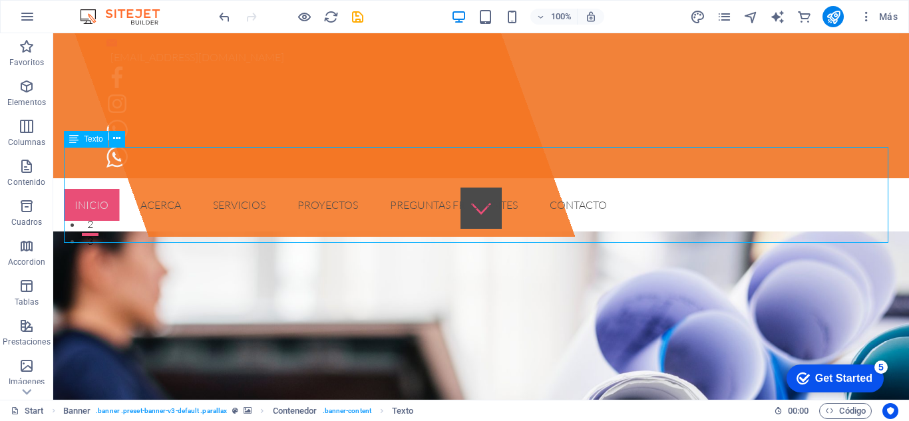
click at [501, 205] on div "Suelta el contenido aquí o Añadir elementos Pegar portapapeles" at bounding box center [295, 53] width 560 height 367
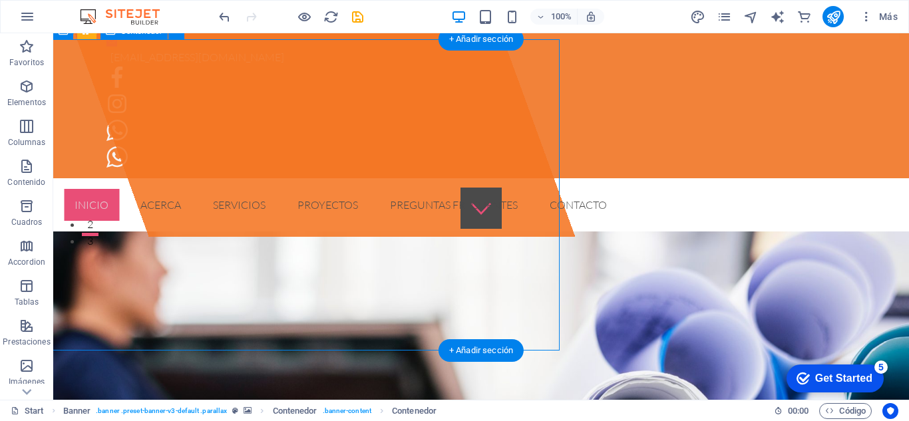
click at [501, 205] on div "Suelta el contenido aquí o Añadir elementos Pegar portapapeles" at bounding box center [295, 53] width 560 height 367
click at [143, 157] on div "Suelta el contenido aquí o Añadir elementos Pegar portapapeles" at bounding box center [295, 53] width 560 height 367
click at [101, 139] on div "Suelta el contenido aquí o Añadir elementos Pegar portapapeles" at bounding box center [295, 53] width 560 height 367
click at [97, 156] on div "Suelta el contenido aquí o Añadir elementos Pegar portapapeles" at bounding box center [295, 53] width 560 height 367
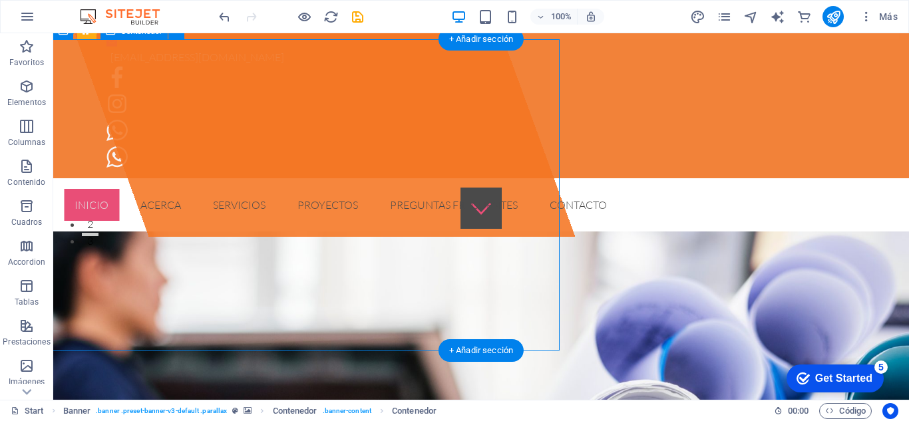
scroll to position [185, 0]
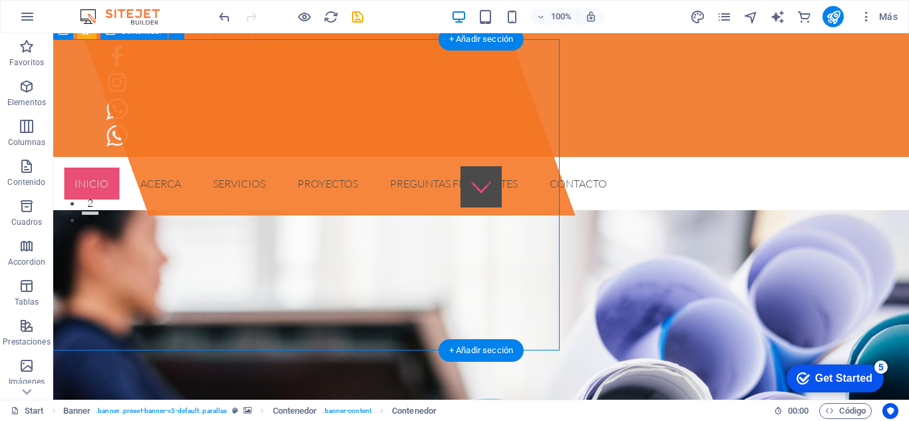
select select "%"
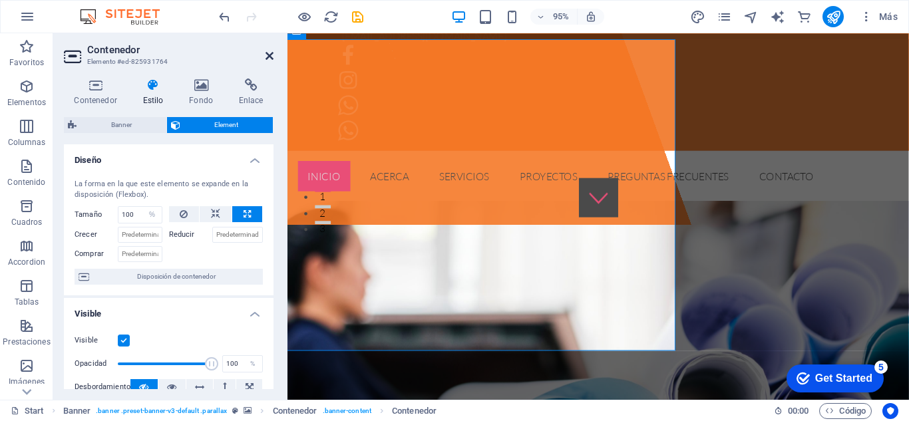
click at [266, 54] on icon at bounding box center [270, 56] width 8 height 11
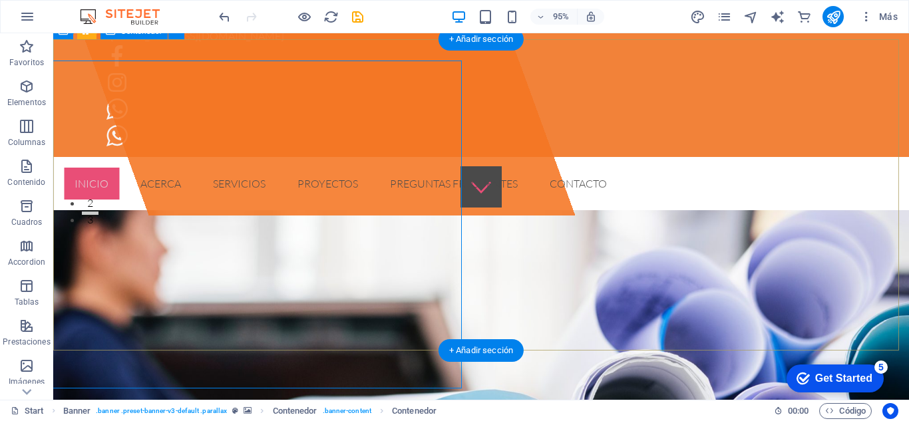
scroll to position [164, 0]
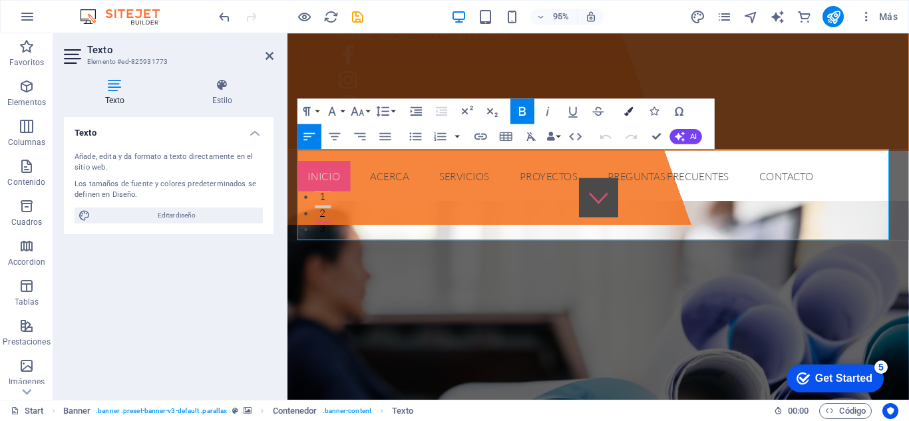
click at [632, 112] on icon "button" at bounding box center [628, 111] width 9 height 9
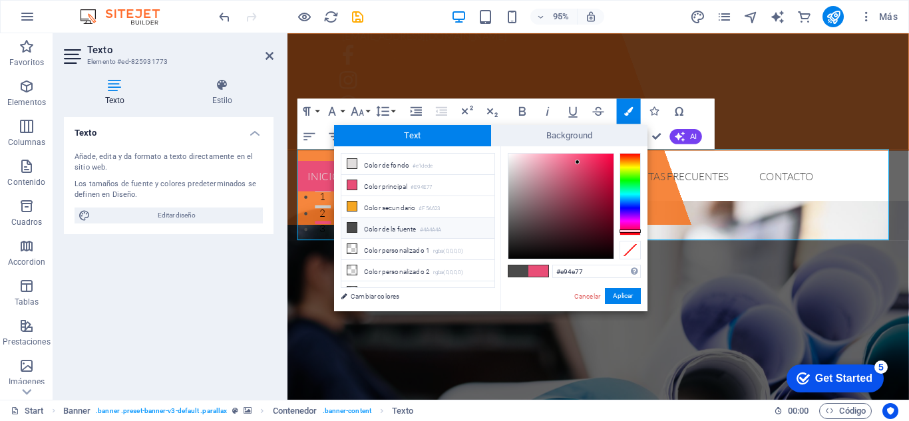
type input "#faf7f8"
click at [509, 155] on div at bounding box center [561, 206] width 105 height 105
click at [509, 155] on div at bounding box center [509, 154] width 5 height 5
click at [619, 297] on button "Aplicar" at bounding box center [623, 296] width 36 height 16
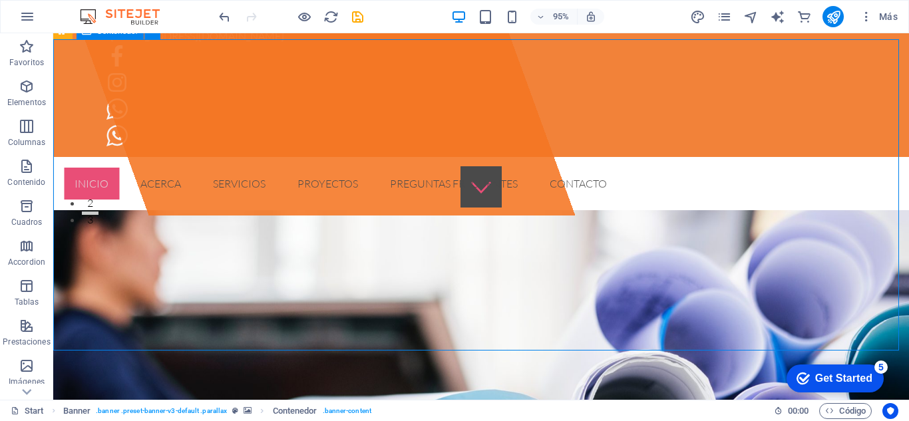
scroll to position [164, 0]
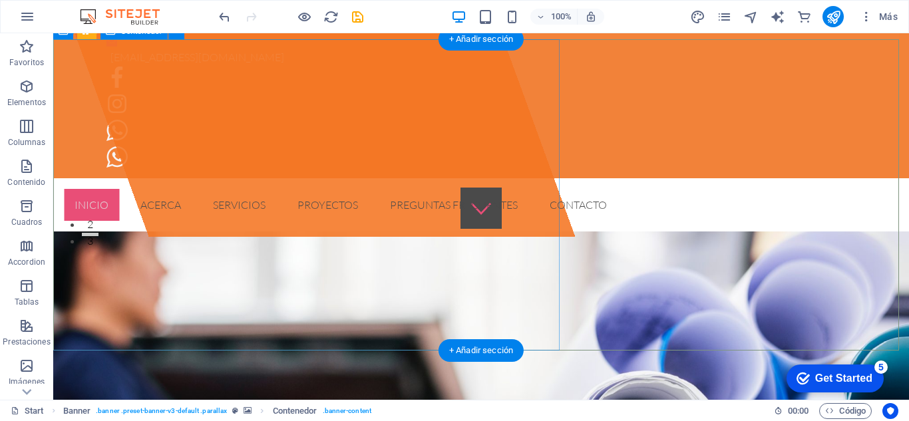
click at [290, 236] on div "Suelta el contenido aquí o Añadir elementos Pegar portapapeles" at bounding box center [295, 53] width 560 height 367
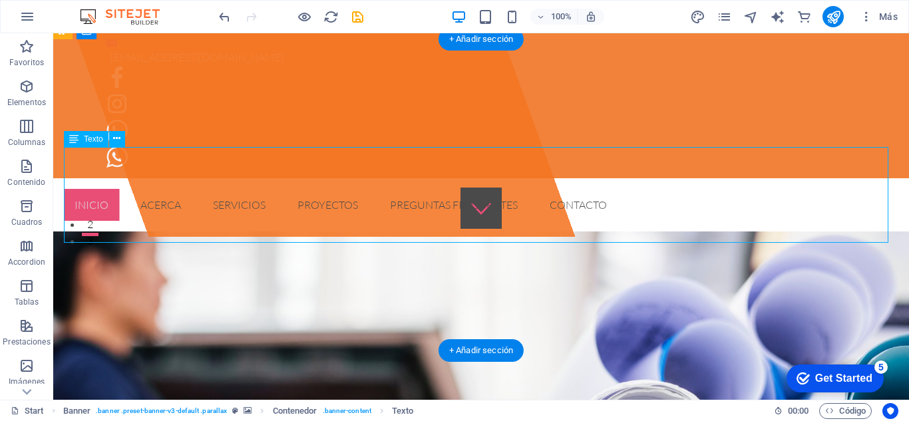
scroll to position [185, 0]
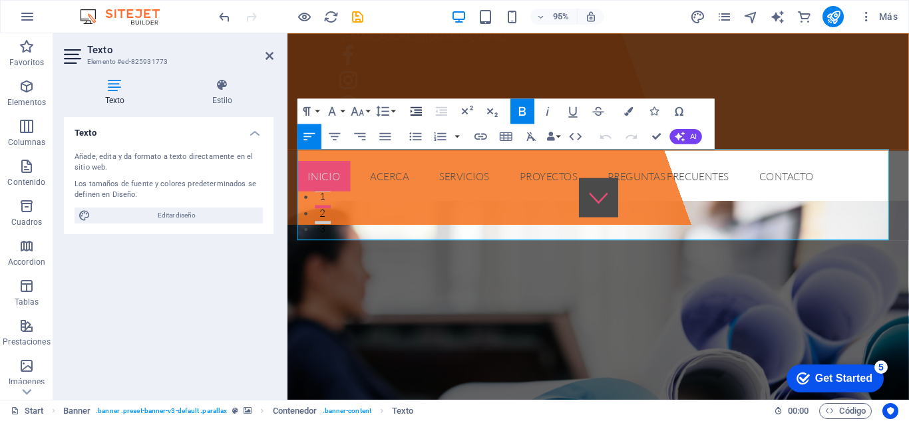
click at [417, 113] on icon "button" at bounding box center [416, 111] width 11 height 9
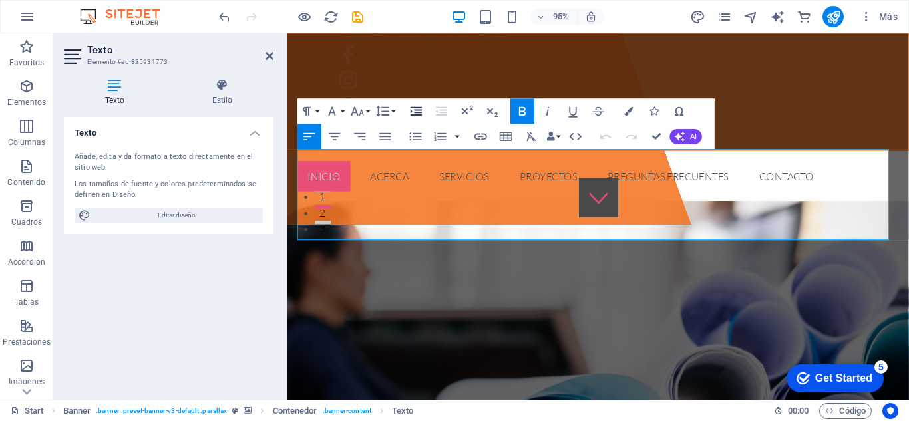
scroll to position [176, 0]
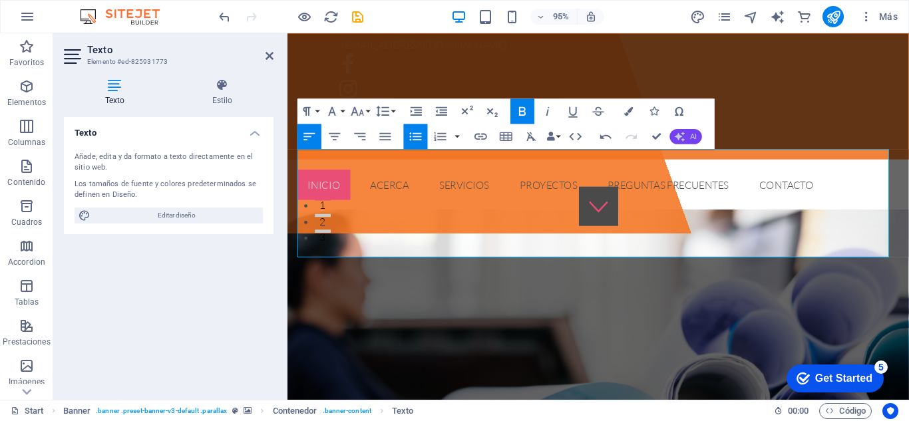
click at [682, 136] on icon "button" at bounding box center [680, 136] width 10 height 10
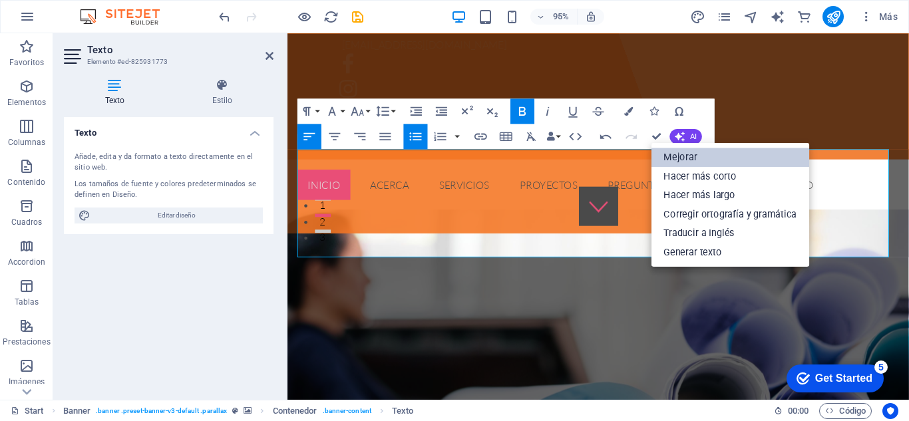
click at [687, 157] on link "Mejorar" at bounding box center [731, 157] width 158 height 19
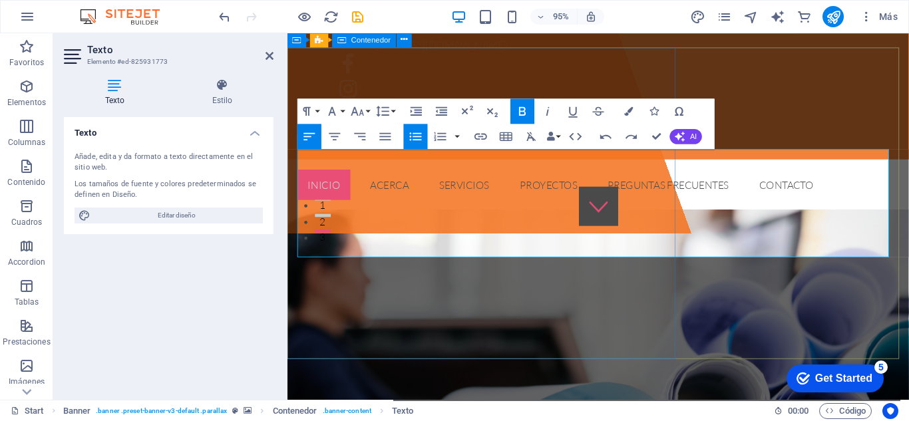
click at [576, 224] on div "Suelta el contenido aquí o Añadir elementos Pegar portapapeles" at bounding box center [428, 50] width 566 height 386
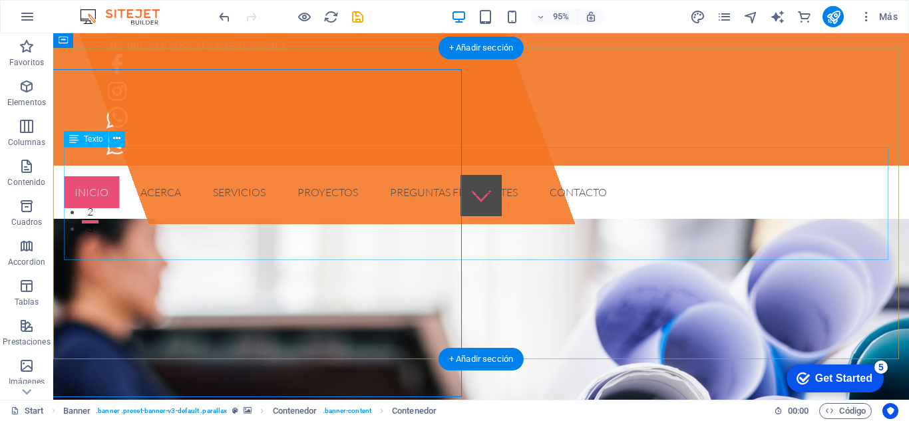
scroll to position [155, 0]
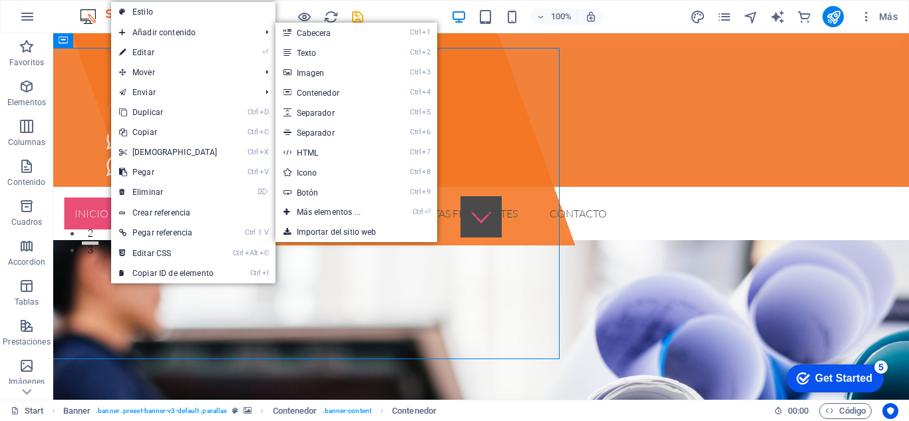
click at [162, 12] on link "Estilo" at bounding box center [193, 12] width 164 height 20
select select "rem"
select select "px"
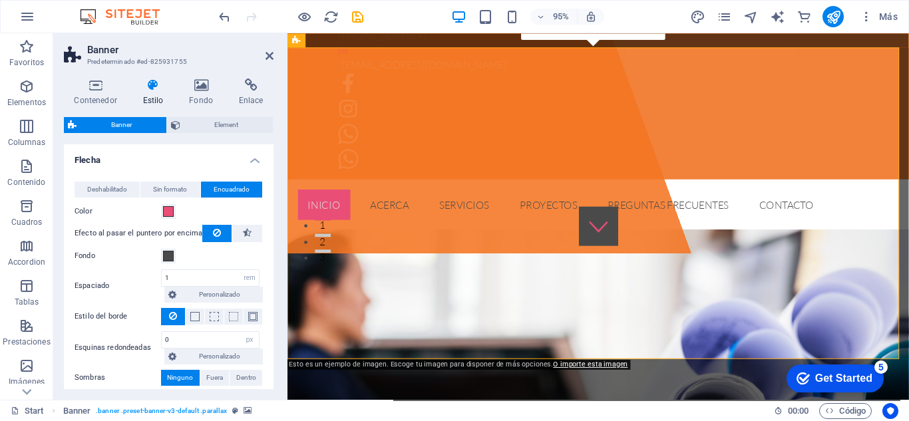
scroll to position [176, 0]
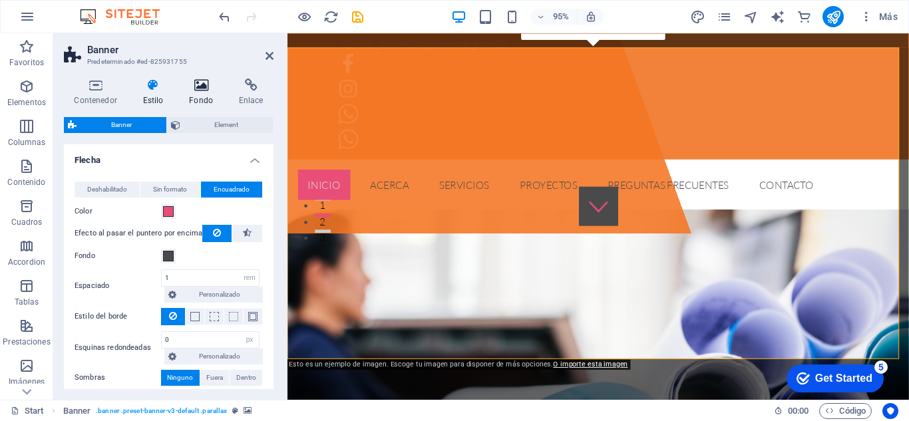
click at [206, 87] on icon at bounding box center [201, 85] width 45 height 13
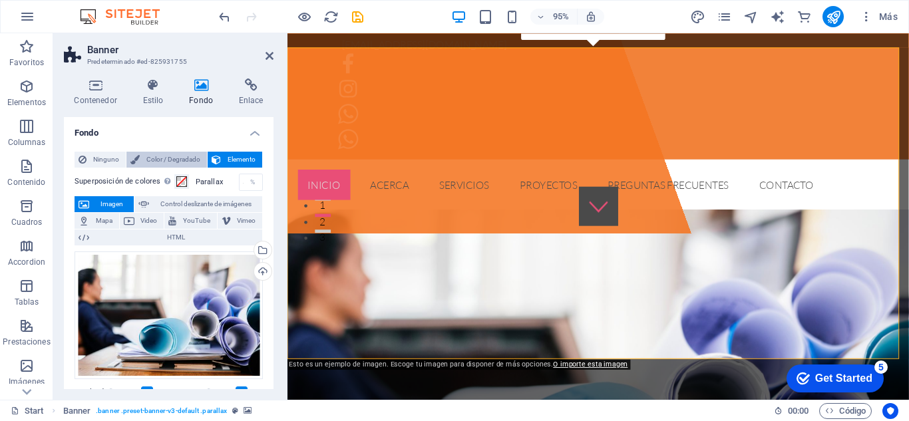
click at [175, 162] on span "Color / Degradado" at bounding box center [173, 160] width 59 height 16
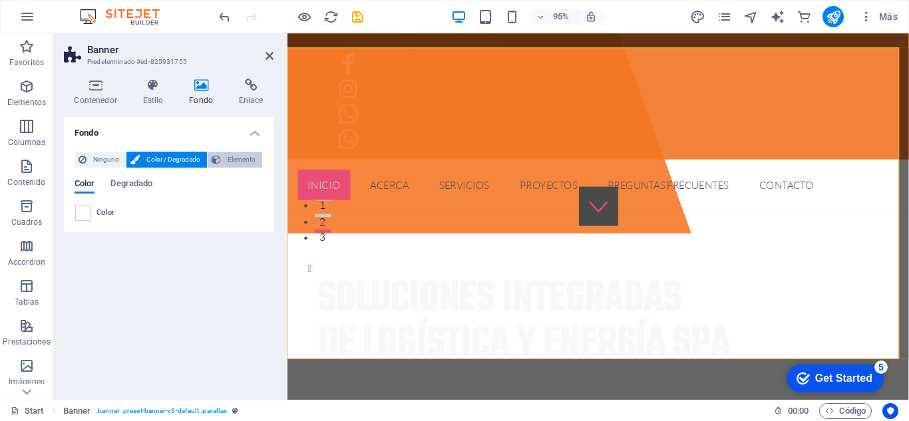
click at [236, 159] on span "Elemento" at bounding box center [241, 160] width 33 height 16
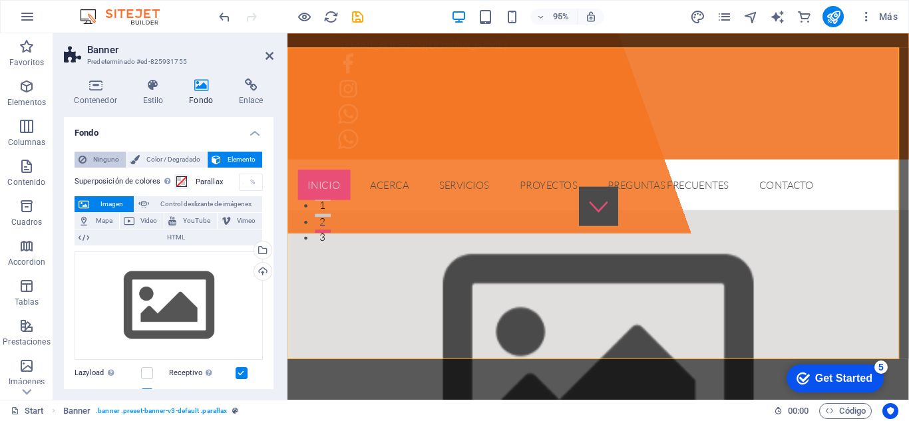
click at [109, 156] on span "Ninguno" at bounding box center [106, 160] width 31 height 16
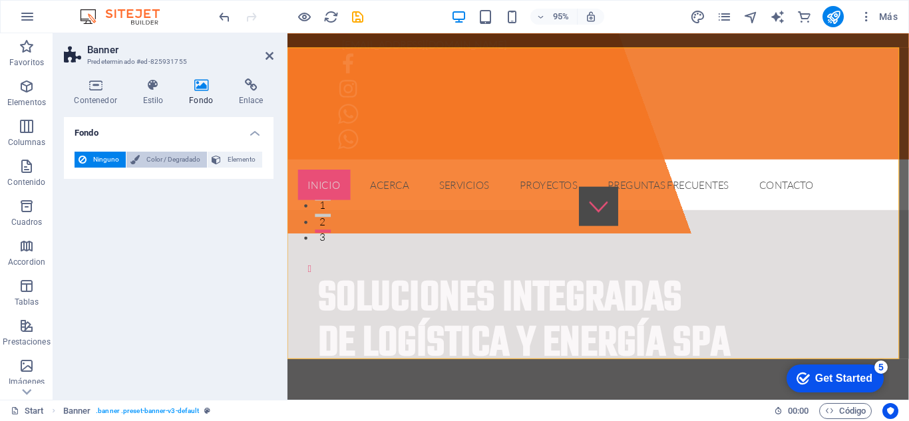
click at [170, 161] on span "Color / Degradado" at bounding box center [173, 160] width 59 height 16
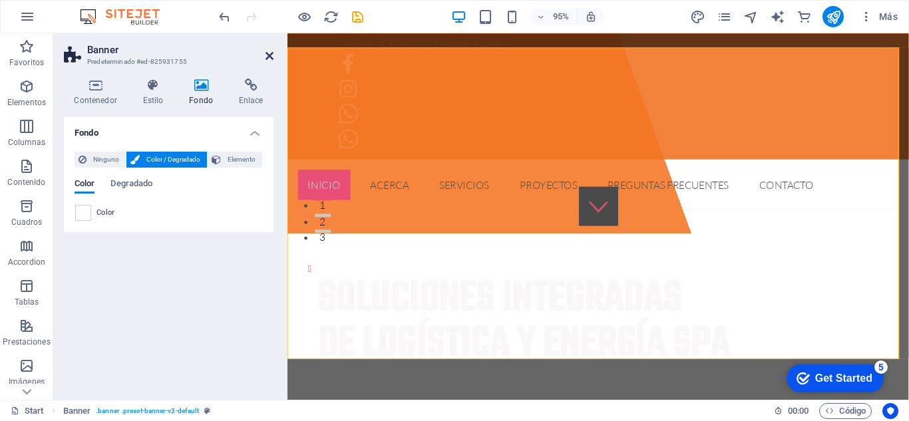
click at [269, 57] on icon at bounding box center [270, 56] width 8 height 11
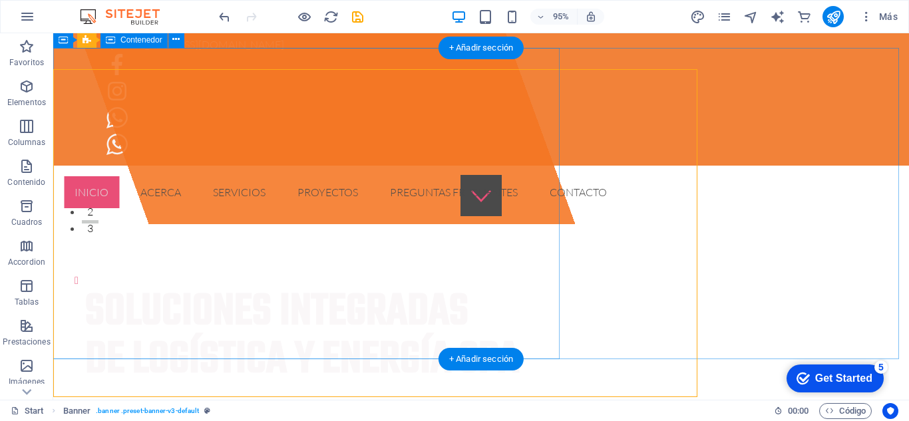
scroll to position [155, 0]
